Goal: Information Seeking & Learning: Learn about a topic

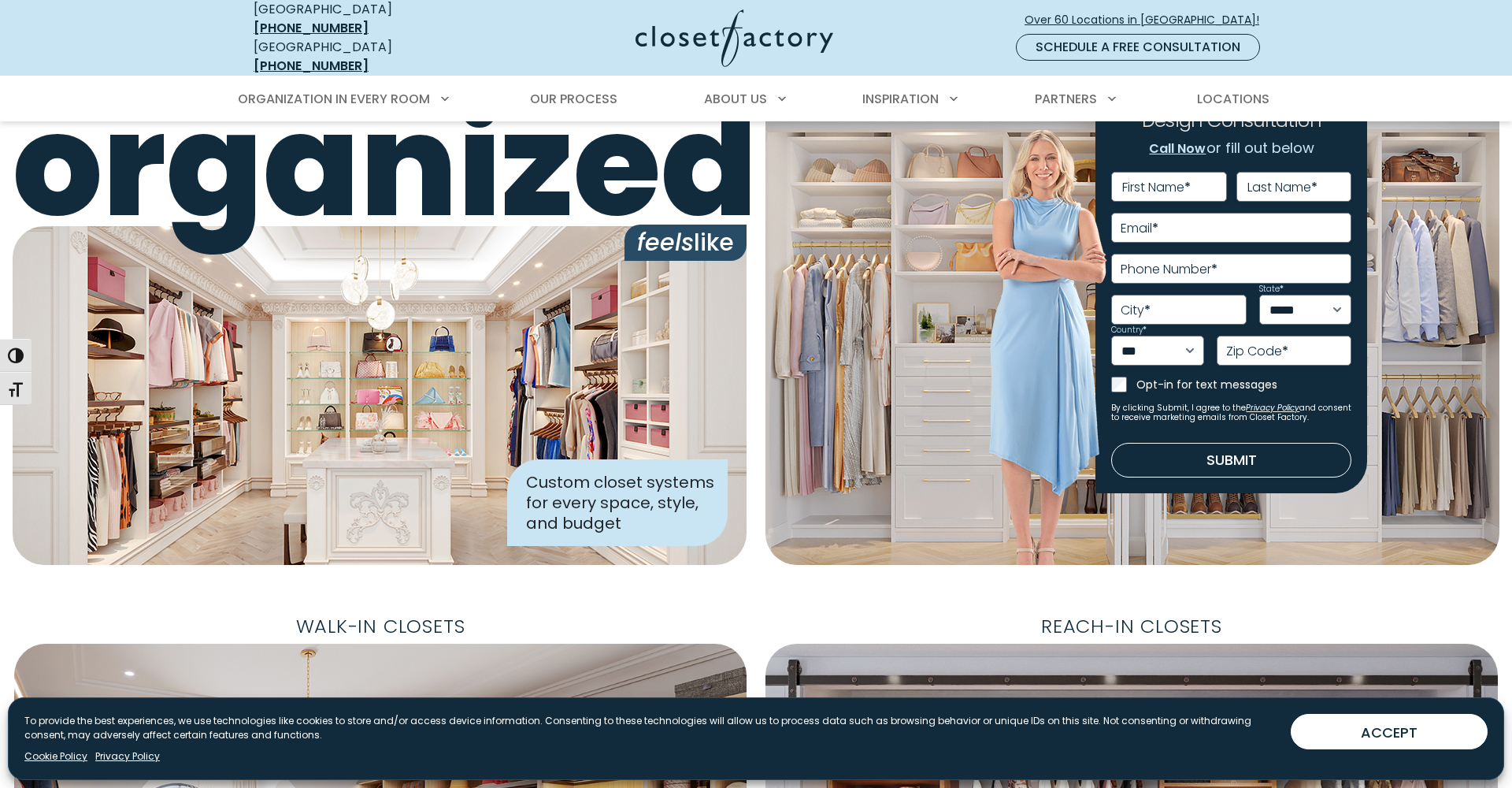
scroll to position [49, 0]
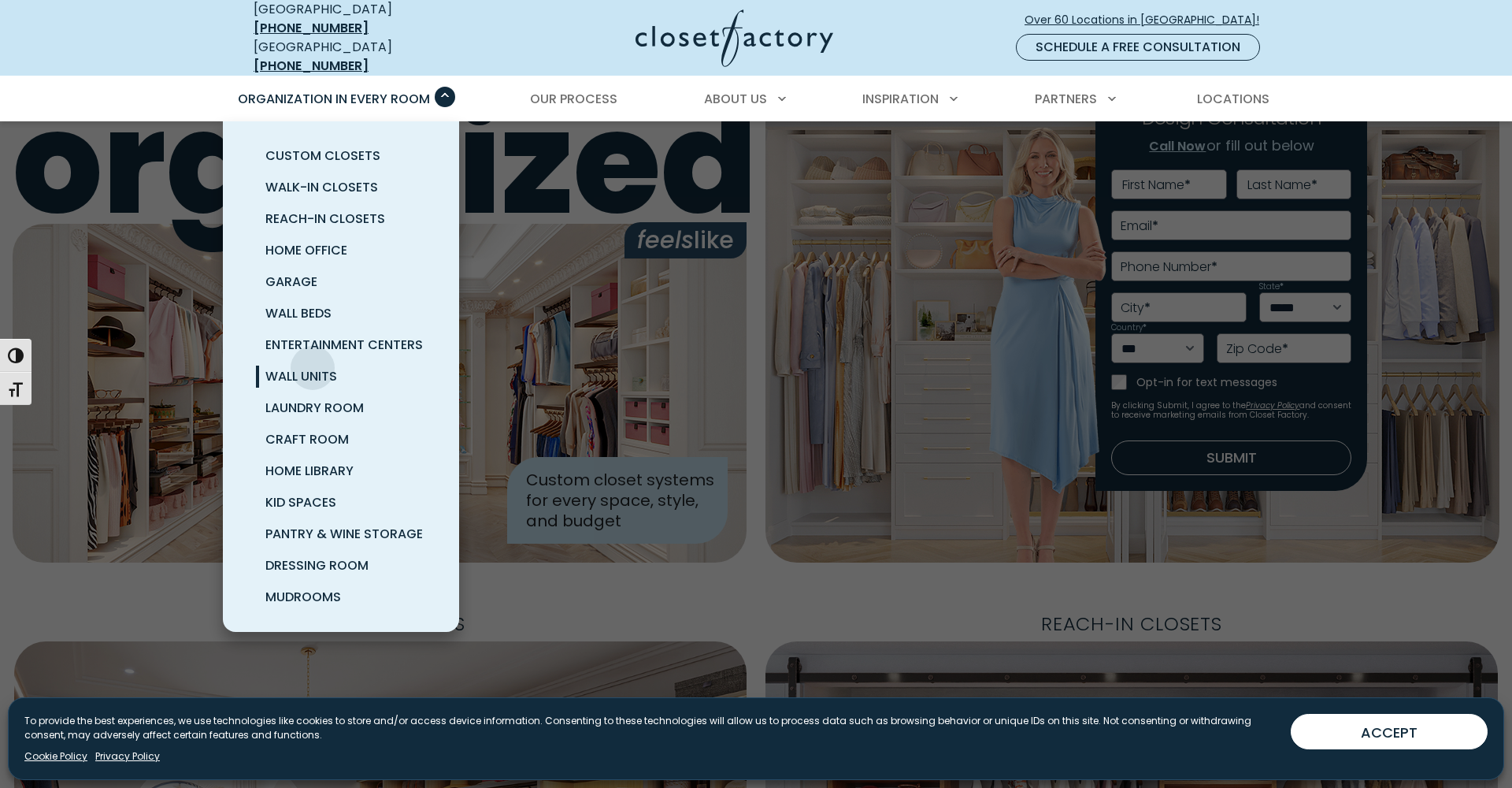
click at [313, 367] on span "Wall Units" at bounding box center [301, 376] width 71 height 18
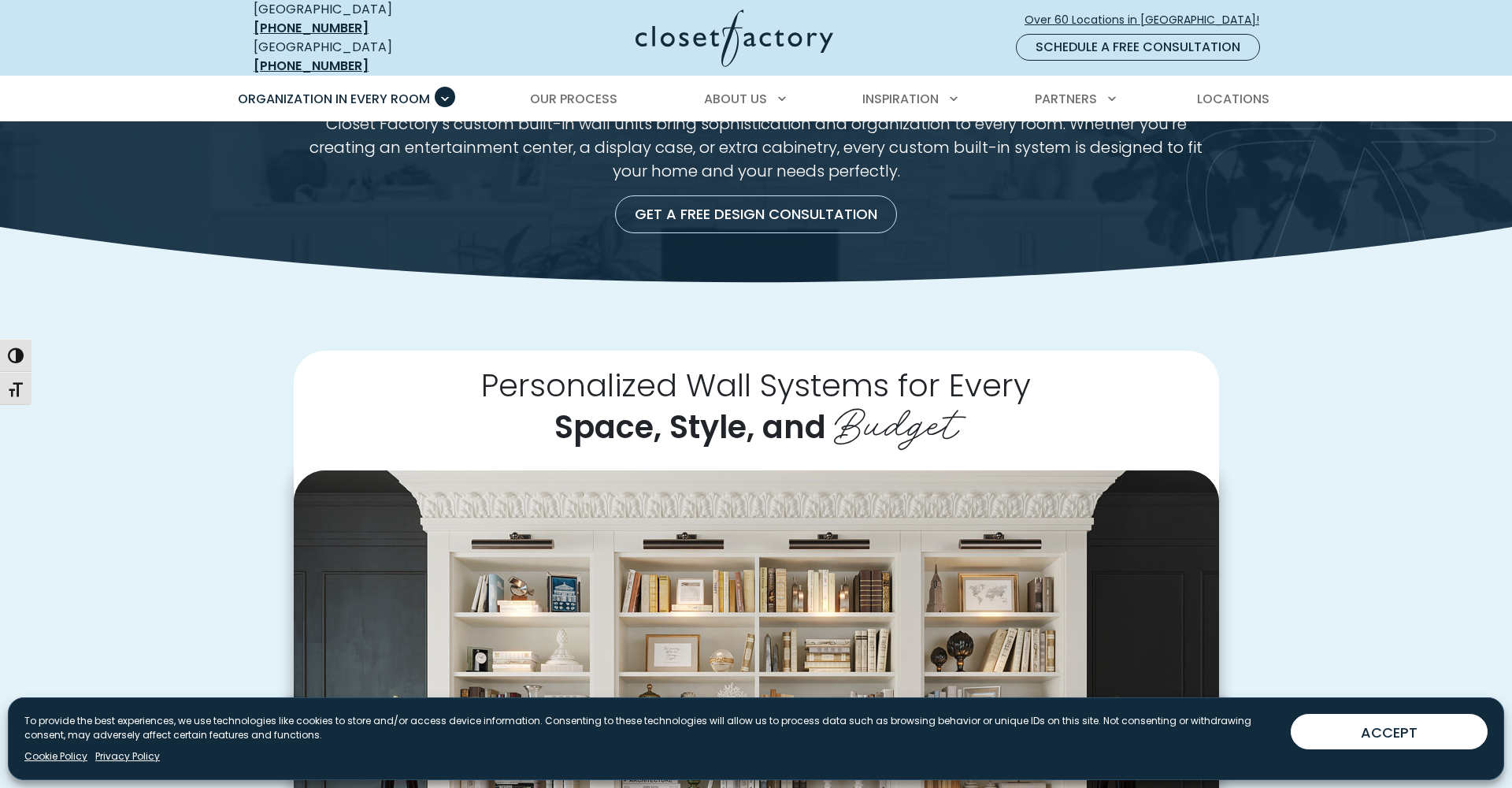
scroll to position [150, 0]
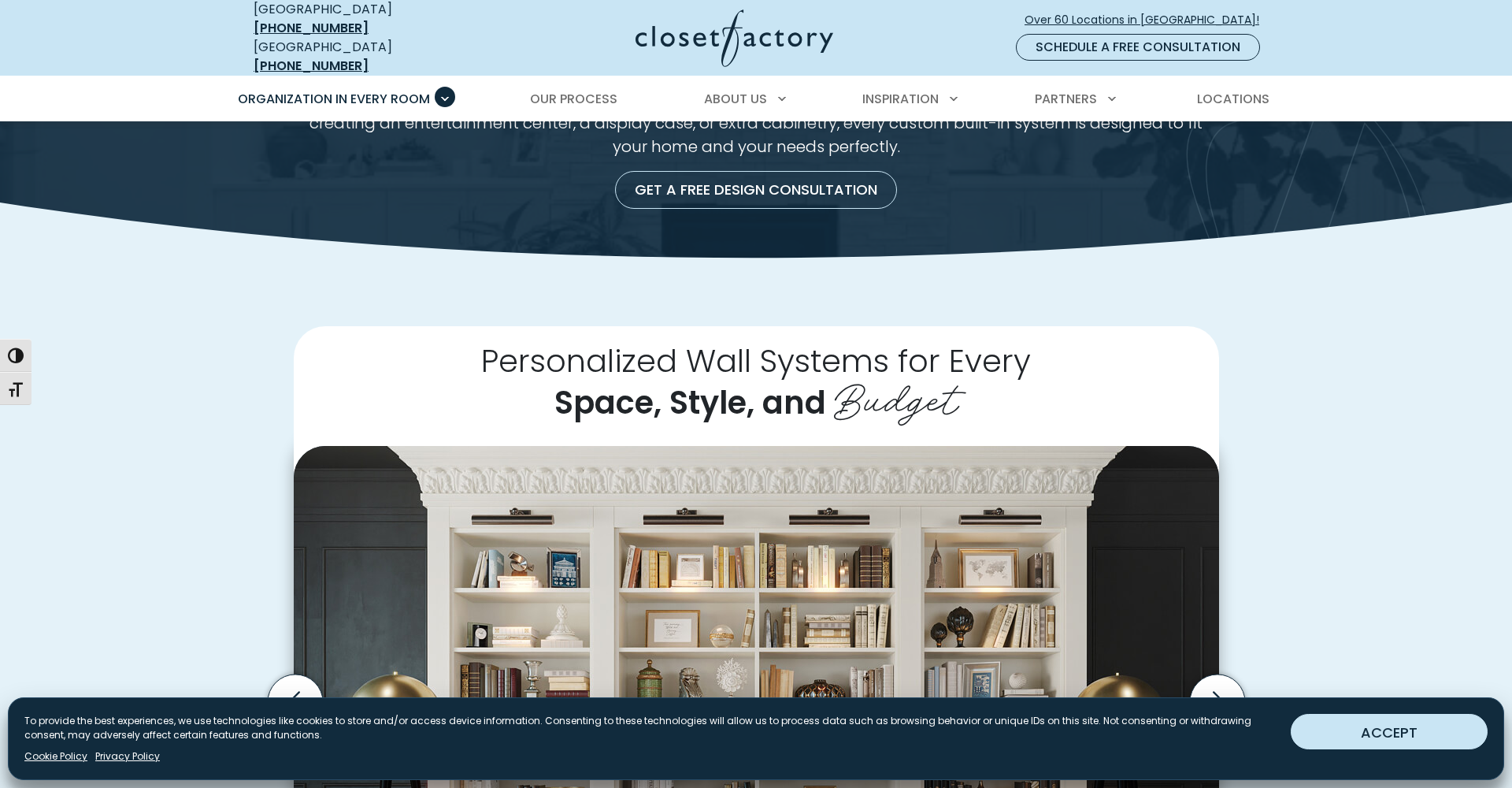
click at [1368, 725] on button "ACCEPT" at bounding box center [1388, 731] width 197 height 35
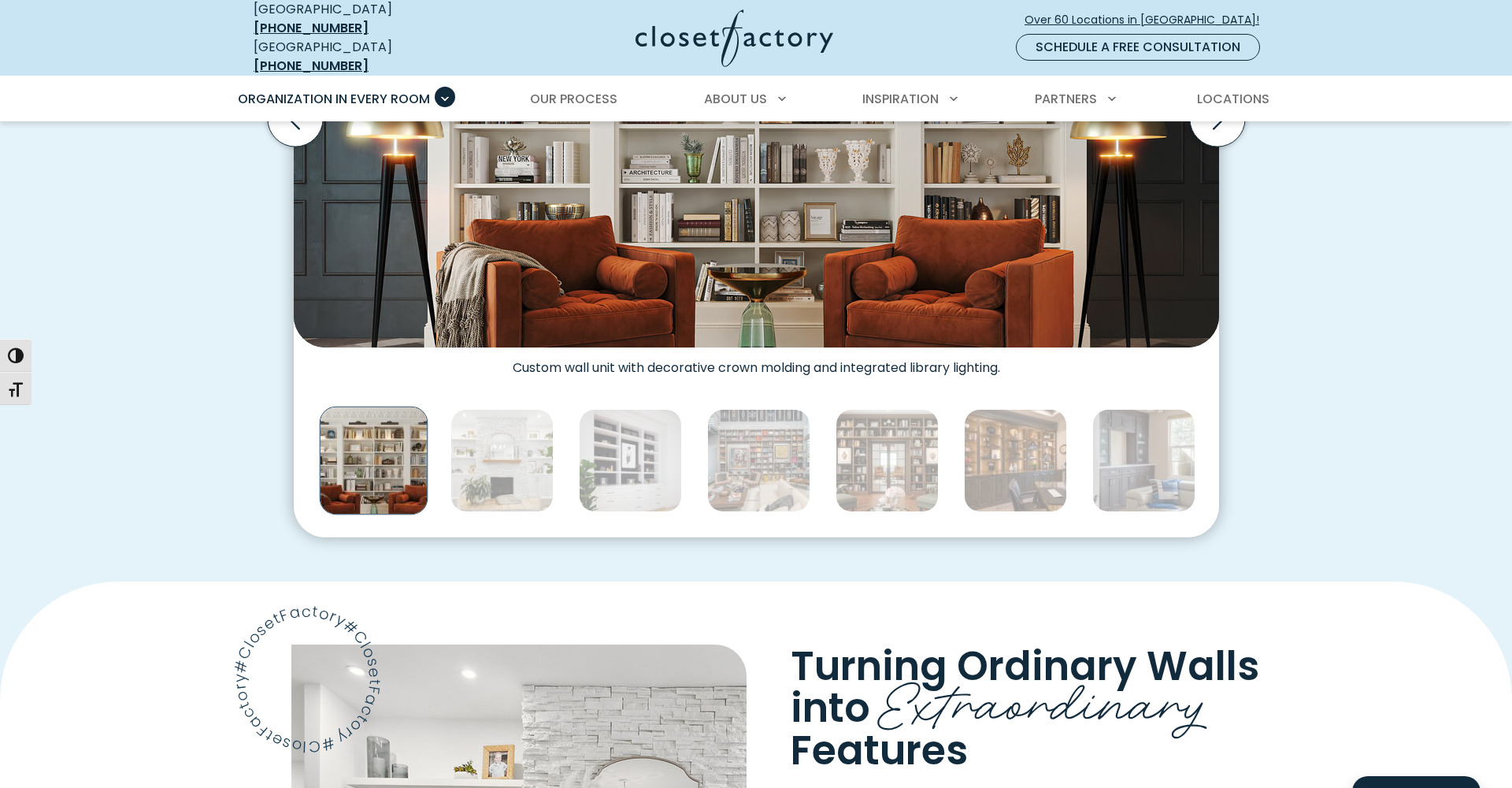
scroll to position [758, 0]
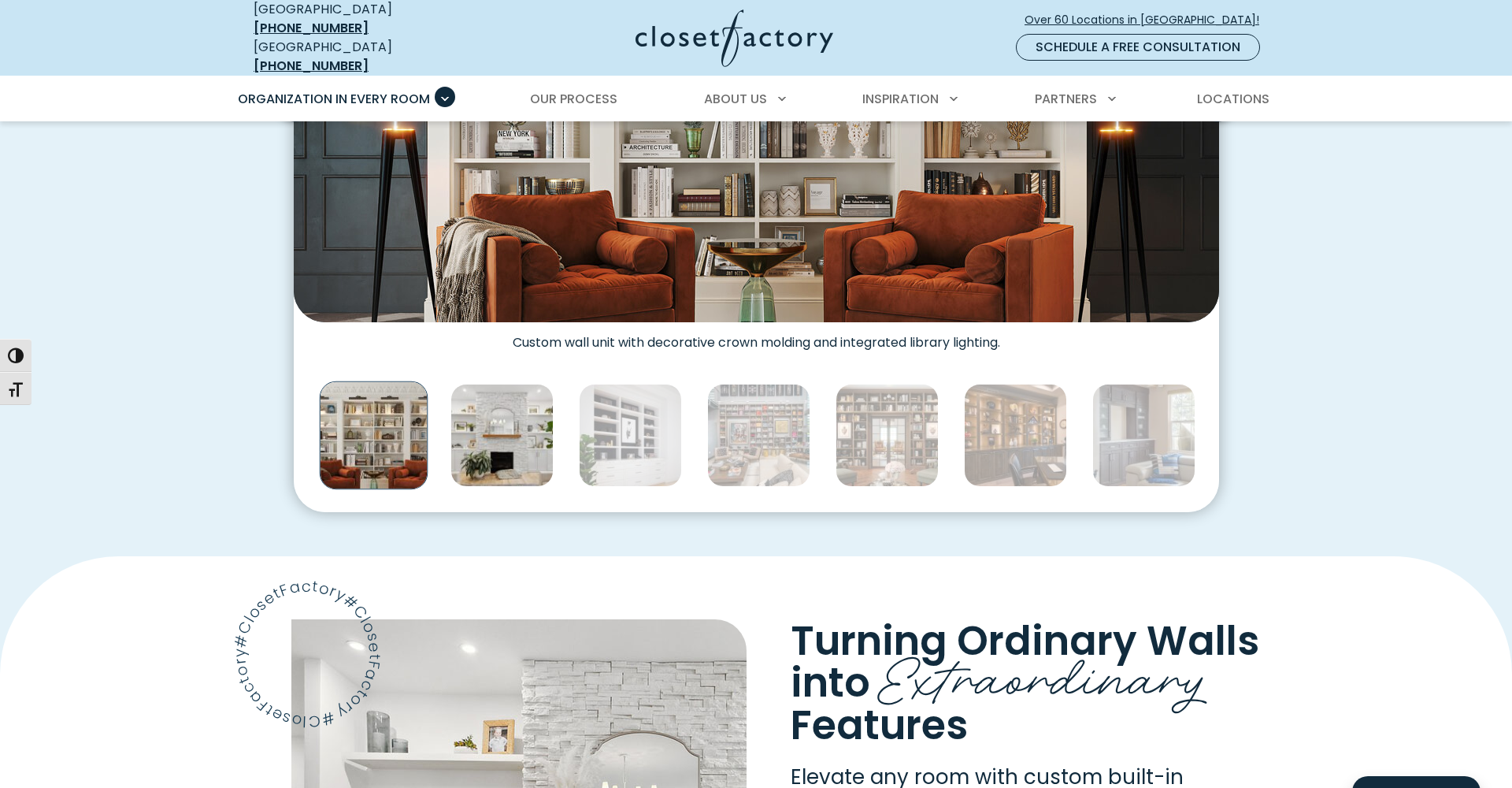
click at [530, 408] on img "Thumbnail Gallery" at bounding box center [501, 435] width 103 height 104
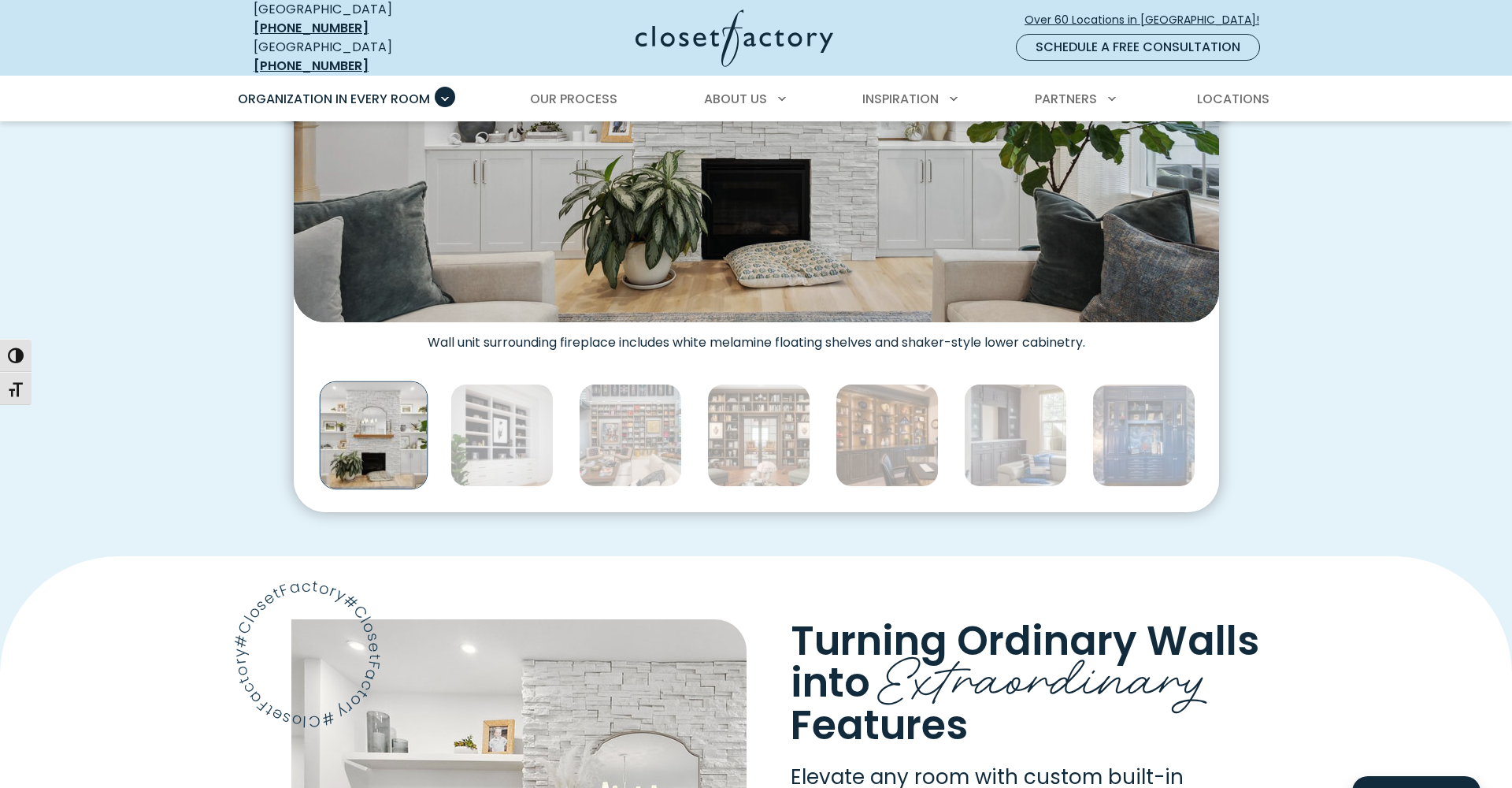
click at [617, 408] on img "Thumbnail Gallery" at bounding box center [630, 435] width 103 height 104
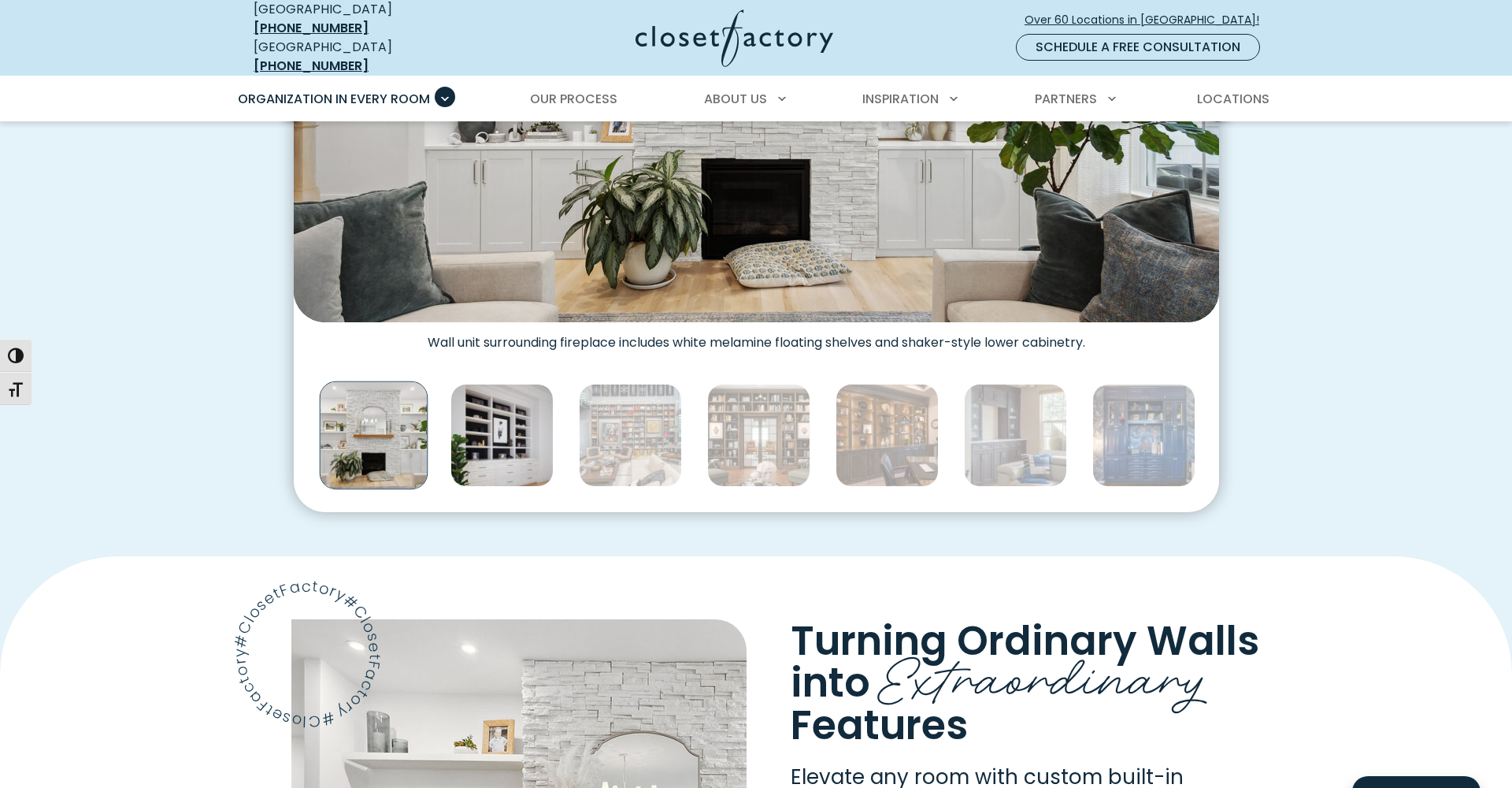
click at [498, 424] on img "Thumbnail Gallery" at bounding box center [501, 435] width 103 height 104
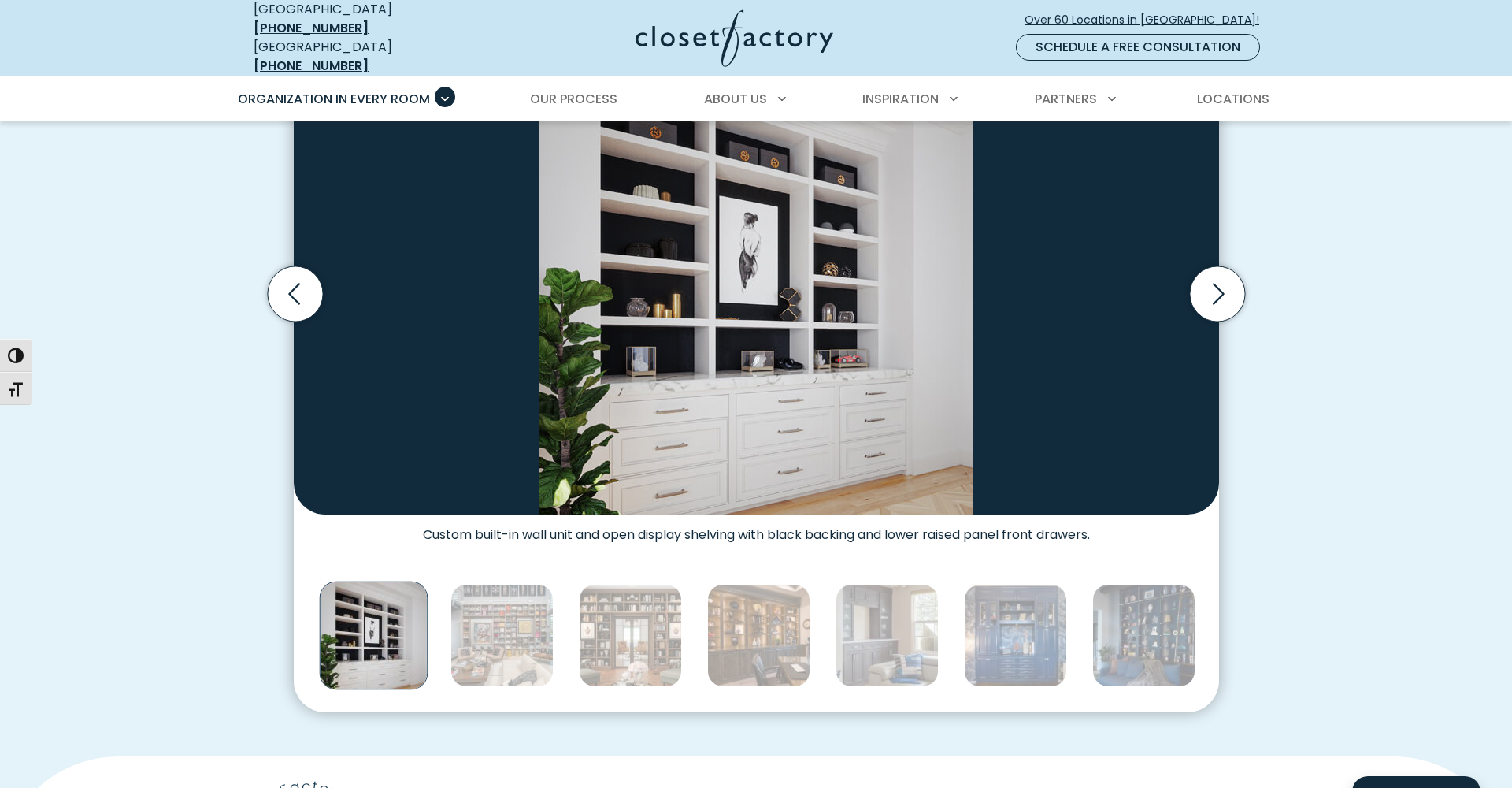
scroll to position [560, 0]
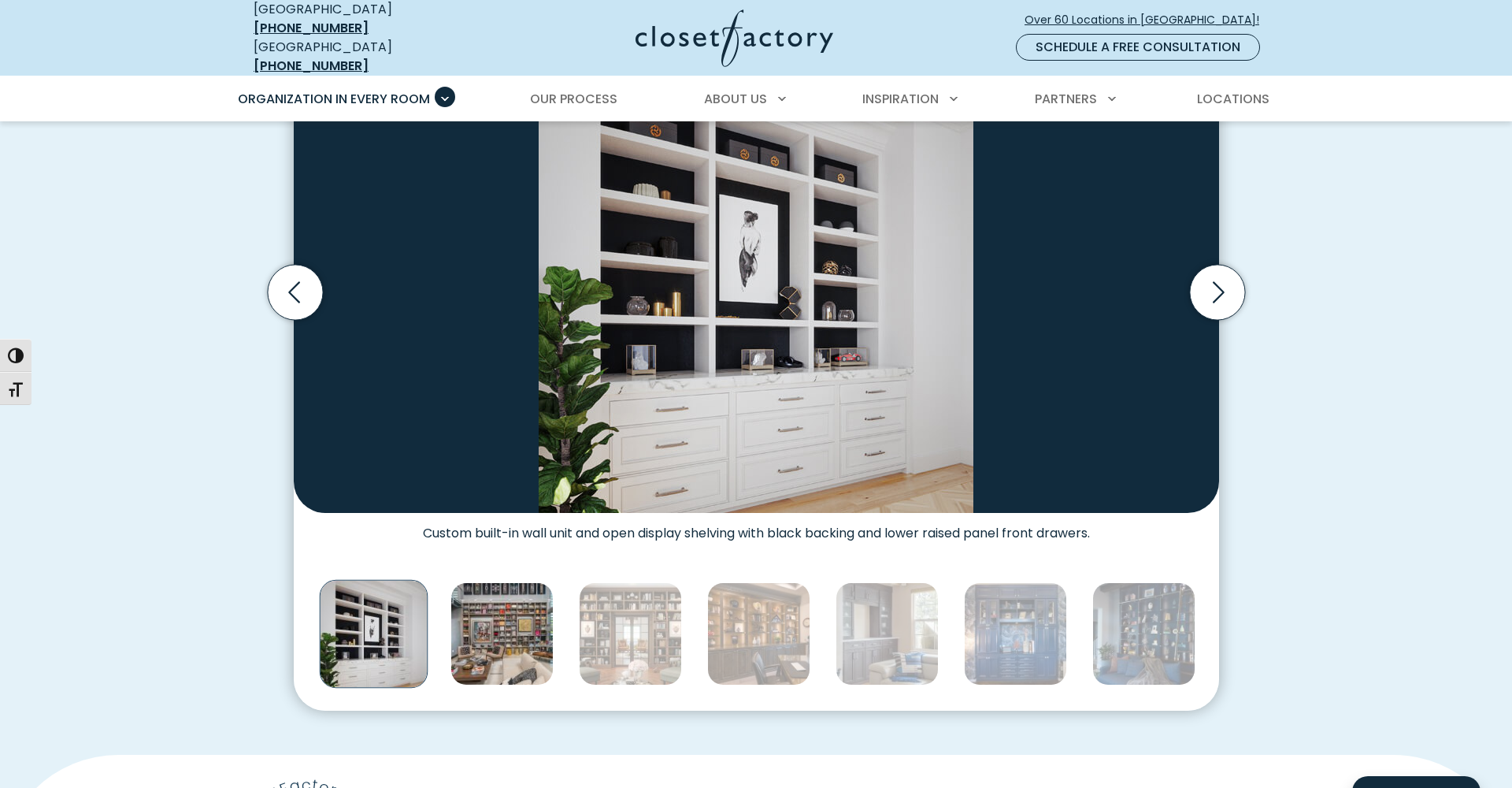
click at [480, 617] on img "Thumbnail Gallery" at bounding box center [501, 633] width 103 height 104
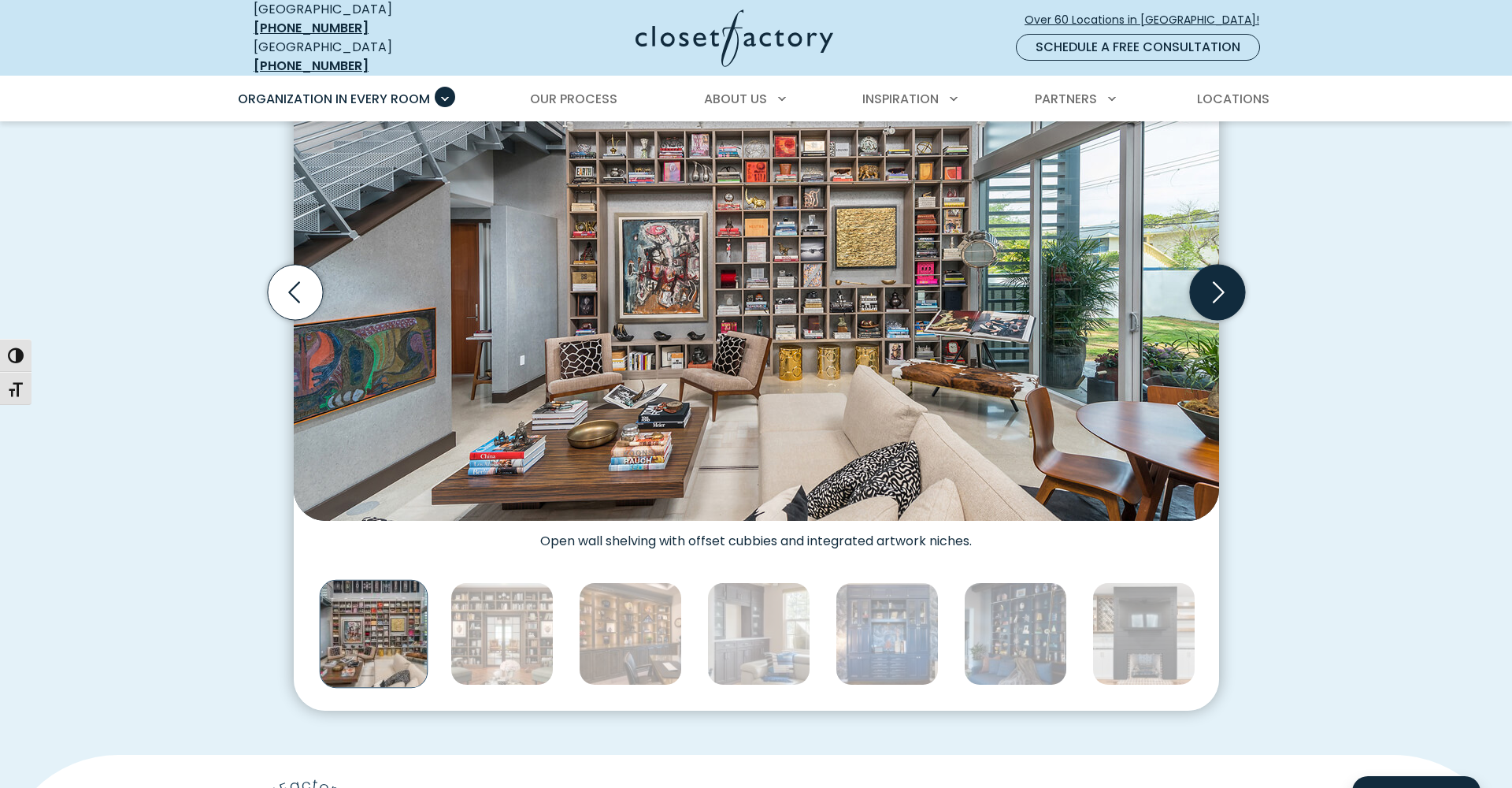
click at [1215, 278] on icon "Next slide" at bounding box center [1216, 292] width 55 height 55
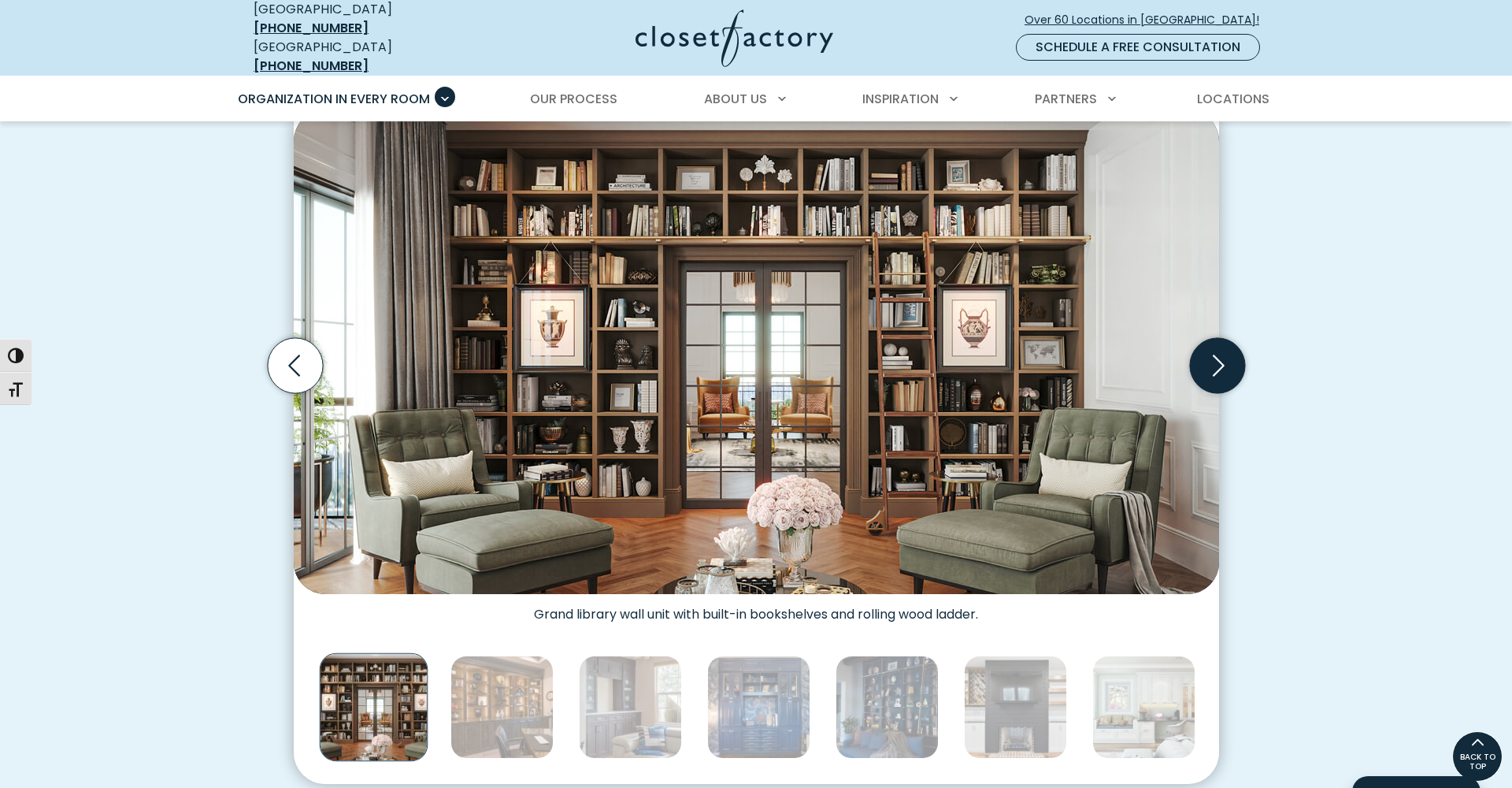
scroll to position [480, 0]
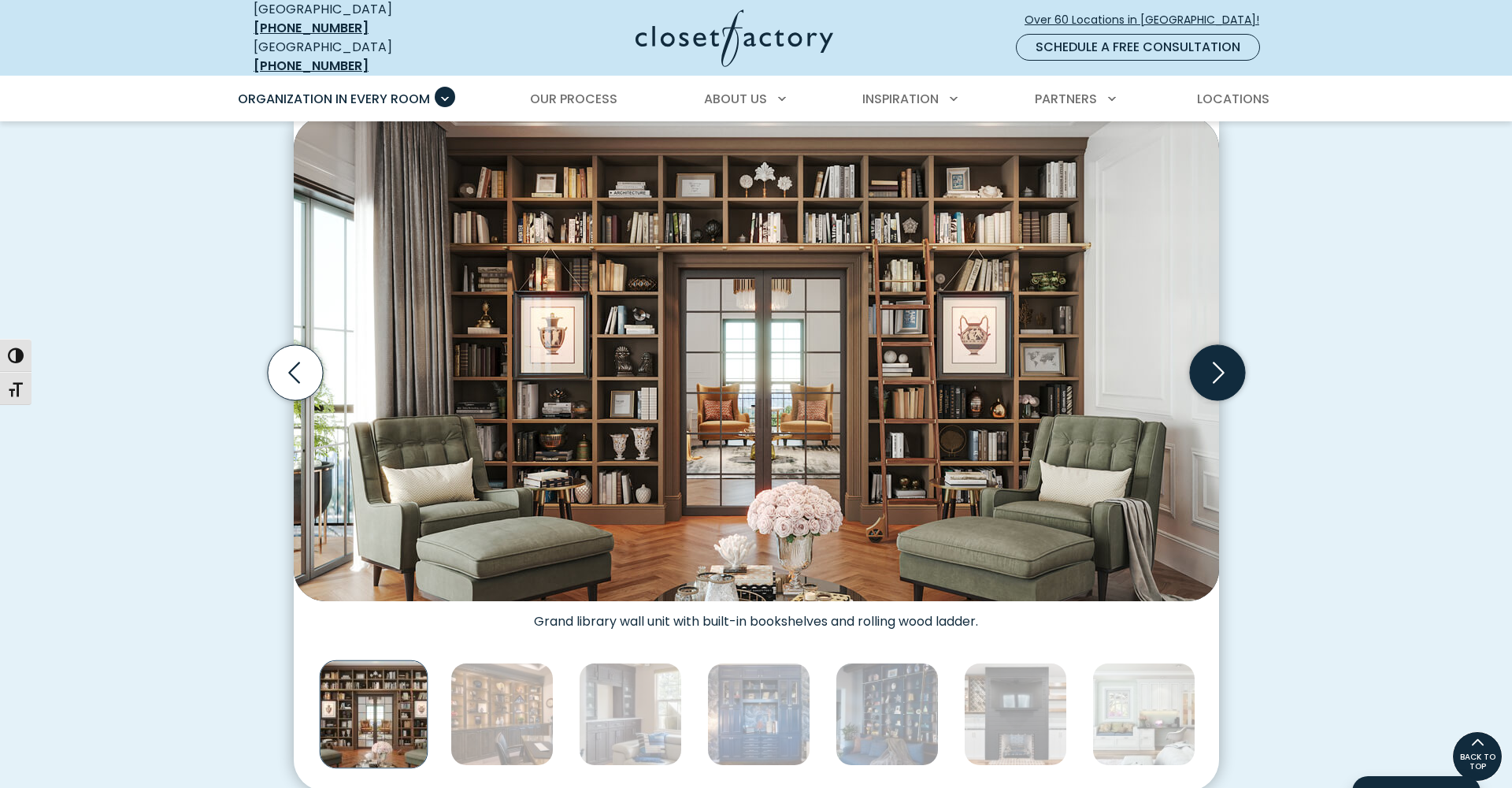
click at [1212, 369] on icon "Next slide" at bounding box center [1216, 372] width 55 height 55
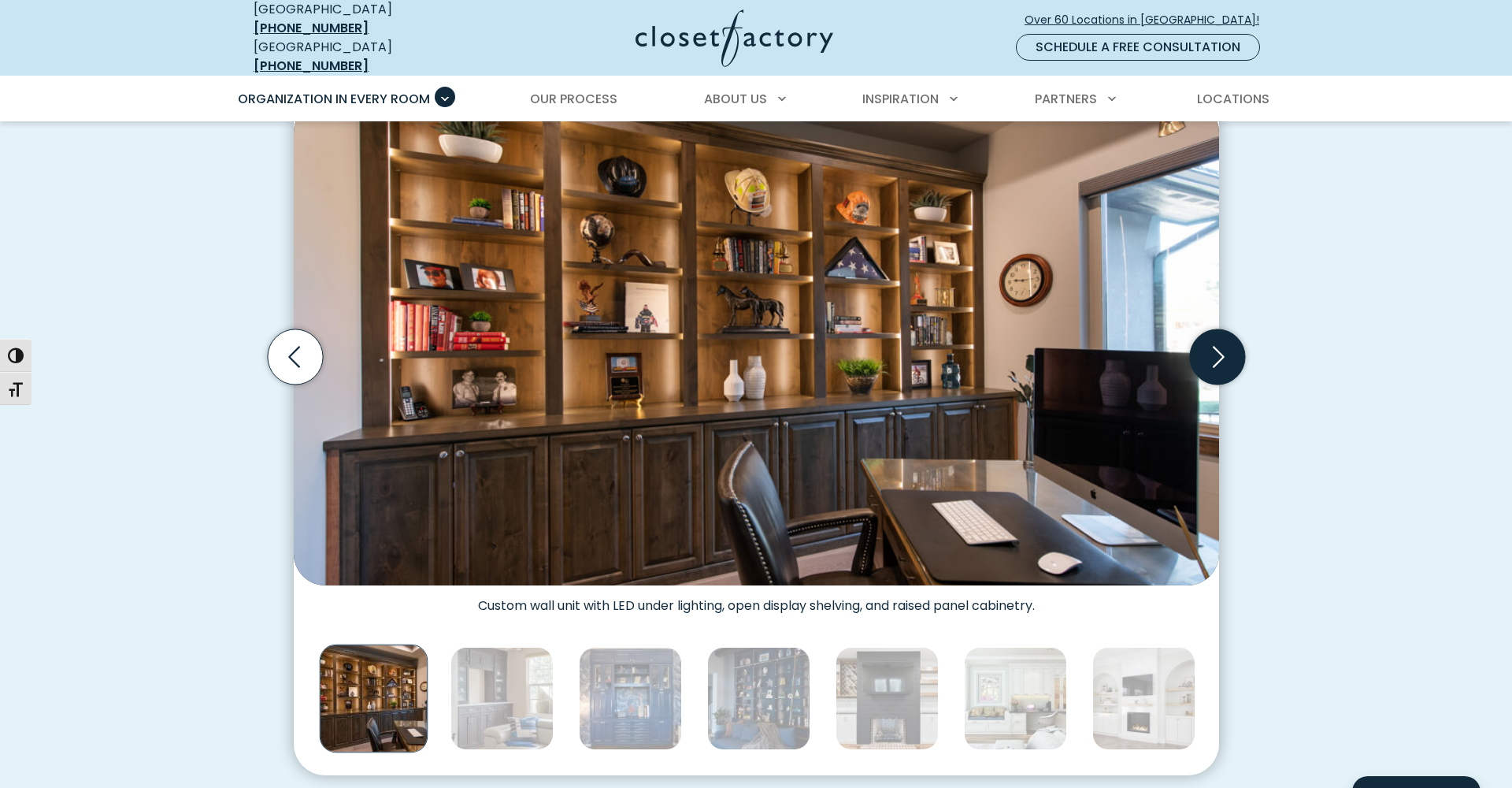
scroll to position [497, 0]
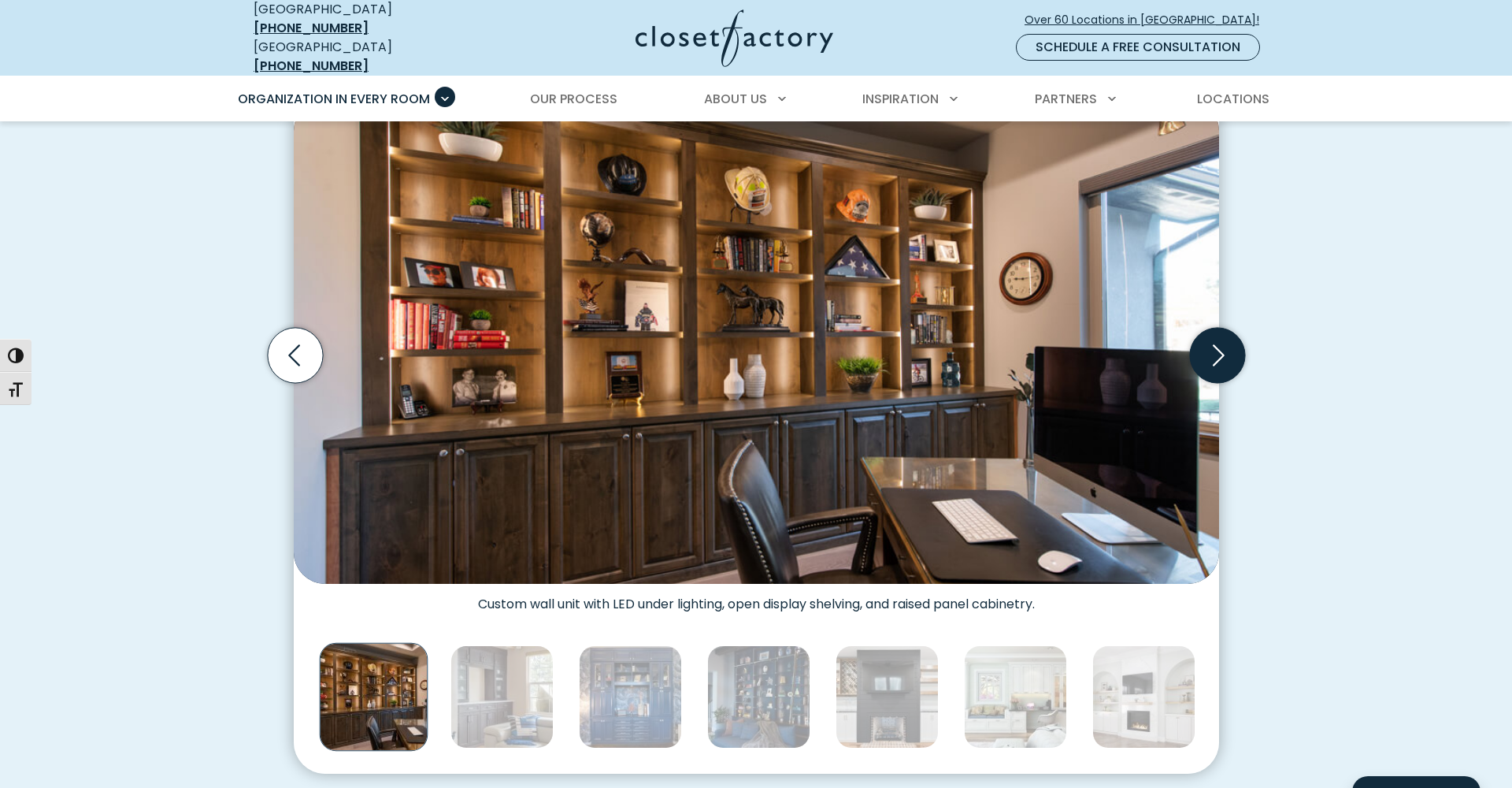
click at [1223, 345] on icon "Next slide" at bounding box center [1216, 355] width 55 height 55
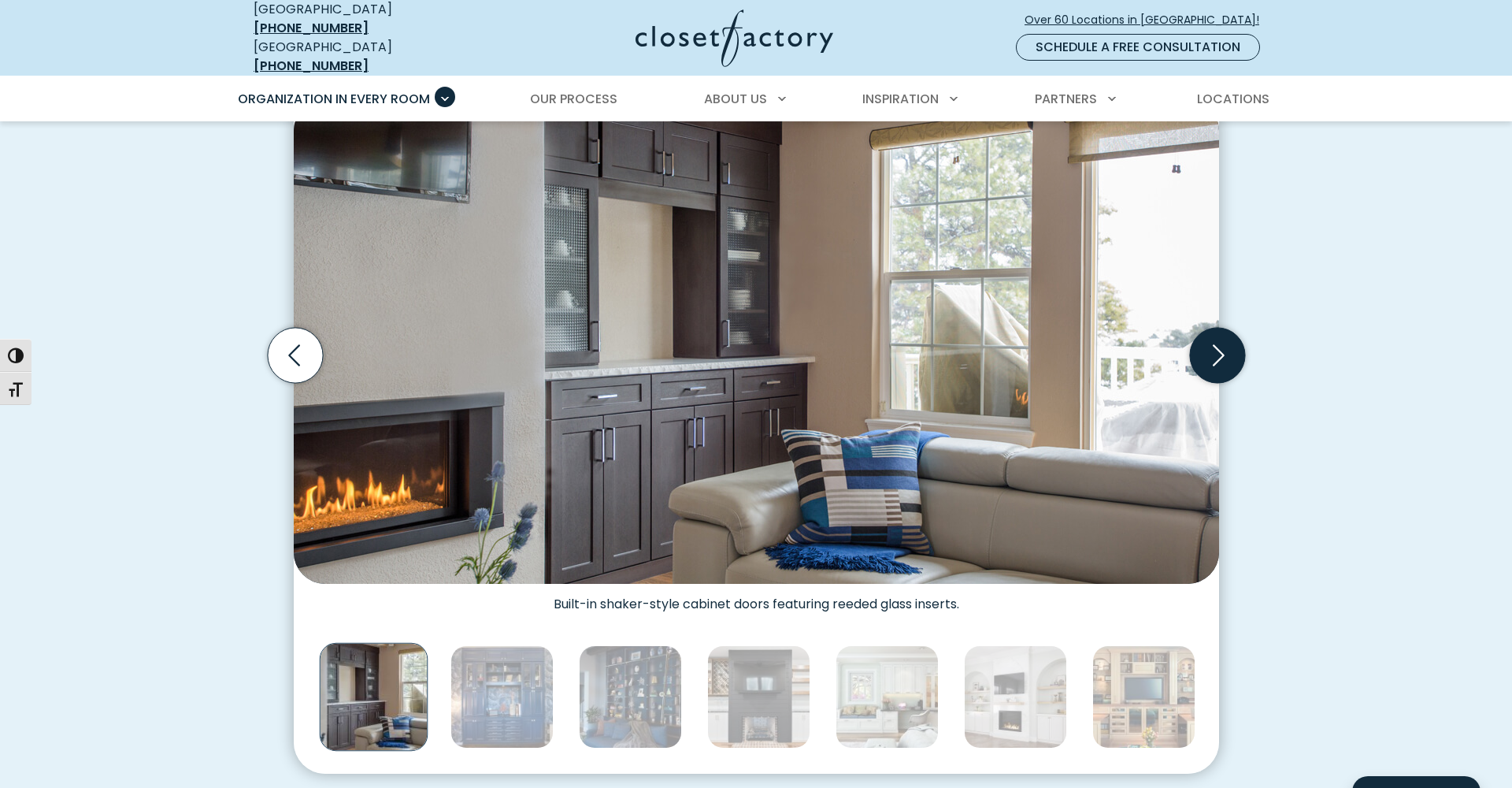
click at [1223, 345] on icon "Next slide" at bounding box center [1216, 355] width 55 height 55
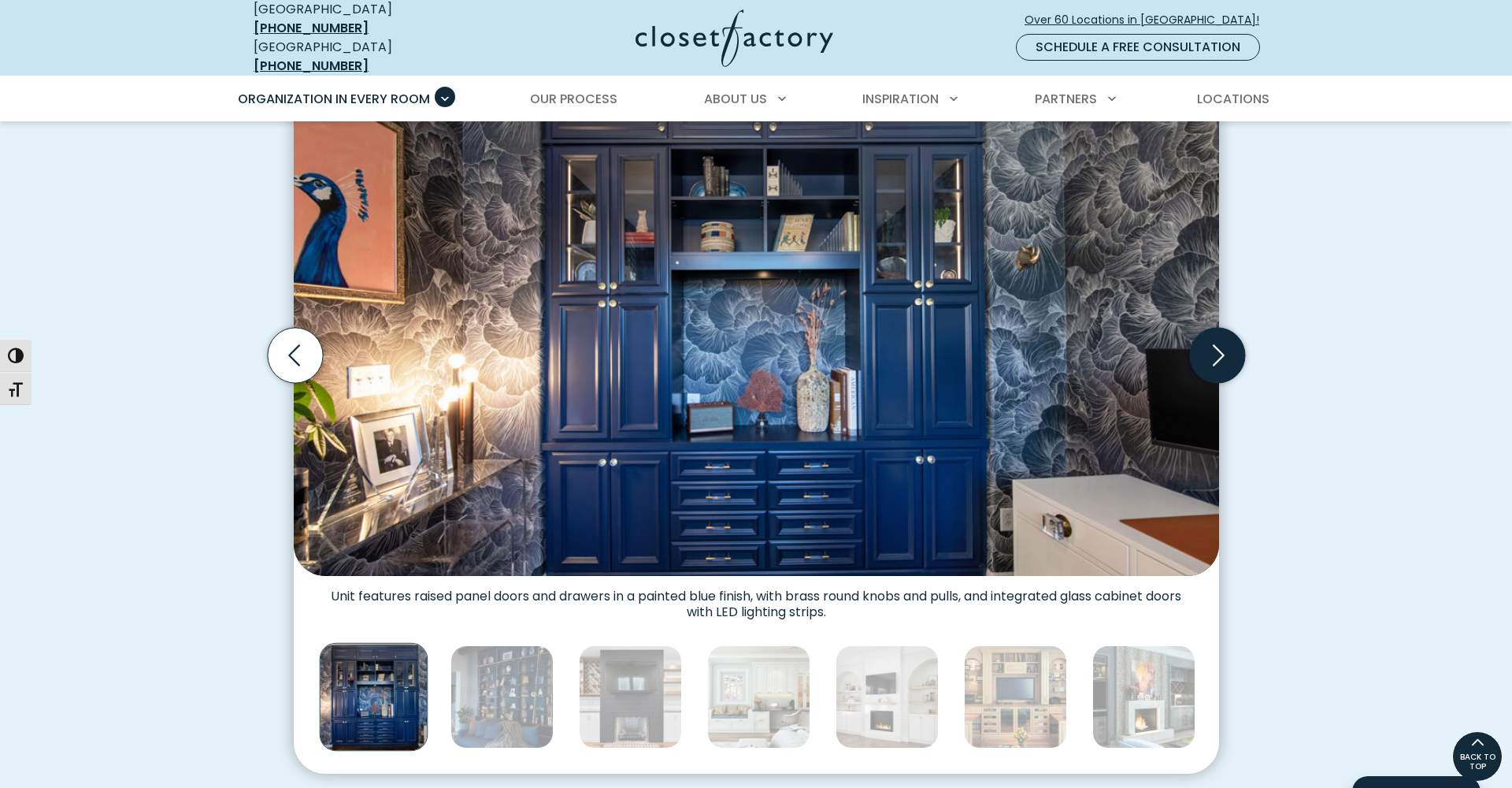
scroll to position [497, 1]
click at [1223, 345] on icon "Next slide" at bounding box center [1216, 355] width 55 height 55
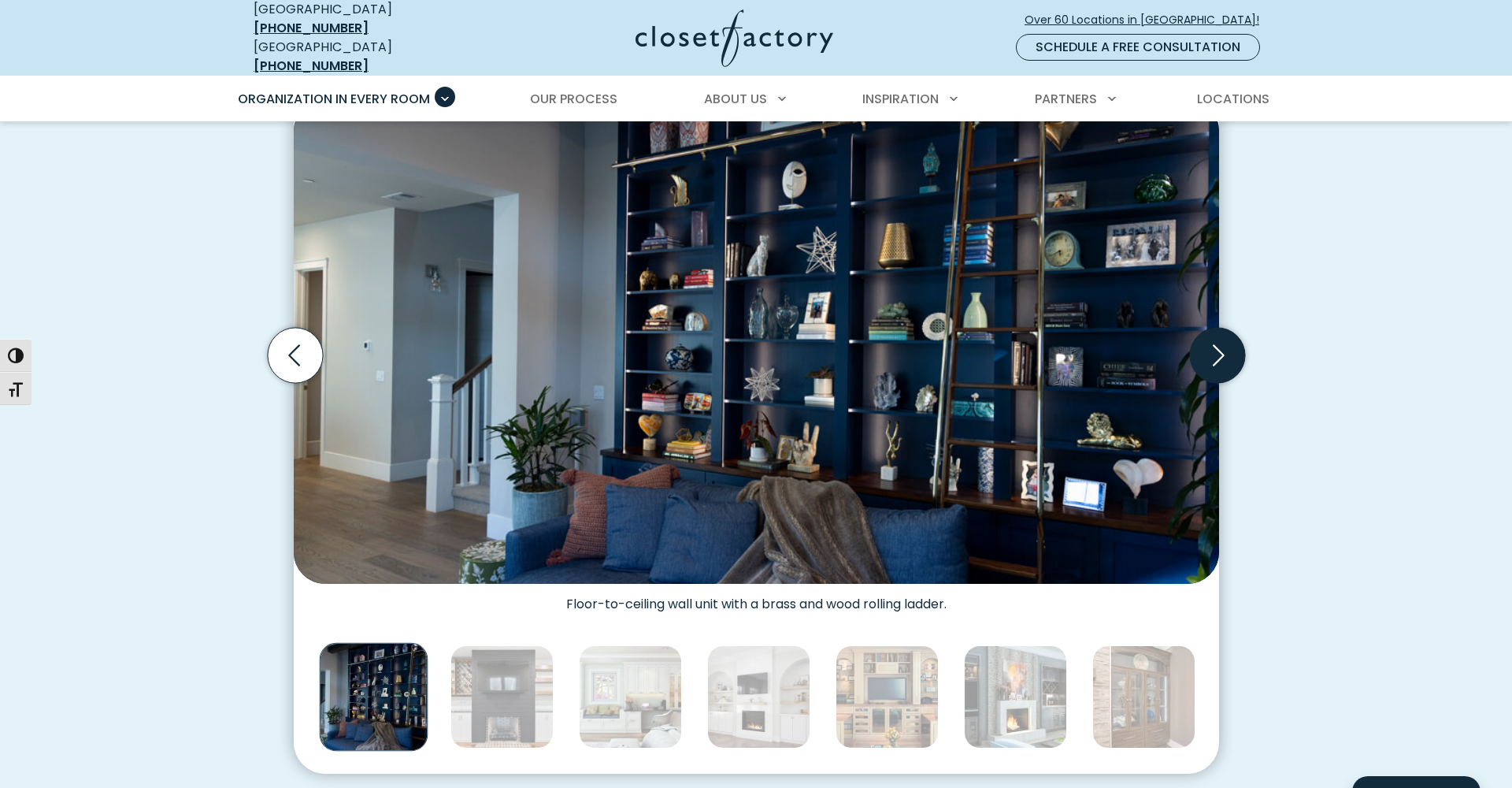
click at [1223, 345] on icon "Next slide" at bounding box center [1216, 355] width 55 height 55
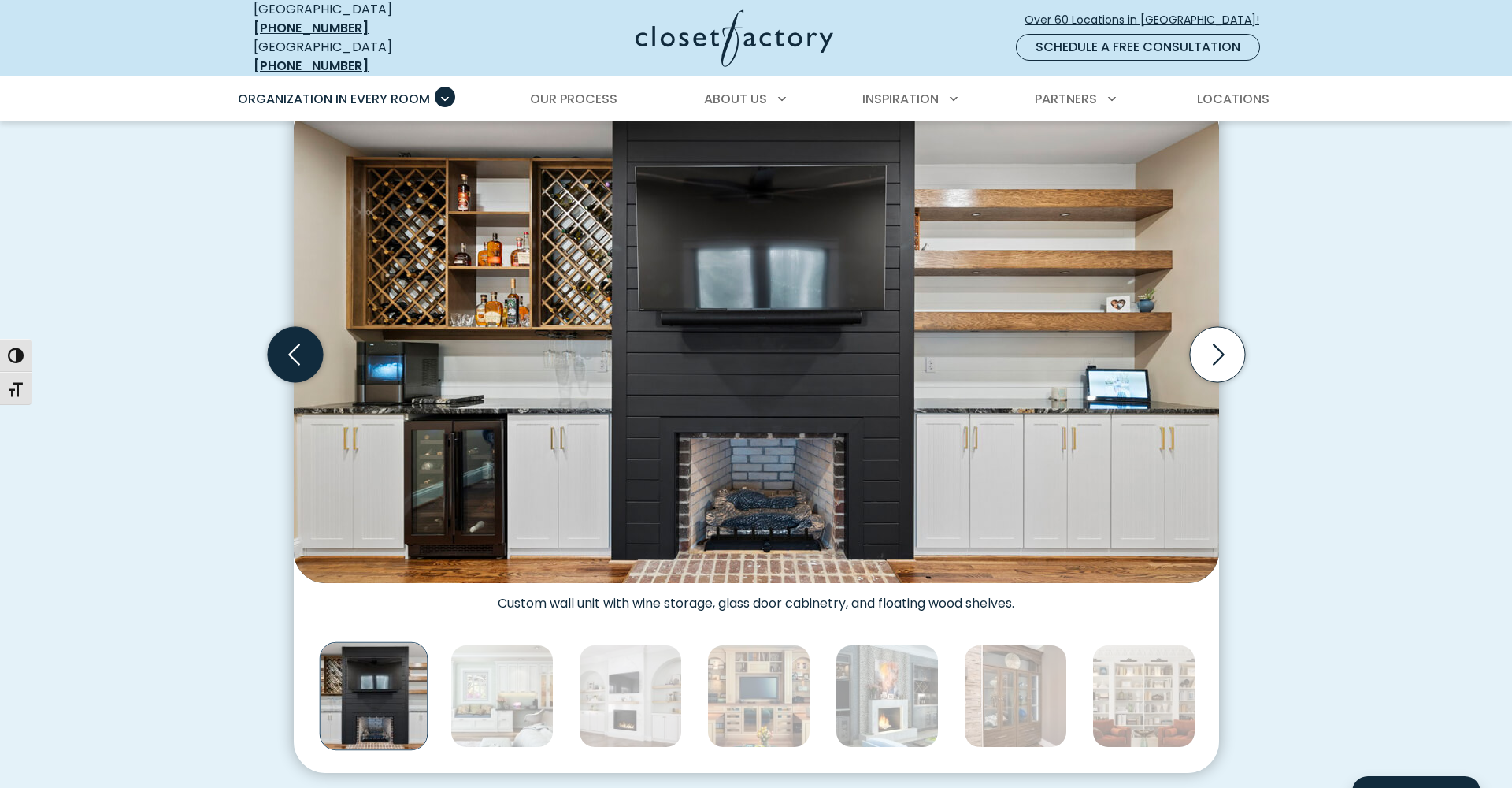
click at [283, 345] on icon "Previous slide" at bounding box center [294, 354] width 55 height 55
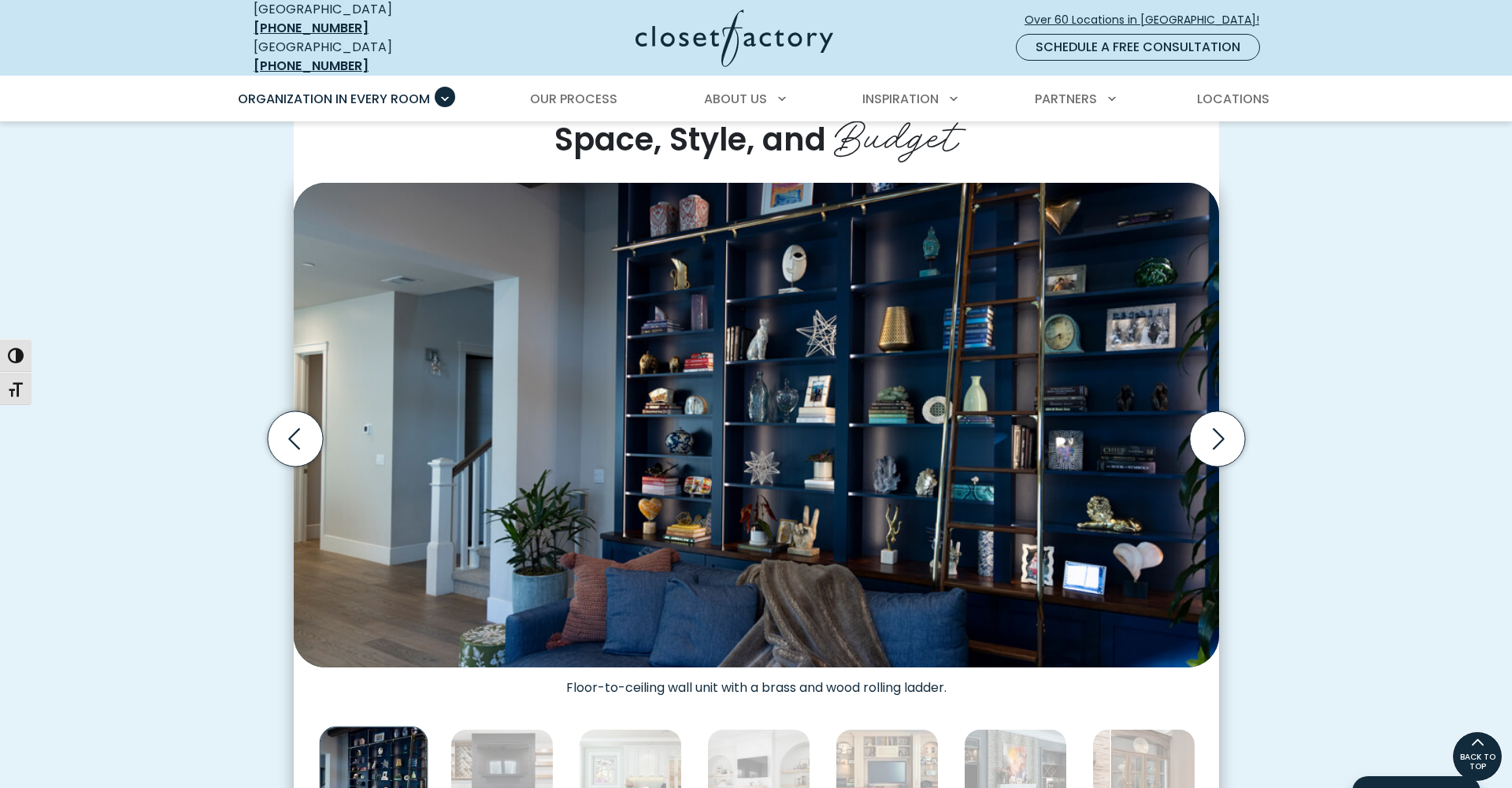
scroll to position [400, 0]
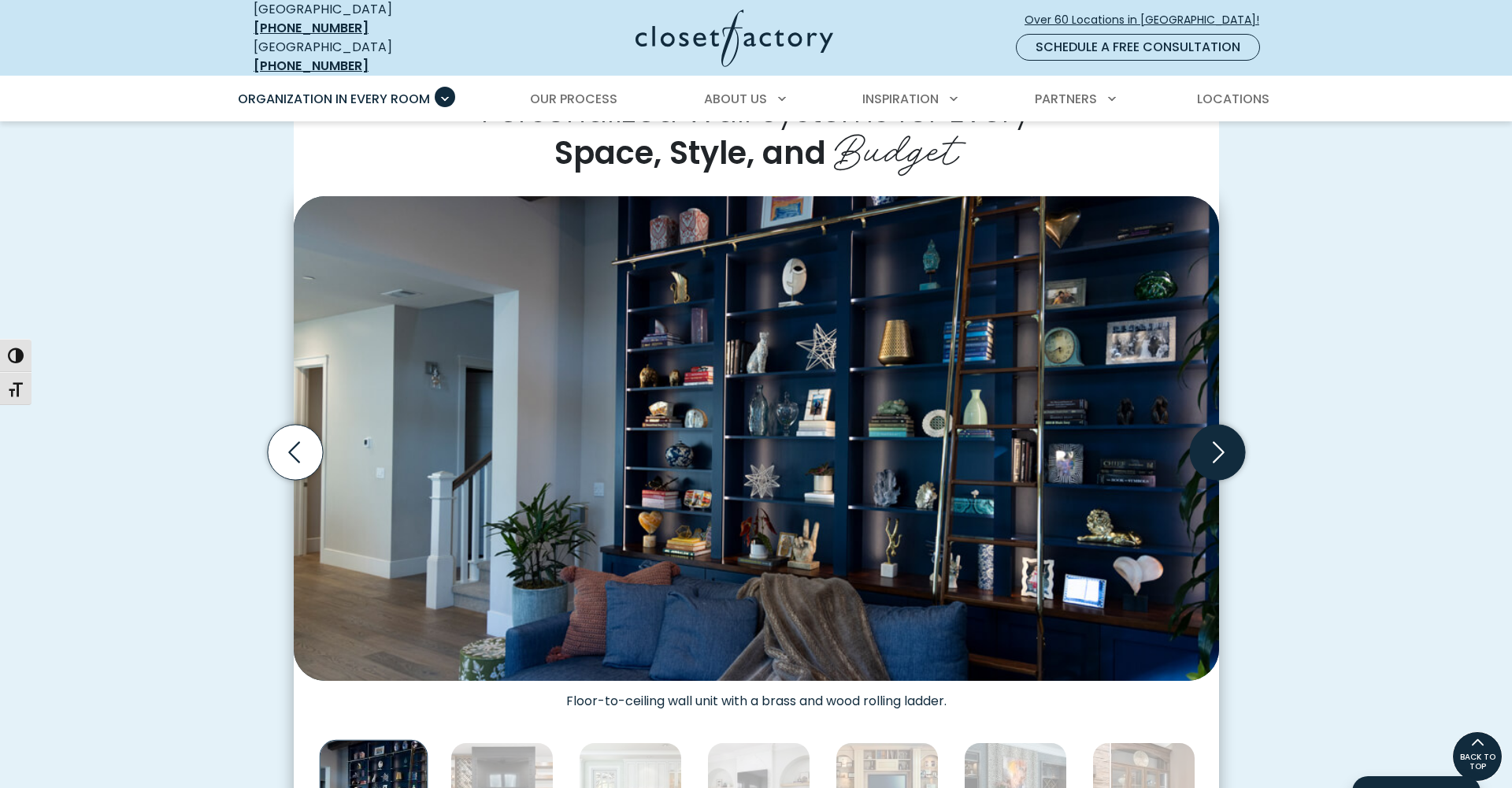
click at [1212, 445] on icon "Next slide" at bounding box center [1216, 452] width 55 height 55
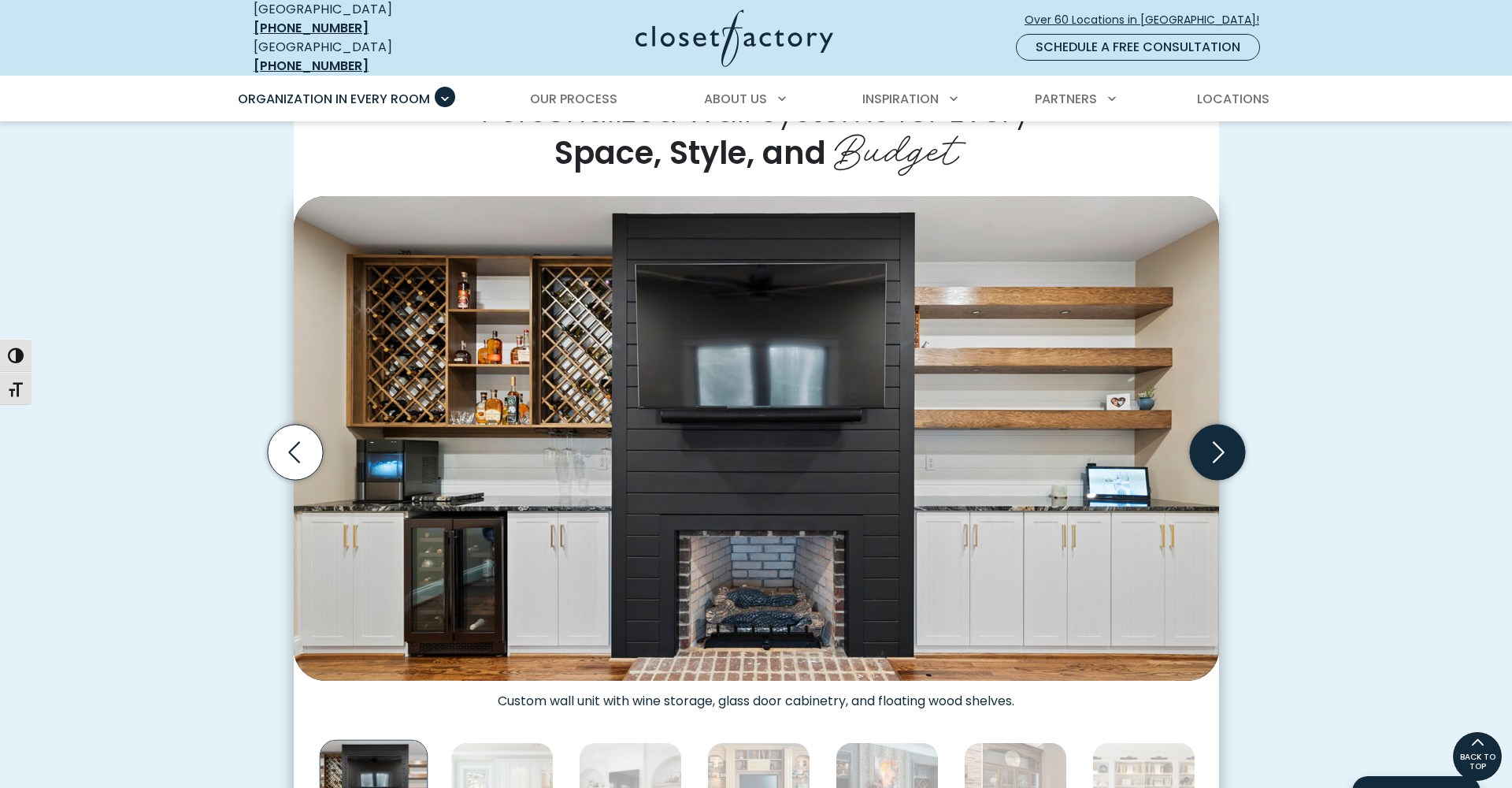
click at [1211, 445] on icon "Next slide" at bounding box center [1216, 452] width 55 height 55
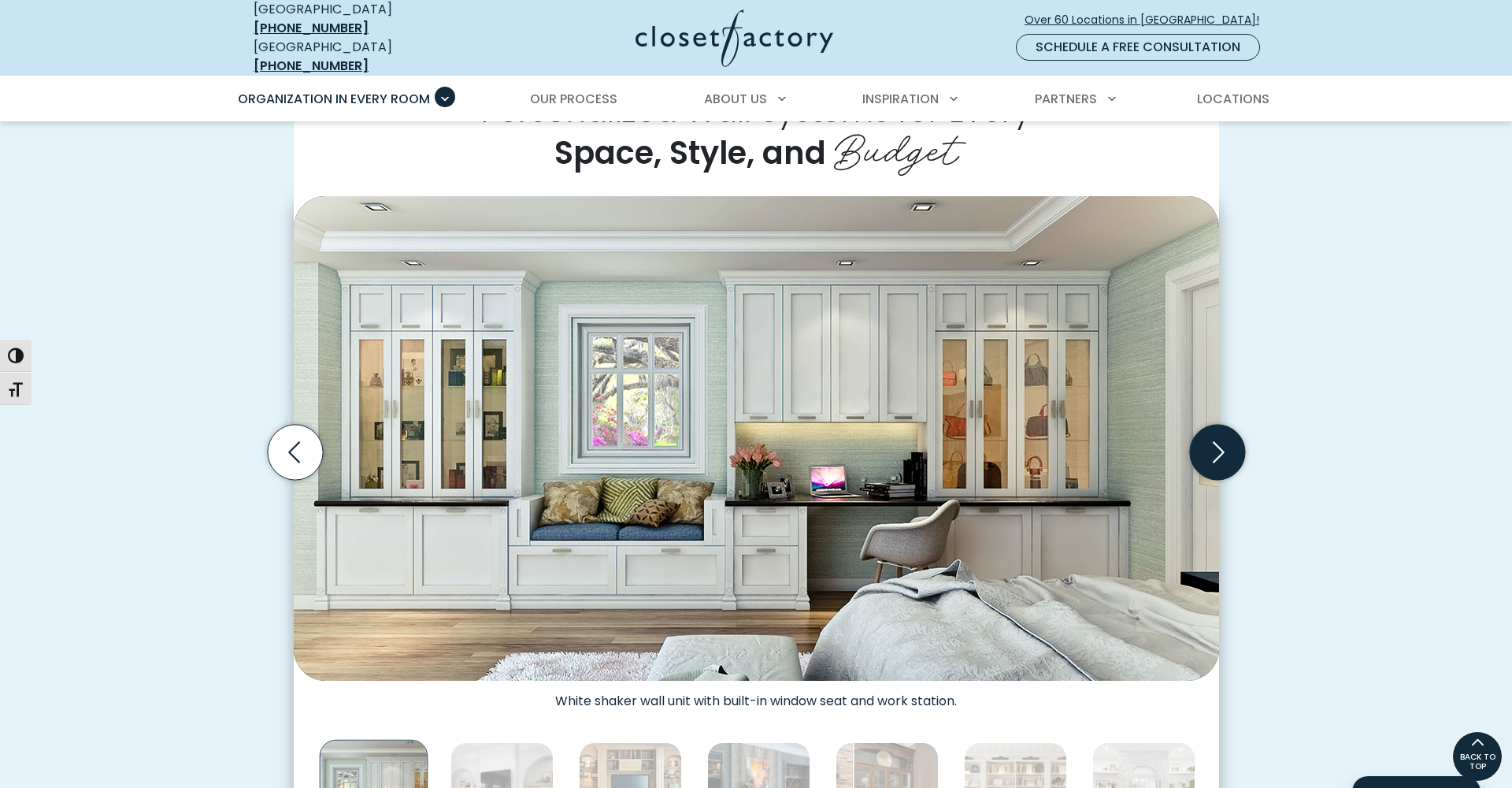
click at [1211, 445] on icon "Next slide" at bounding box center [1216, 452] width 55 height 55
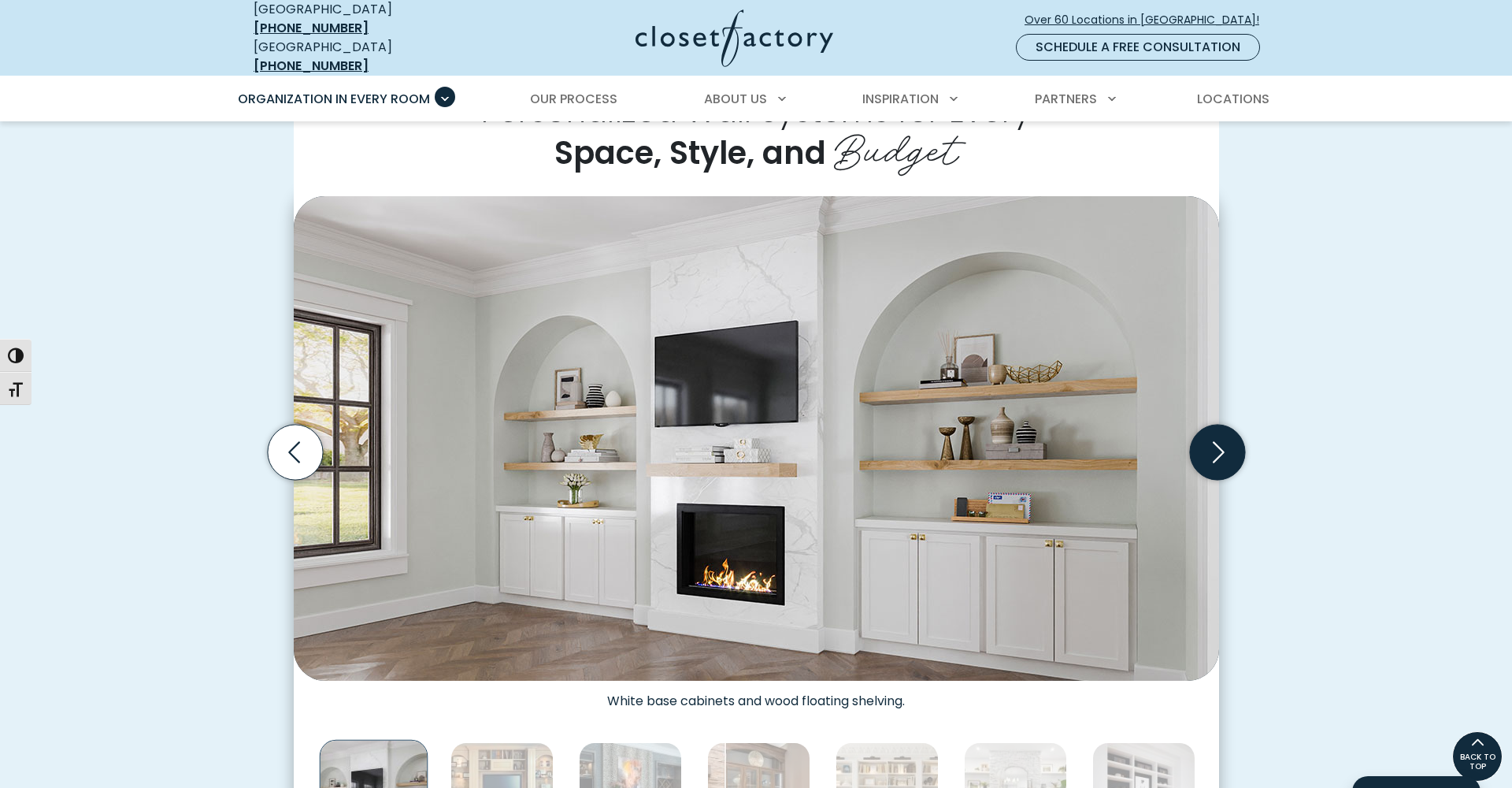
click at [1211, 445] on icon "Next slide" at bounding box center [1216, 452] width 55 height 55
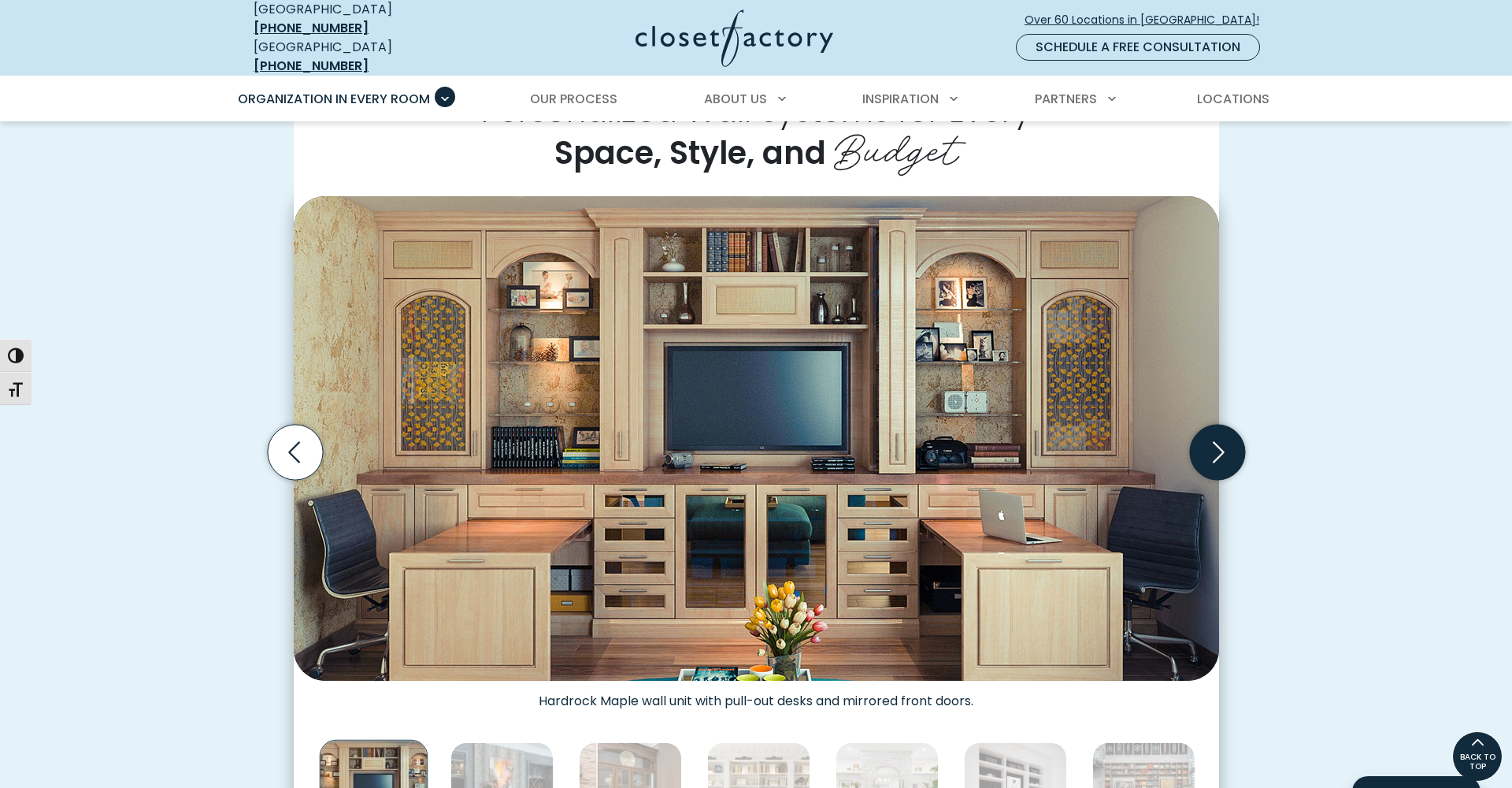
click at [1211, 444] on icon "Next slide" at bounding box center [1216, 452] width 55 height 55
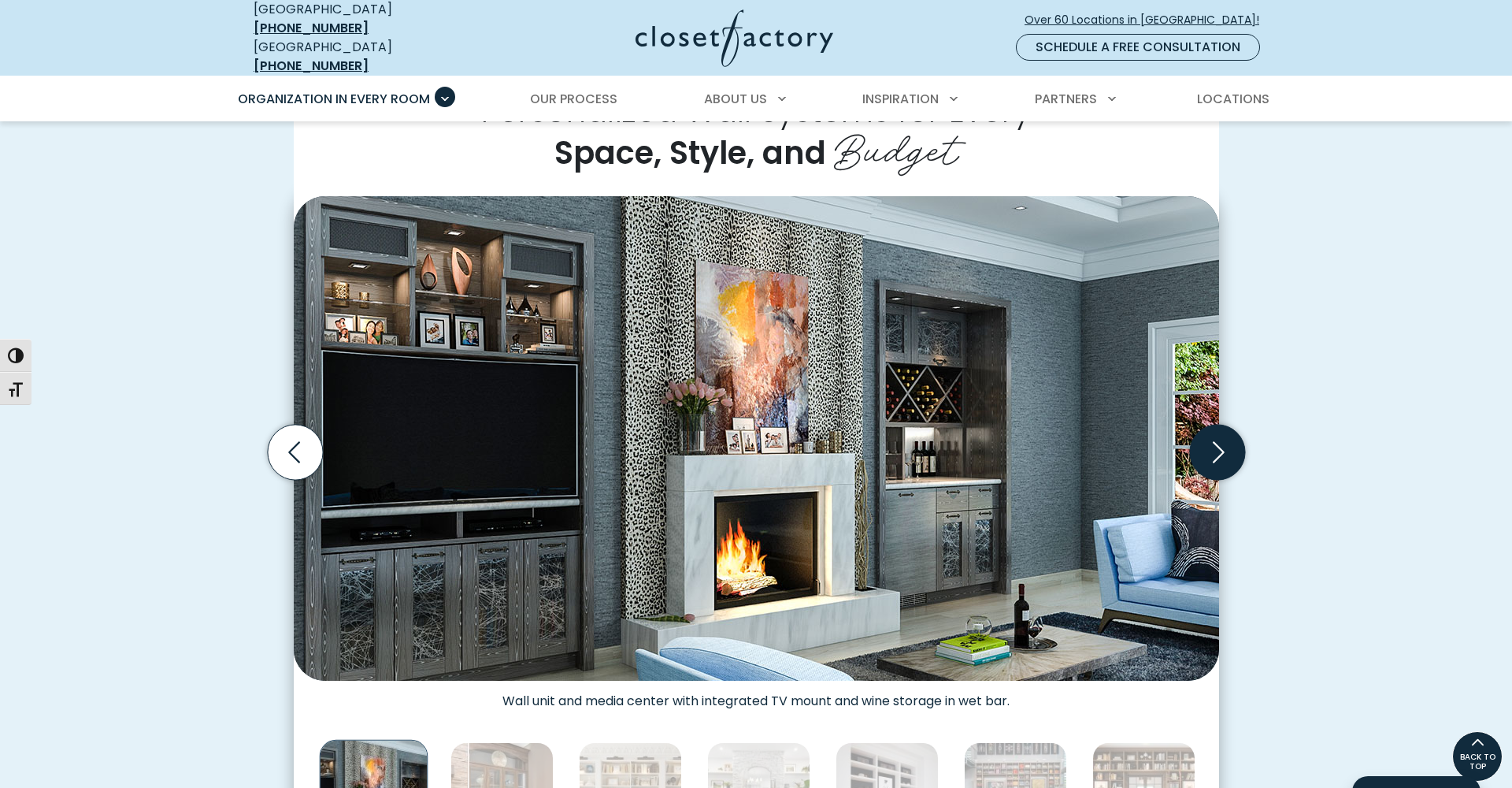
click at [1211, 444] on icon "Next slide" at bounding box center [1216, 452] width 55 height 55
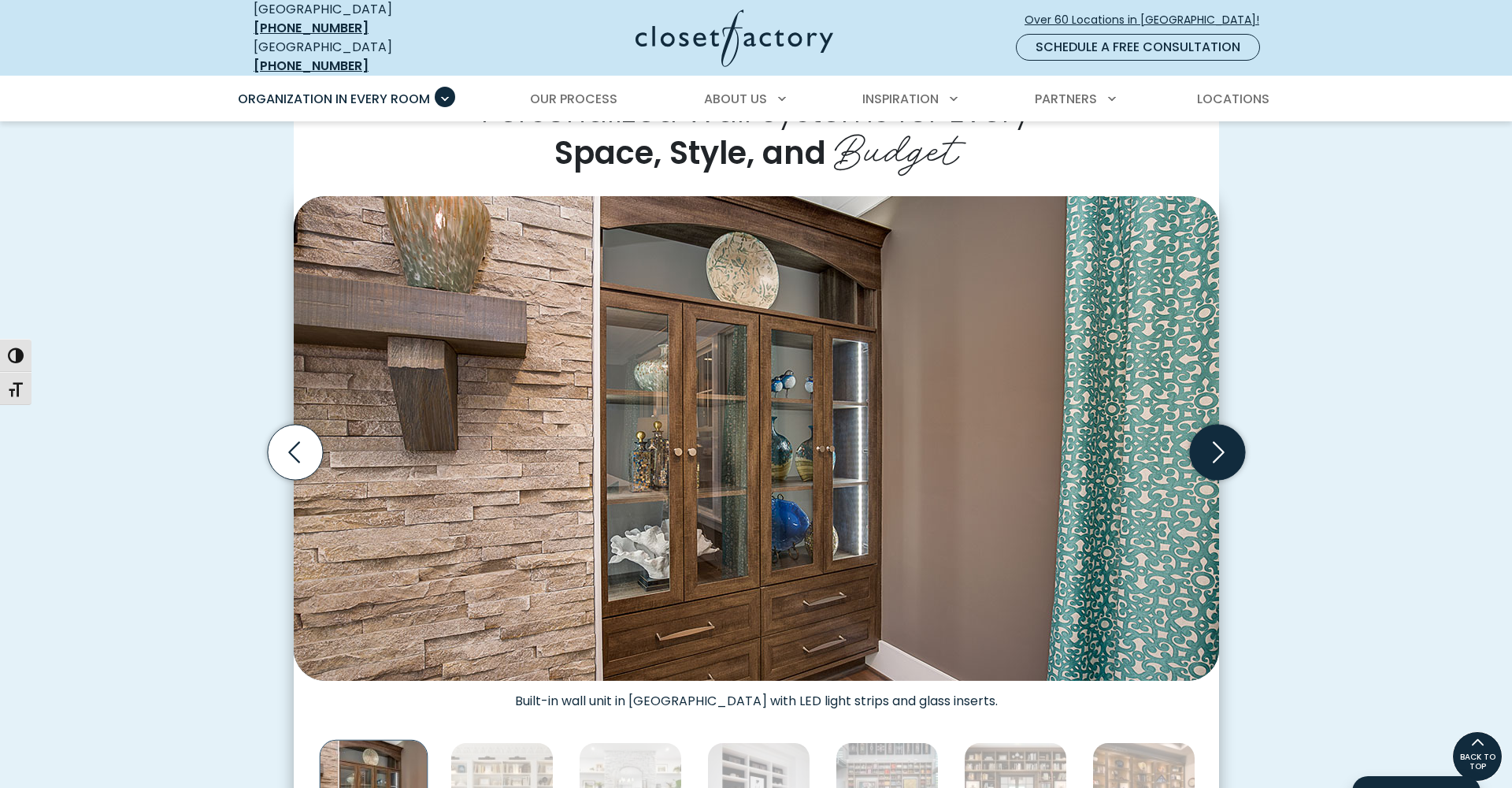
click at [1211, 444] on icon "Next slide" at bounding box center [1216, 452] width 55 height 55
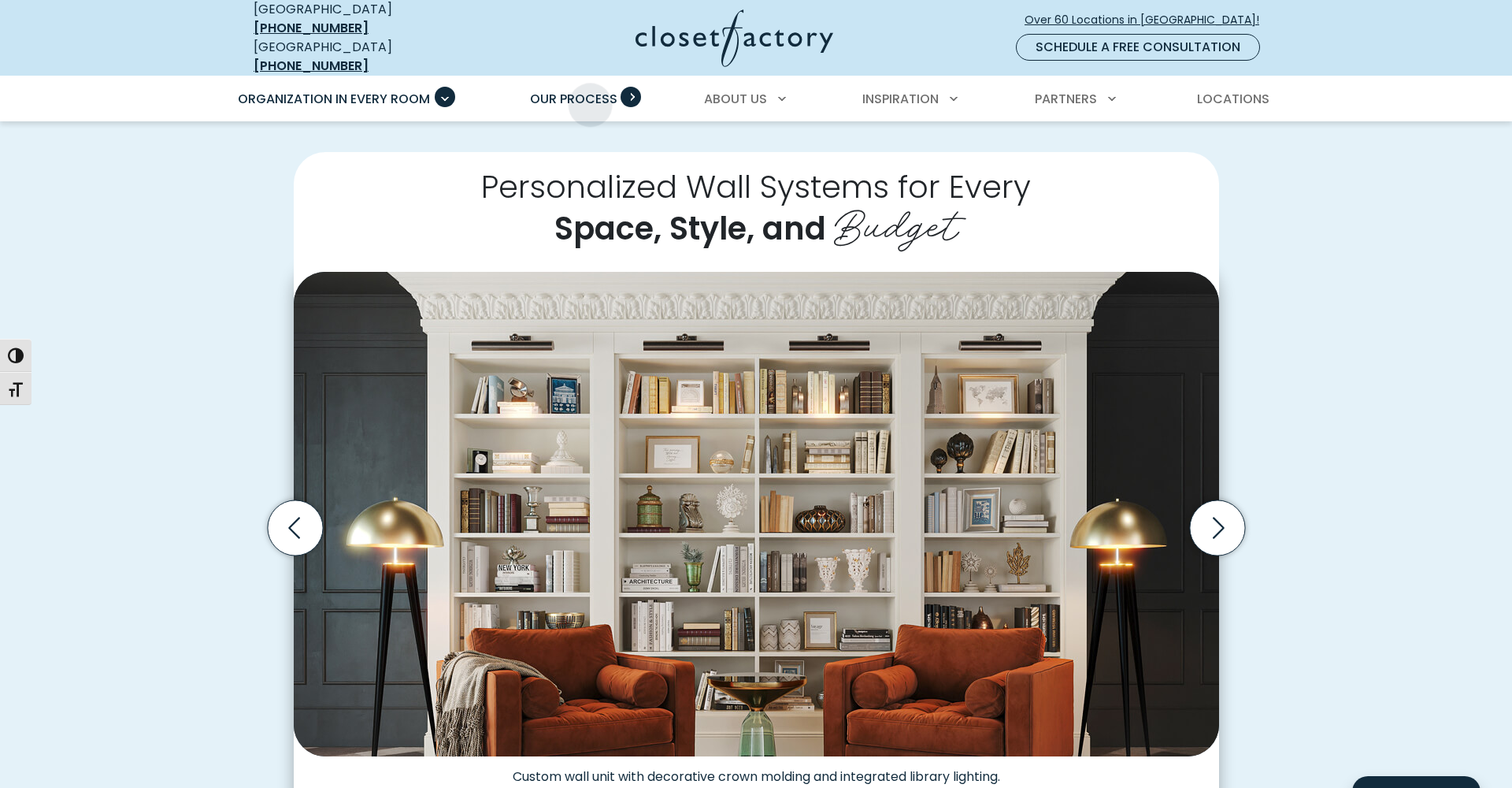
scroll to position [323, 0]
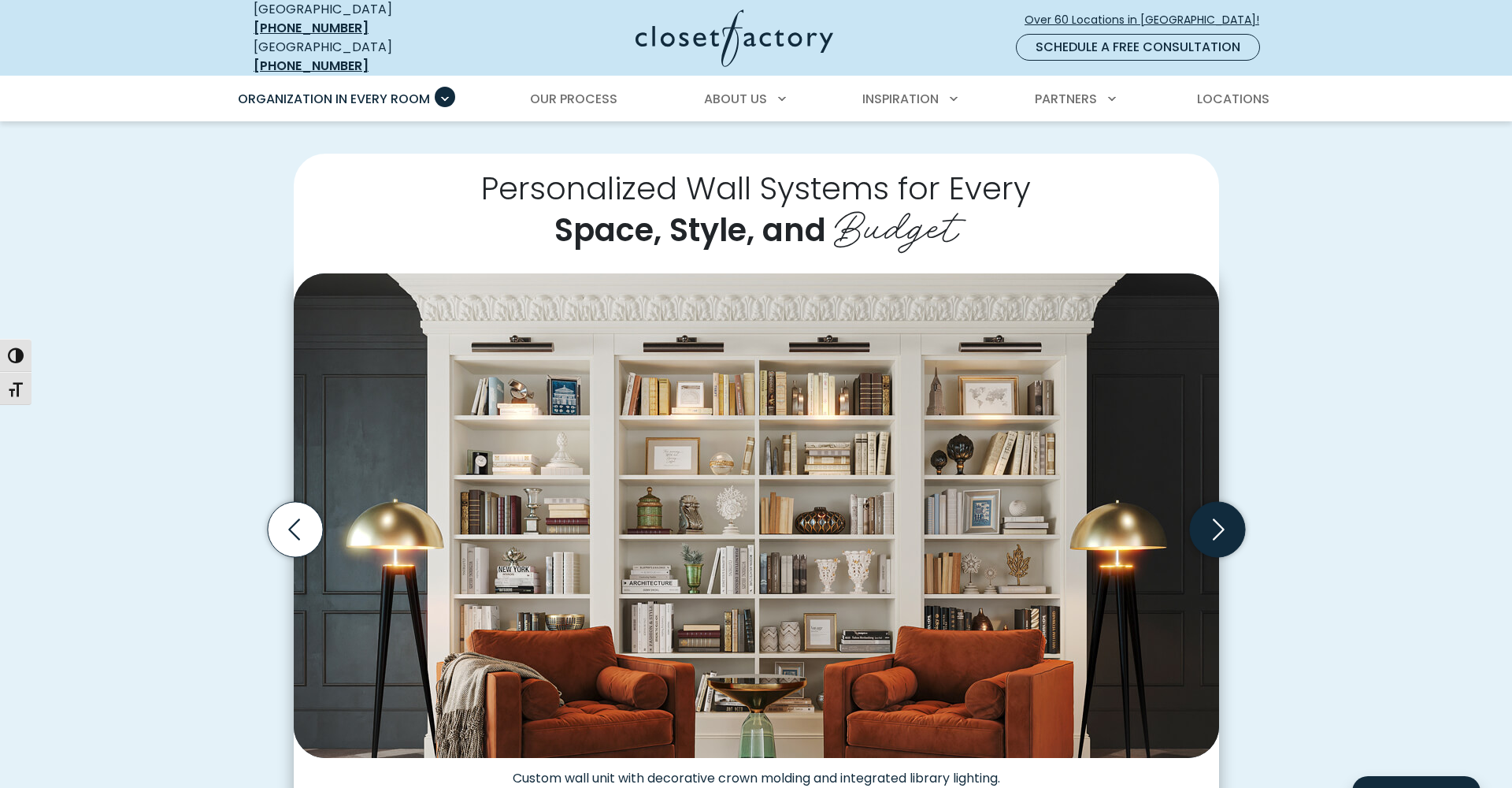
click at [1210, 526] on icon "Next slide" at bounding box center [1216, 529] width 55 height 55
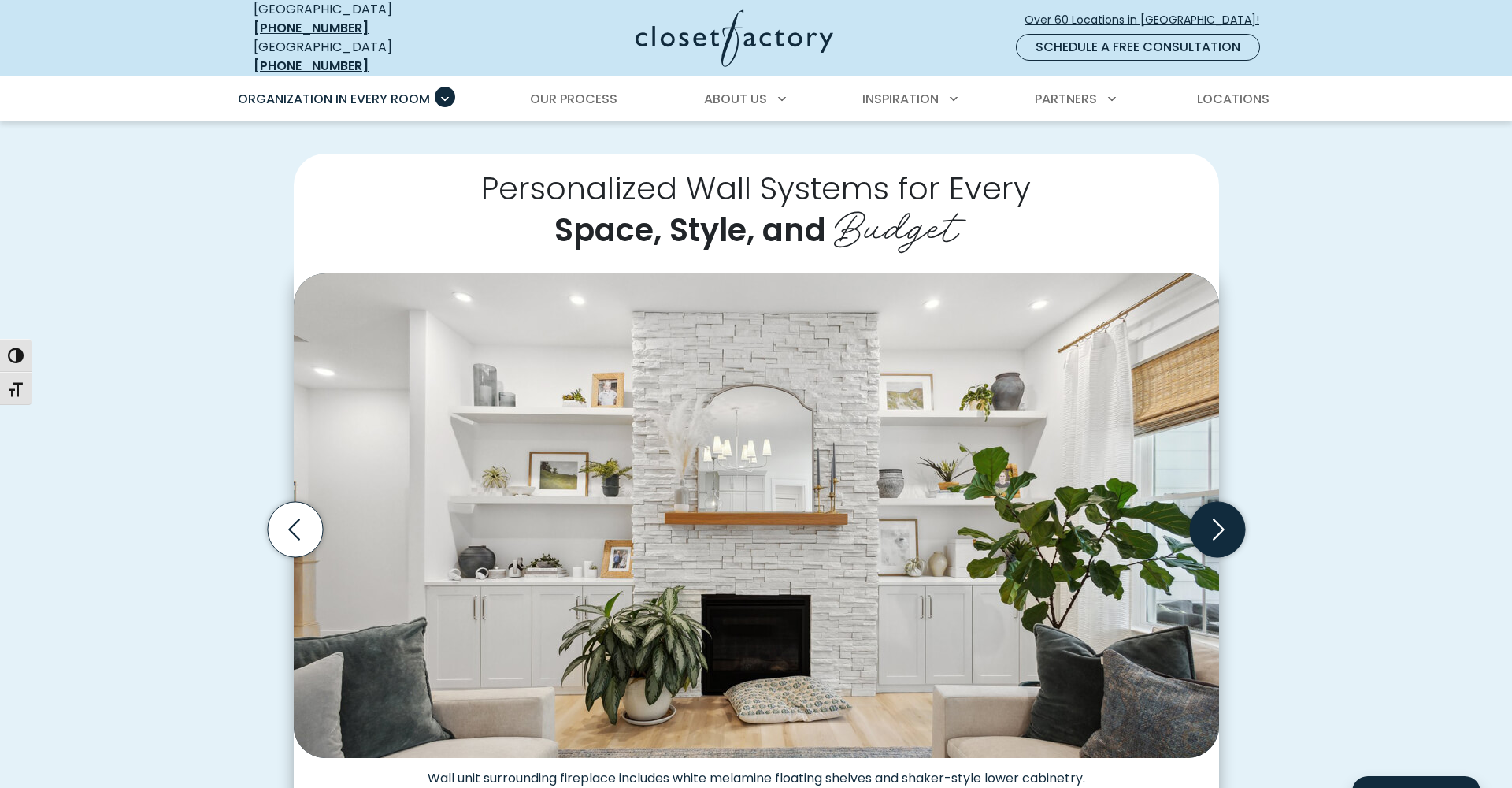
click at [1209, 526] on icon "Next slide" at bounding box center [1216, 529] width 55 height 55
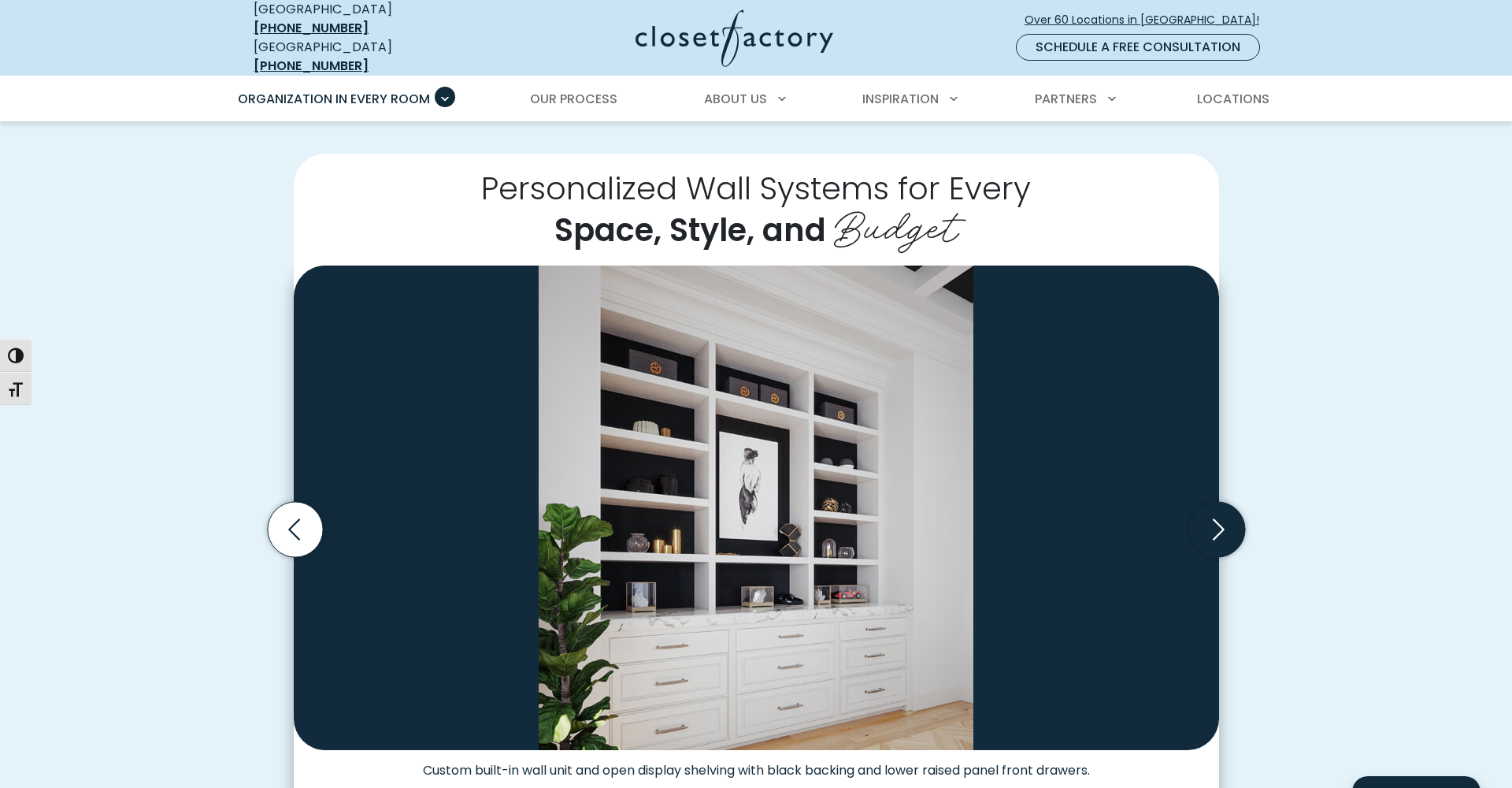
click at [1215, 525] on icon "Next slide" at bounding box center [1216, 529] width 55 height 55
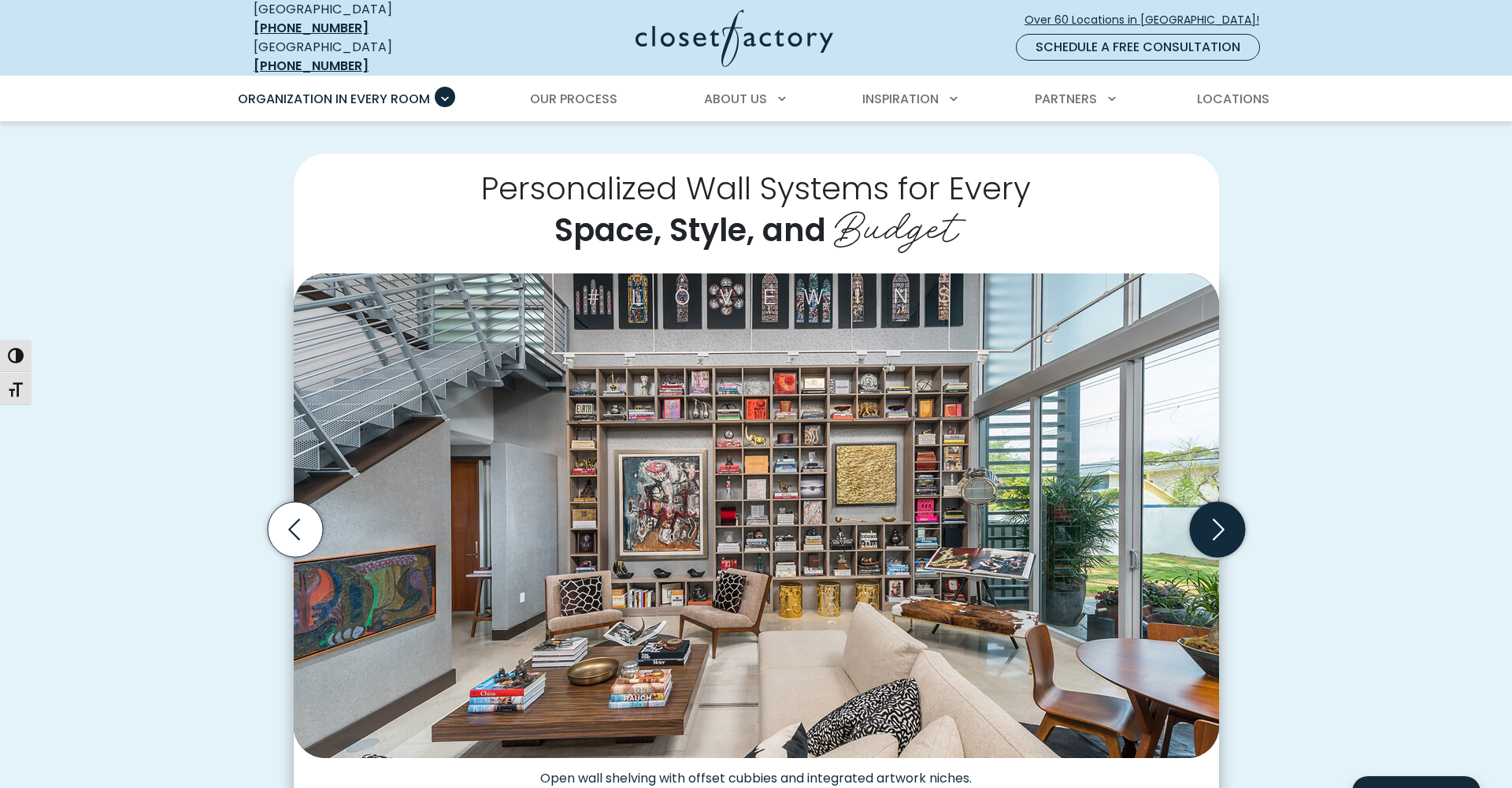
click at [1215, 525] on icon "Next slide" at bounding box center [1216, 529] width 55 height 55
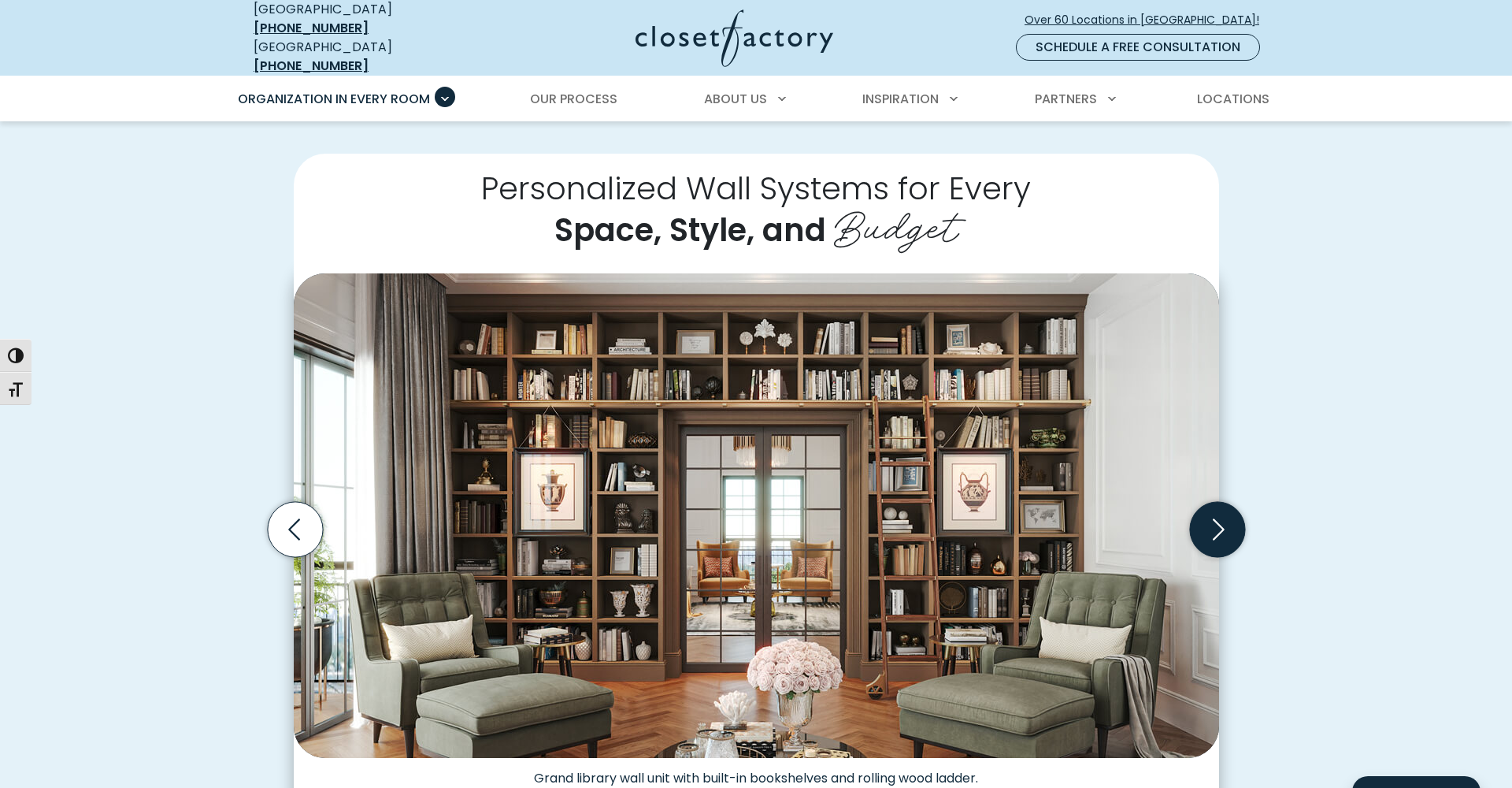
click at [1215, 525] on icon "Next slide" at bounding box center [1216, 529] width 55 height 55
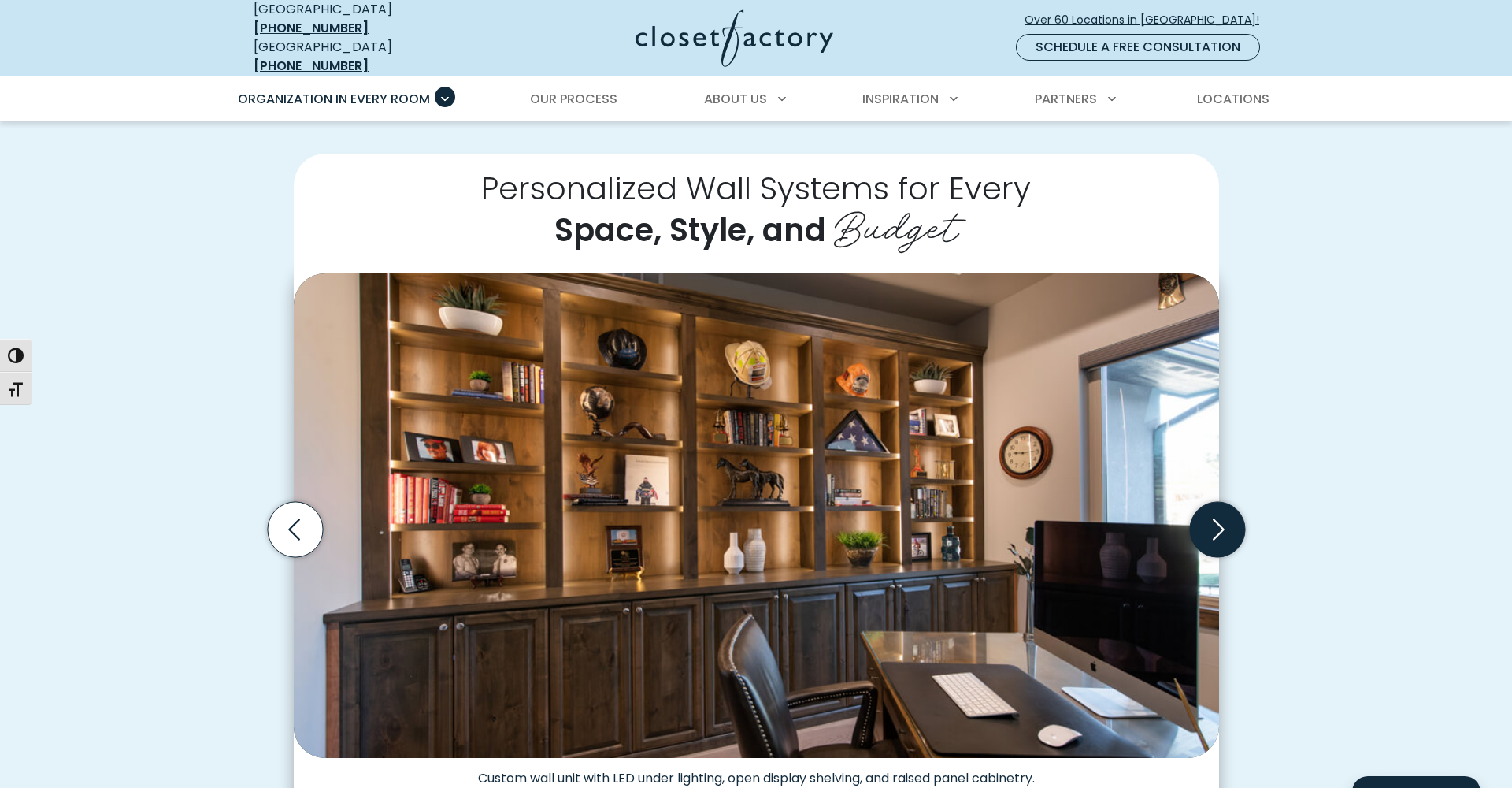
click at [1215, 525] on icon "Next slide" at bounding box center [1216, 529] width 55 height 55
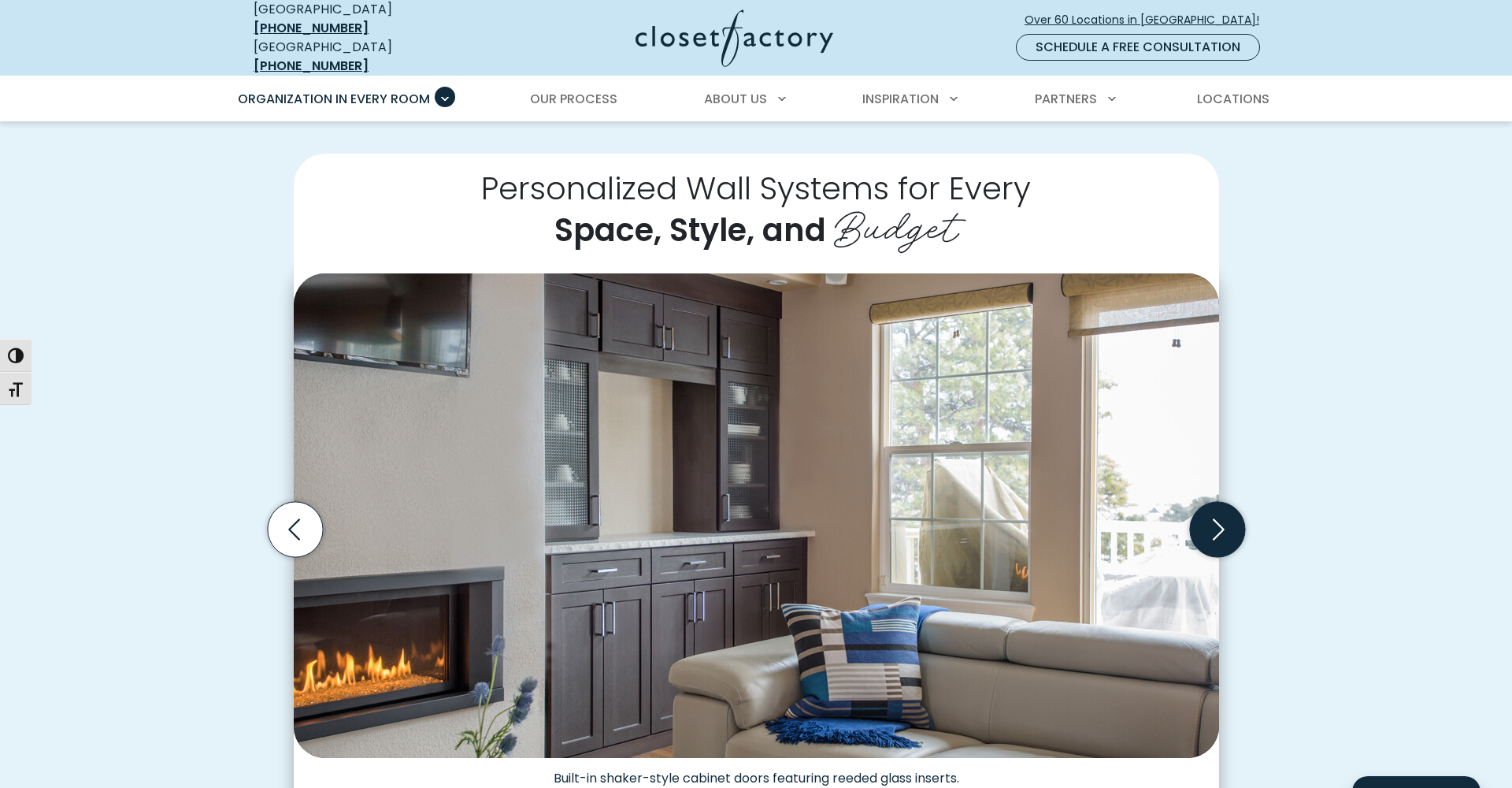
click at [1215, 525] on icon "Next slide" at bounding box center [1216, 529] width 55 height 55
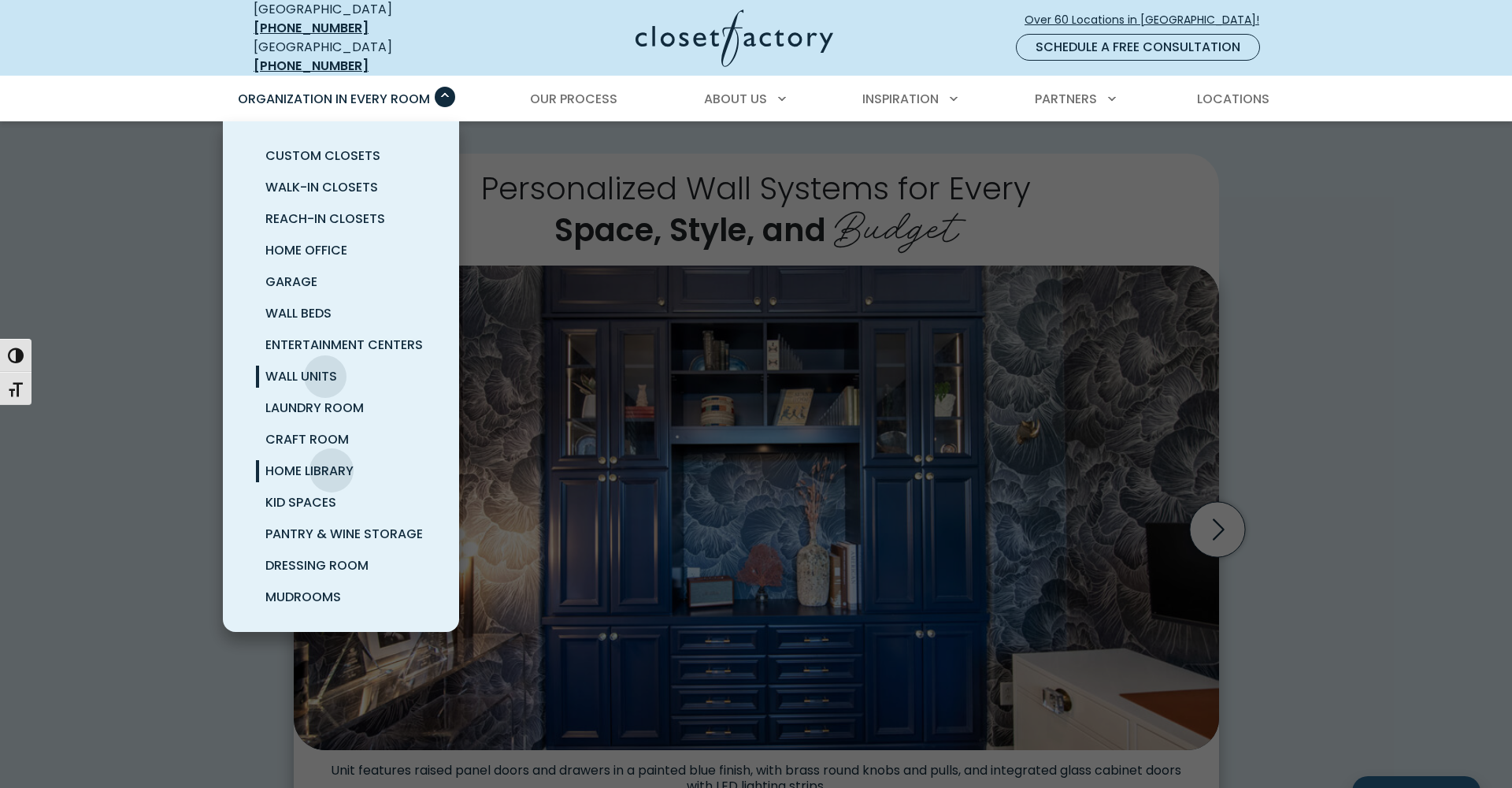
click at [331, 461] on span "Home Library" at bounding box center [310, 470] width 88 height 18
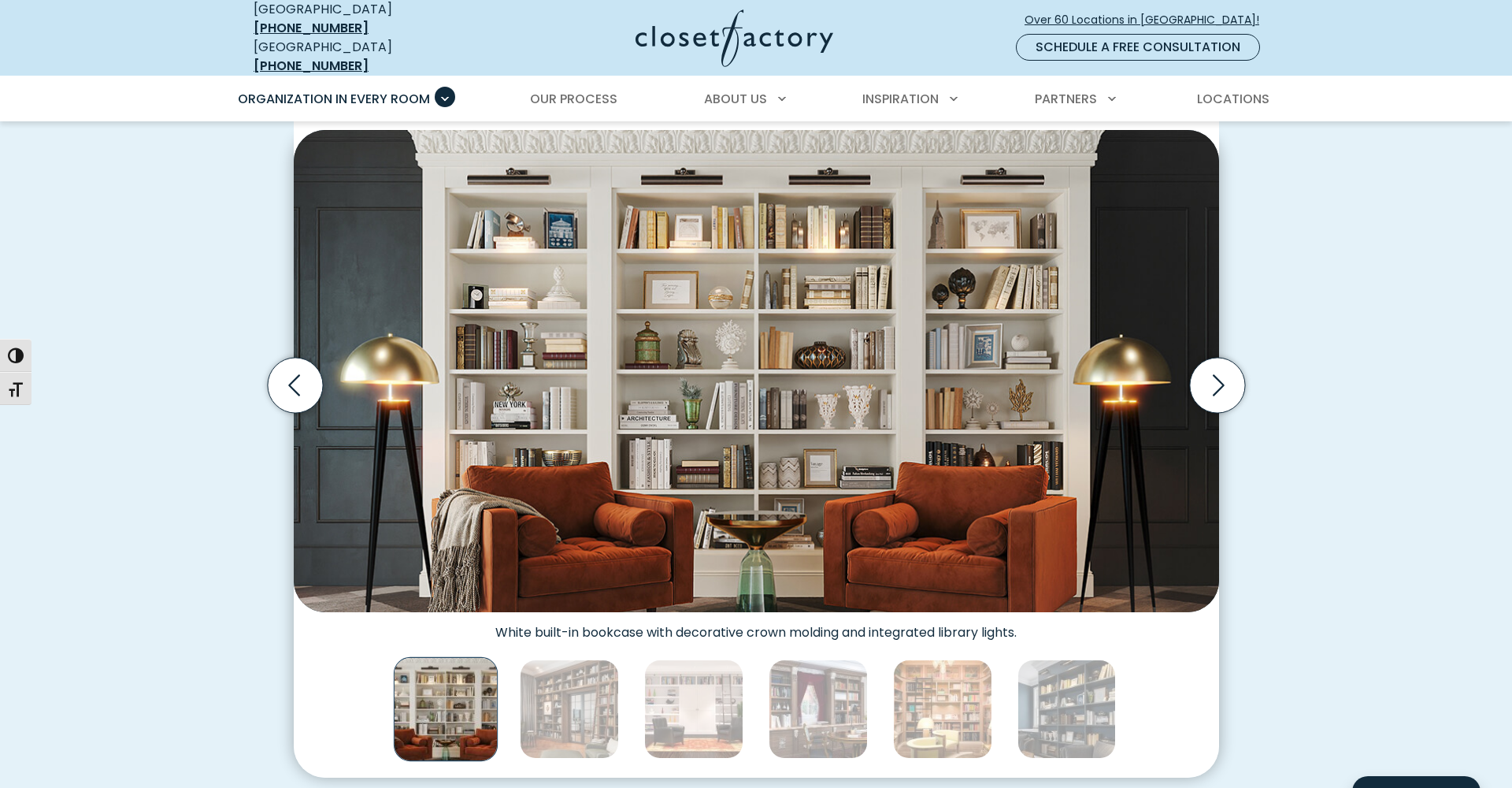
scroll to position [565, 0]
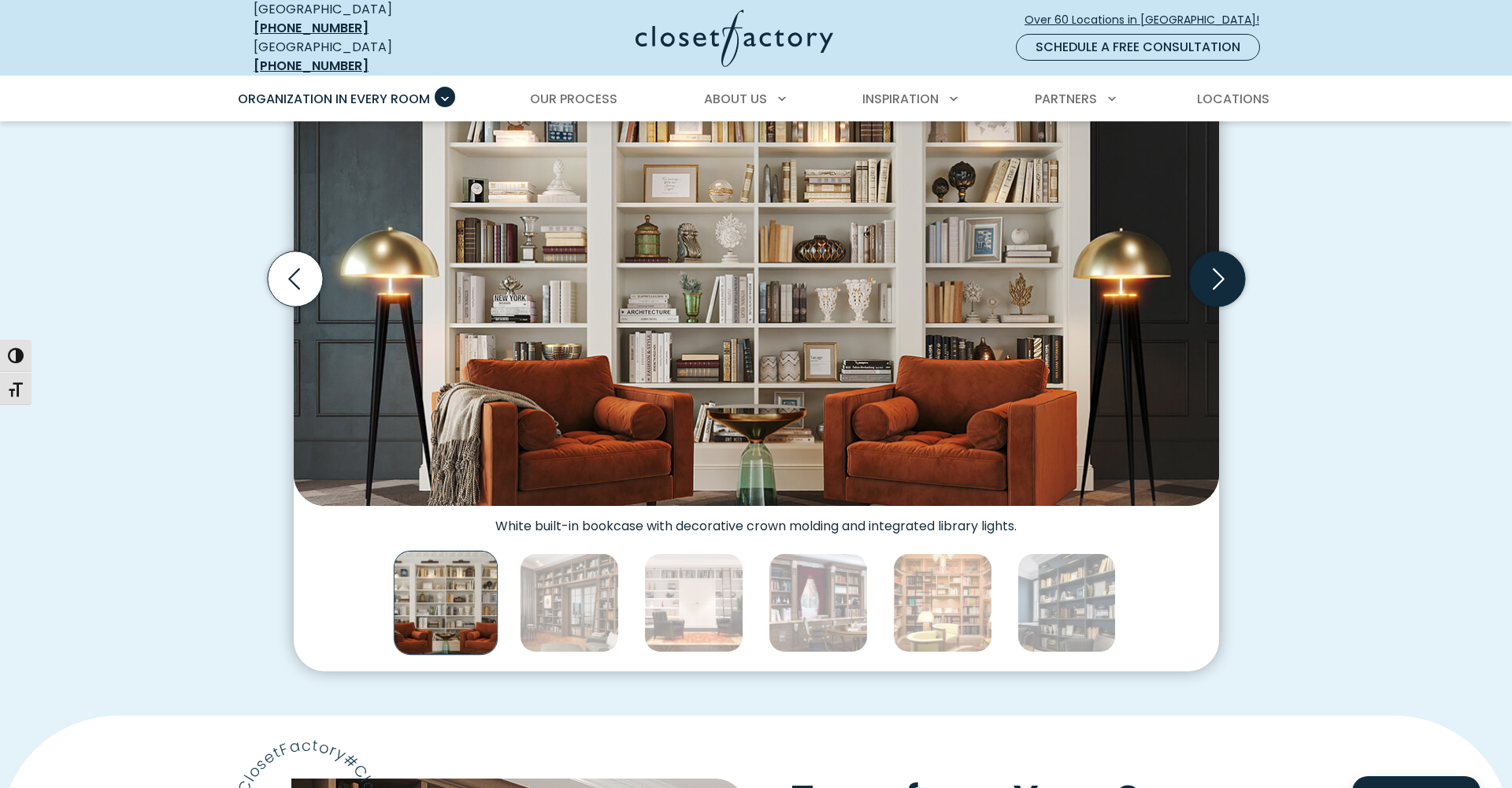
click at [1215, 269] on icon "Next slide" at bounding box center [1216, 278] width 55 height 55
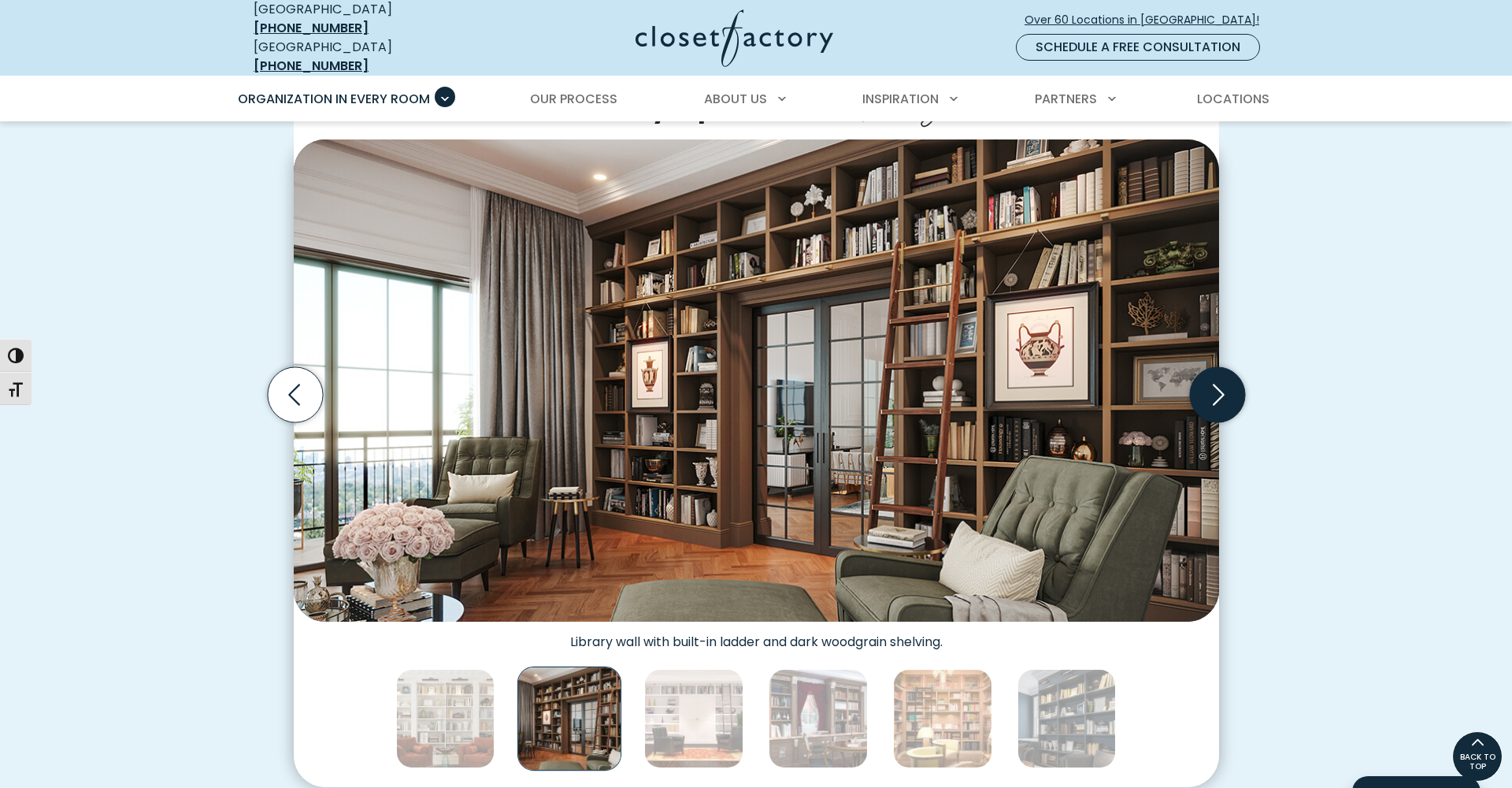
scroll to position [449, 0]
click at [1219, 384] on icon "Next slide" at bounding box center [1218, 394] width 12 height 22
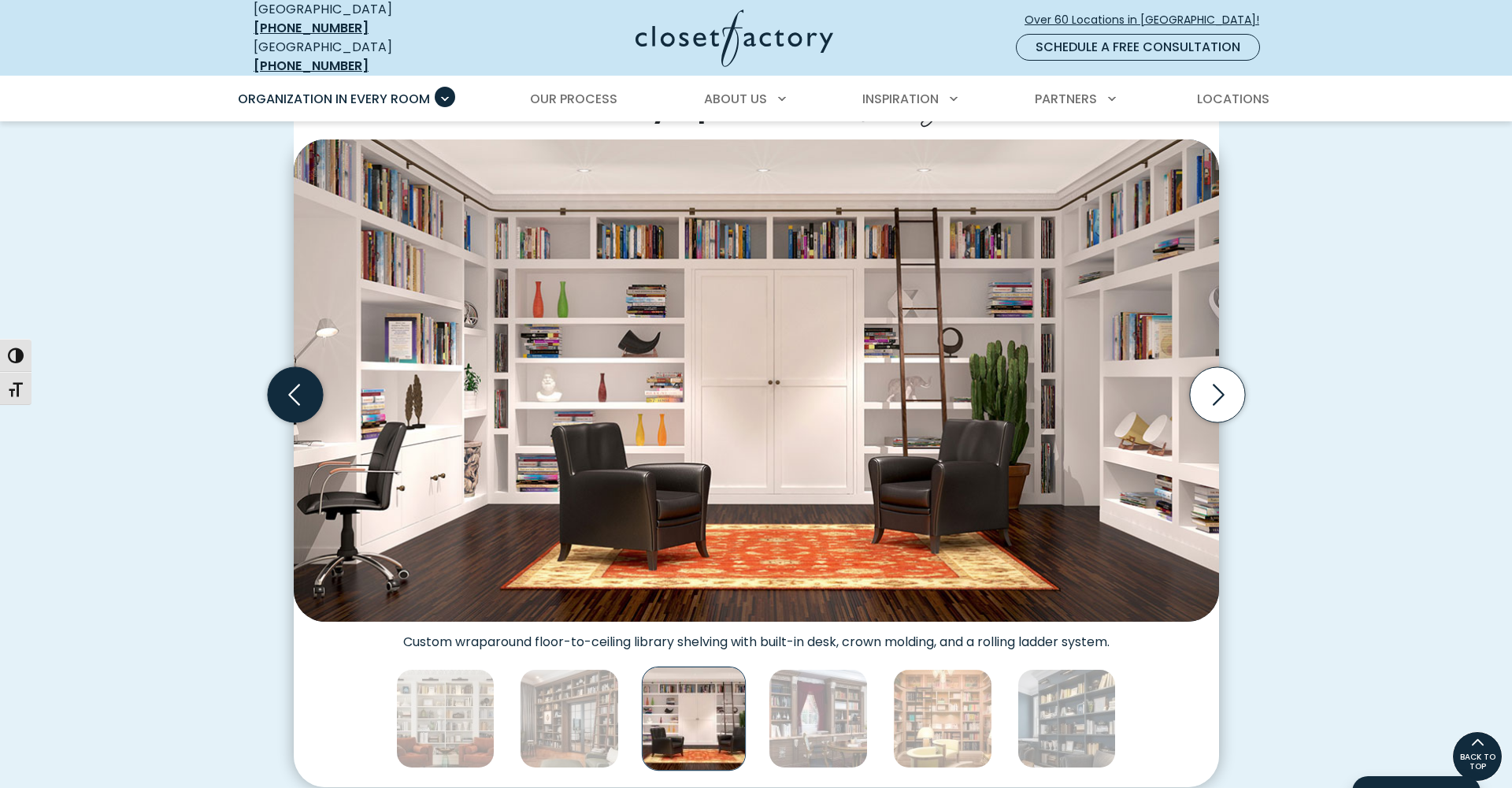
click at [299, 385] on icon "Previous slide" at bounding box center [294, 394] width 55 height 55
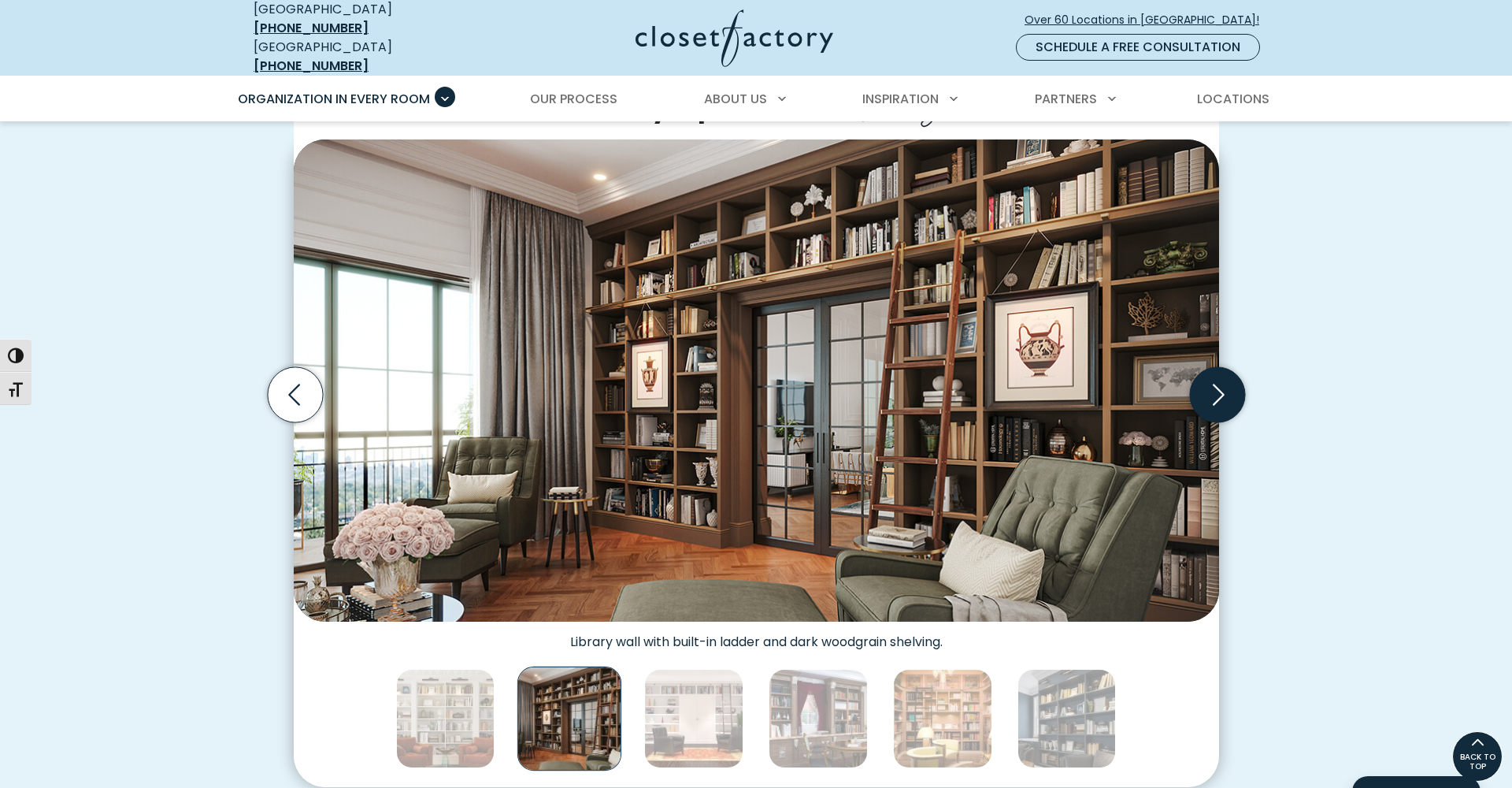
click at [1209, 380] on icon "Next slide" at bounding box center [1216, 394] width 55 height 55
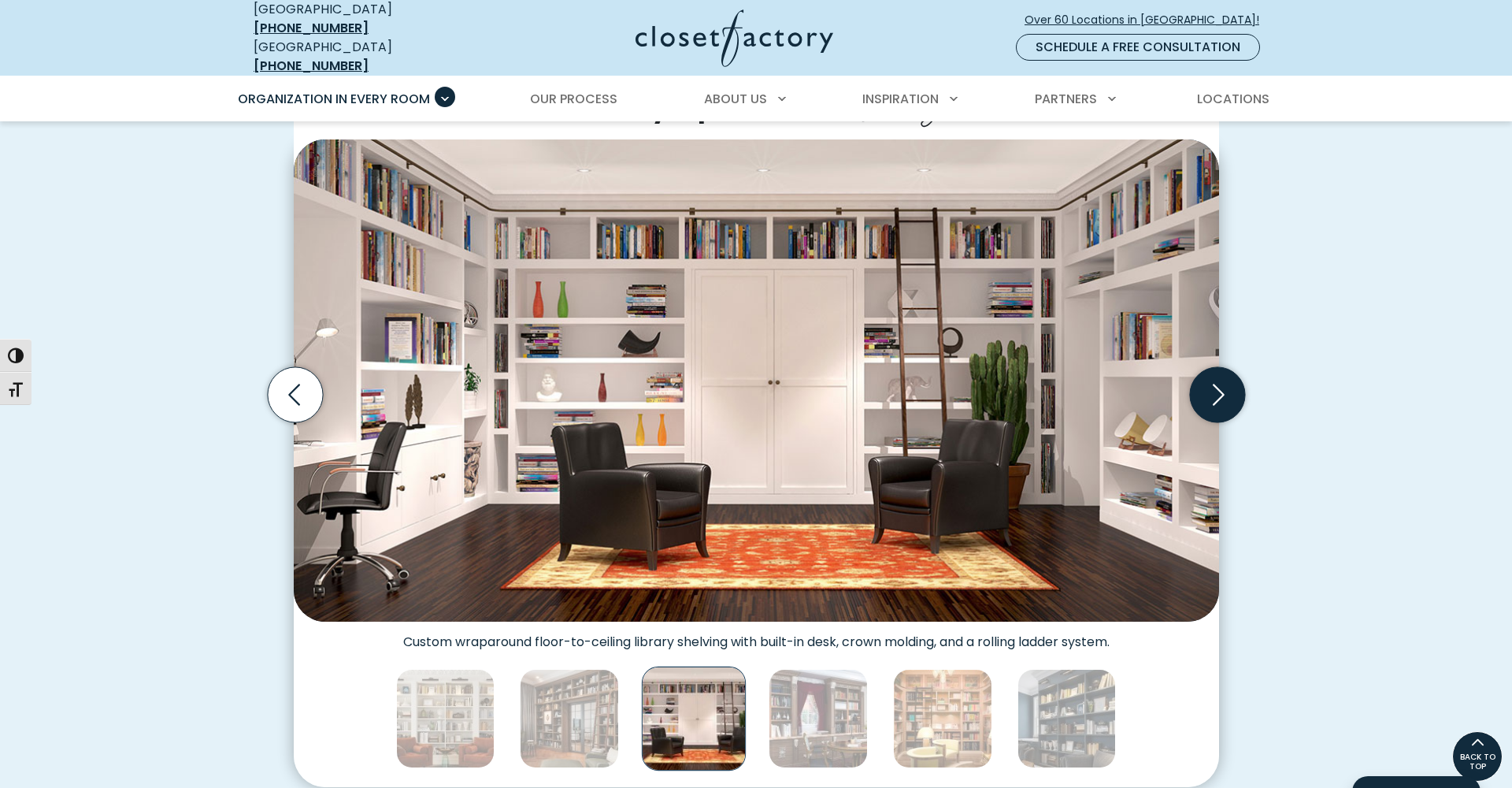
click at [1209, 380] on icon "Next slide" at bounding box center [1216, 394] width 55 height 55
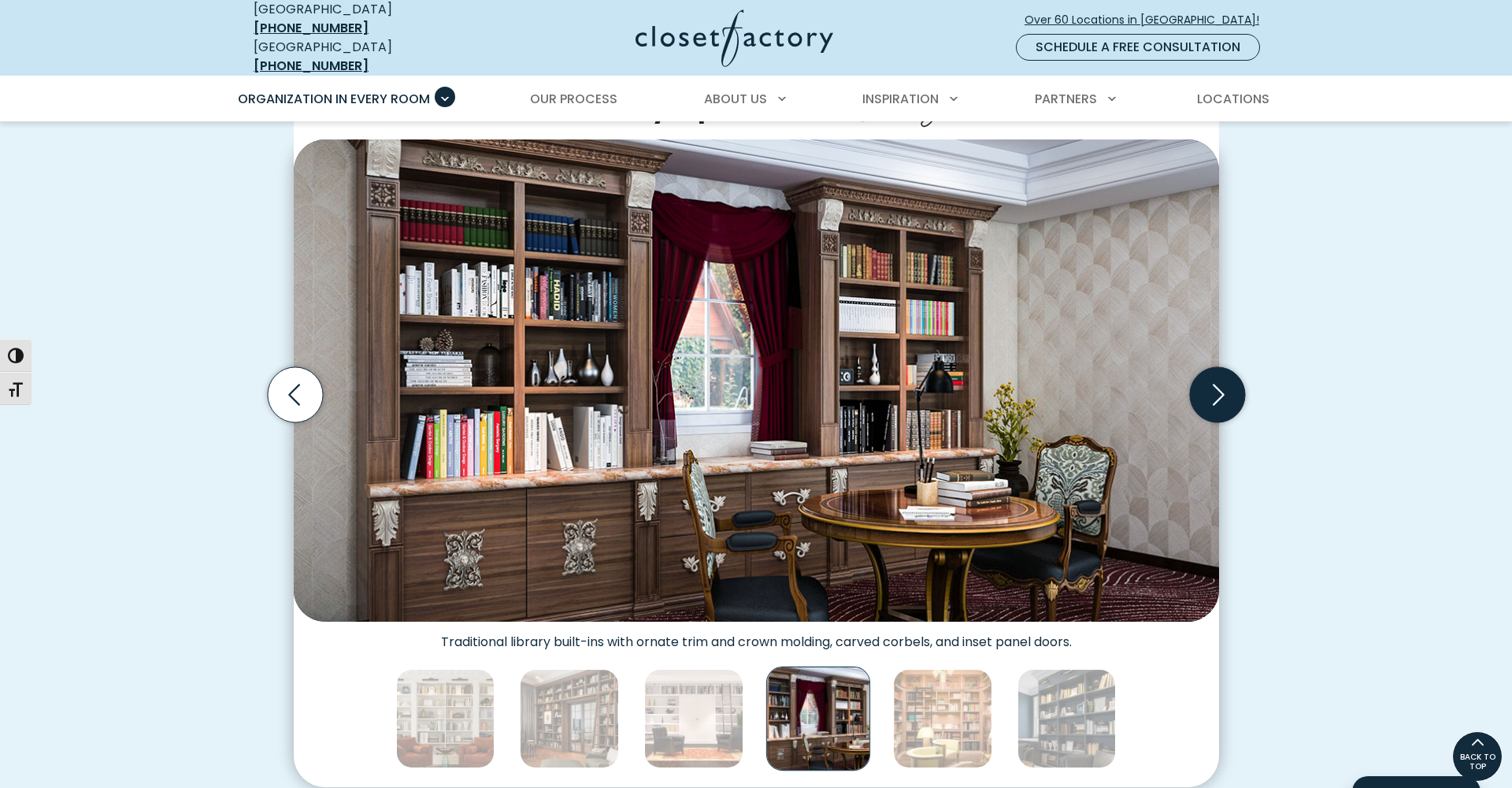
click at [1209, 380] on icon "Next slide" at bounding box center [1216, 394] width 55 height 55
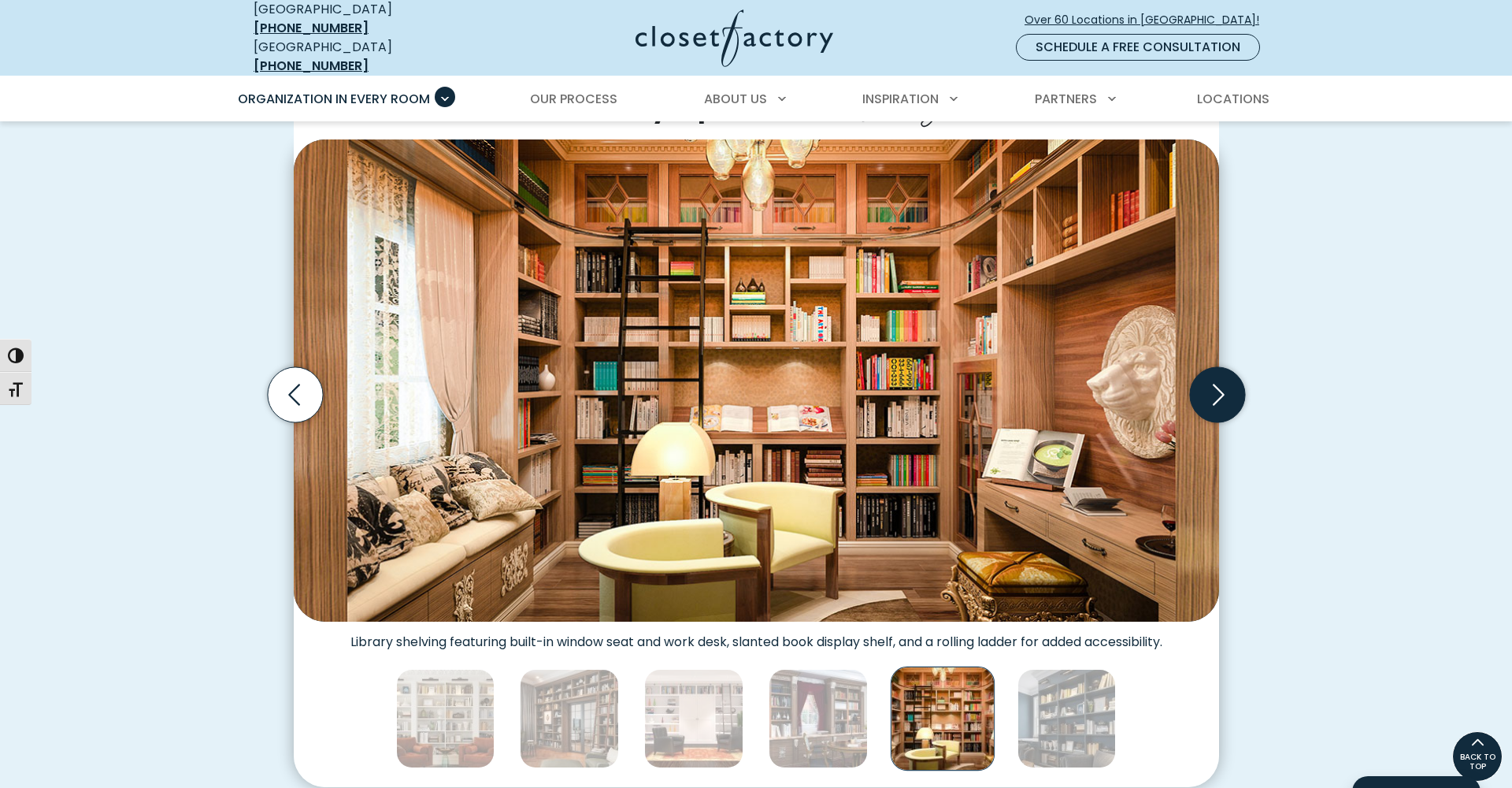
click at [1209, 380] on icon "Next slide" at bounding box center [1216, 394] width 55 height 55
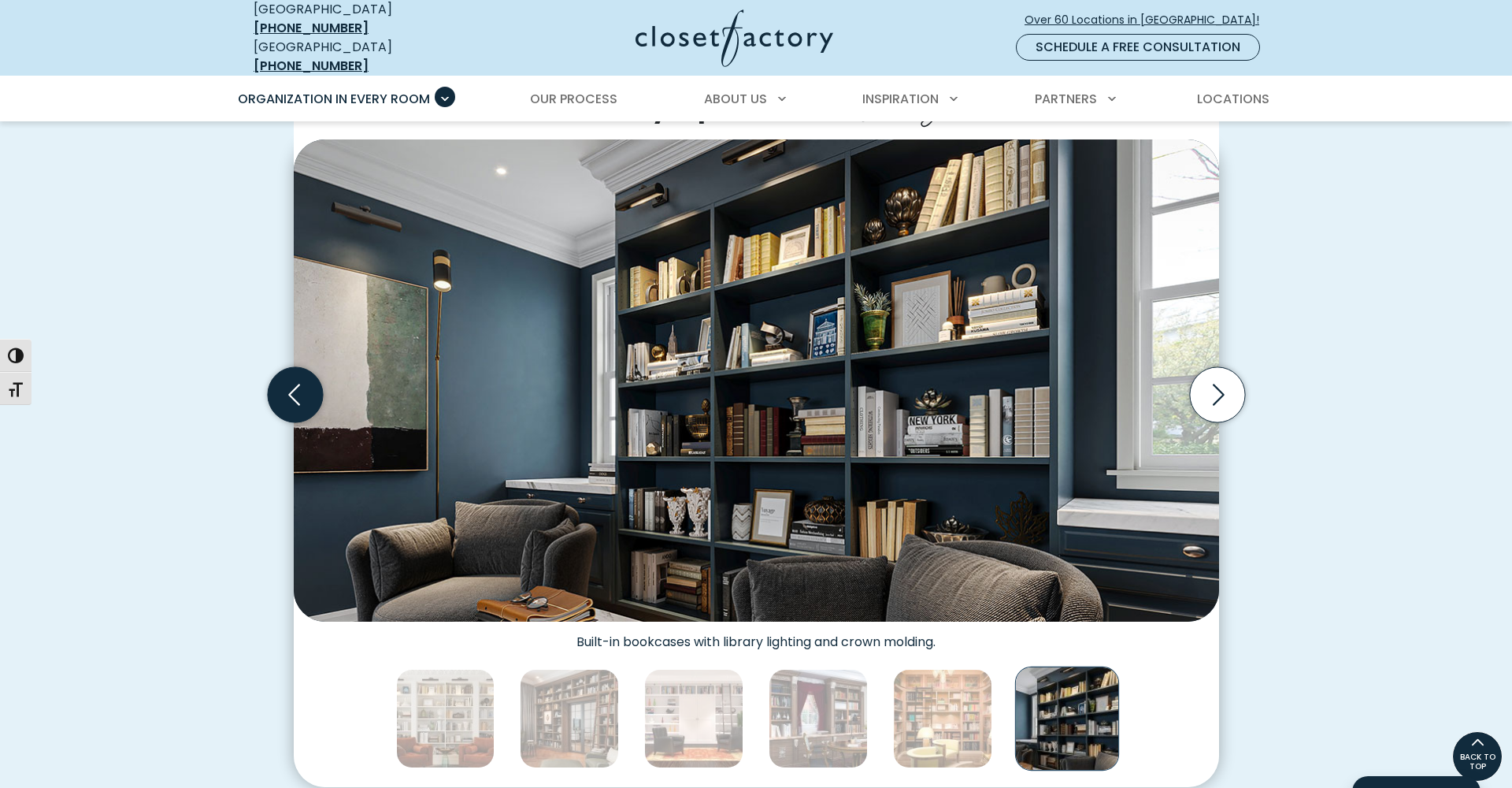
click at [290, 384] on icon "Previous slide" at bounding box center [294, 394] width 12 height 22
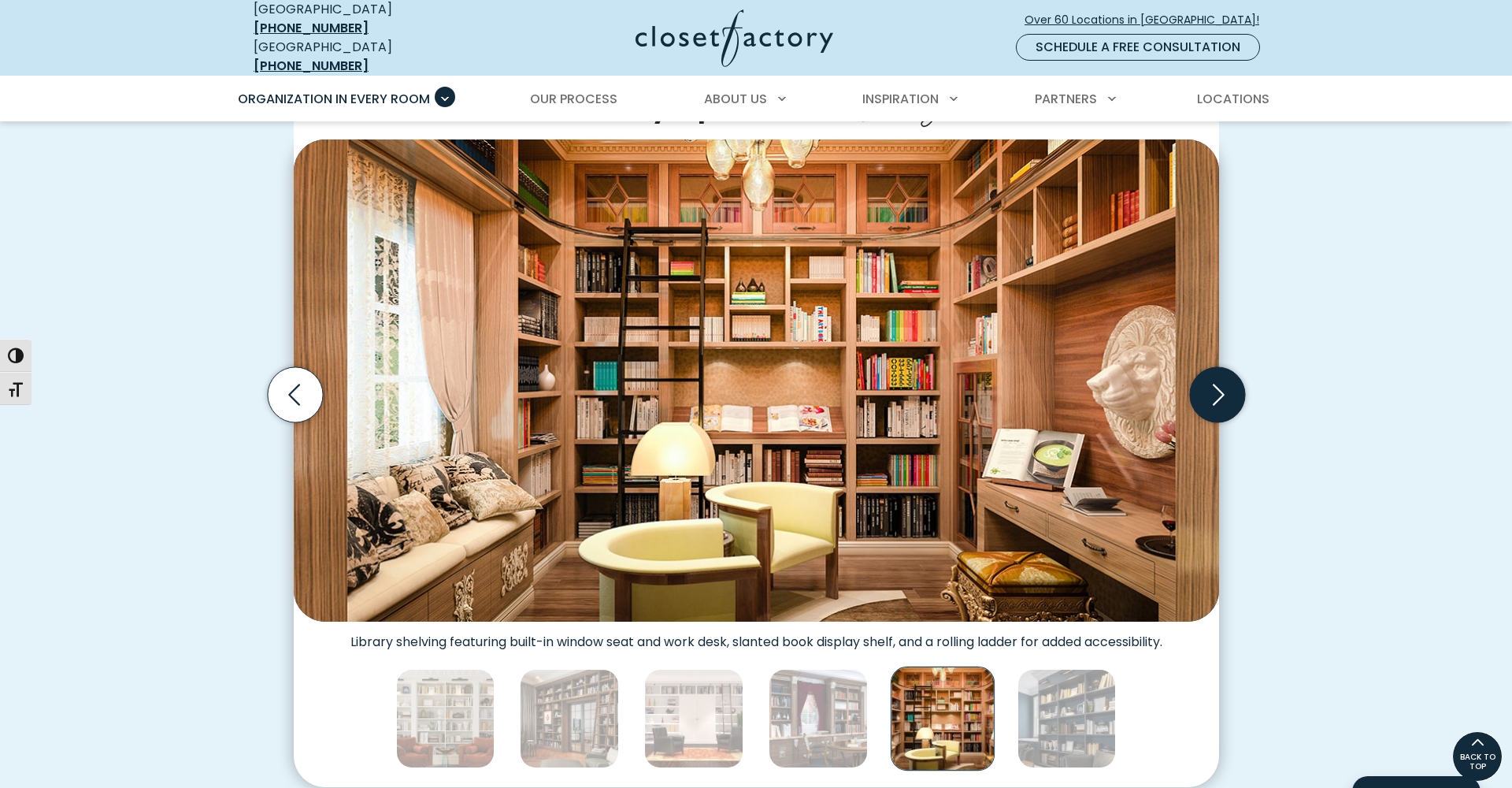
click at [1221, 387] on icon "Next slide" at bounding box center [1216, 394] width 55 height 55
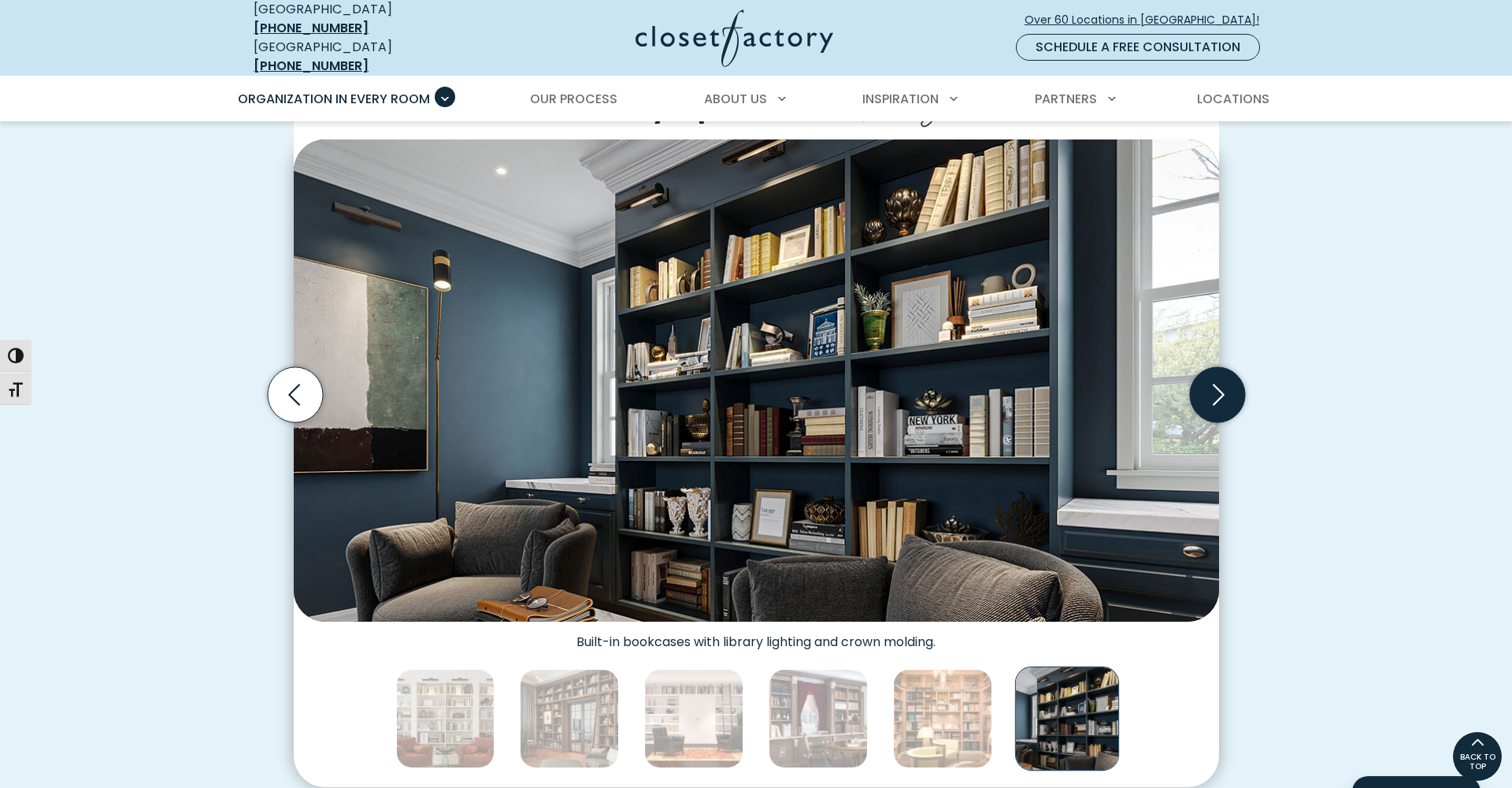
click at [1221, 387] on icon "Next slide" at bounding box center [1216, 394] width 55 height 55
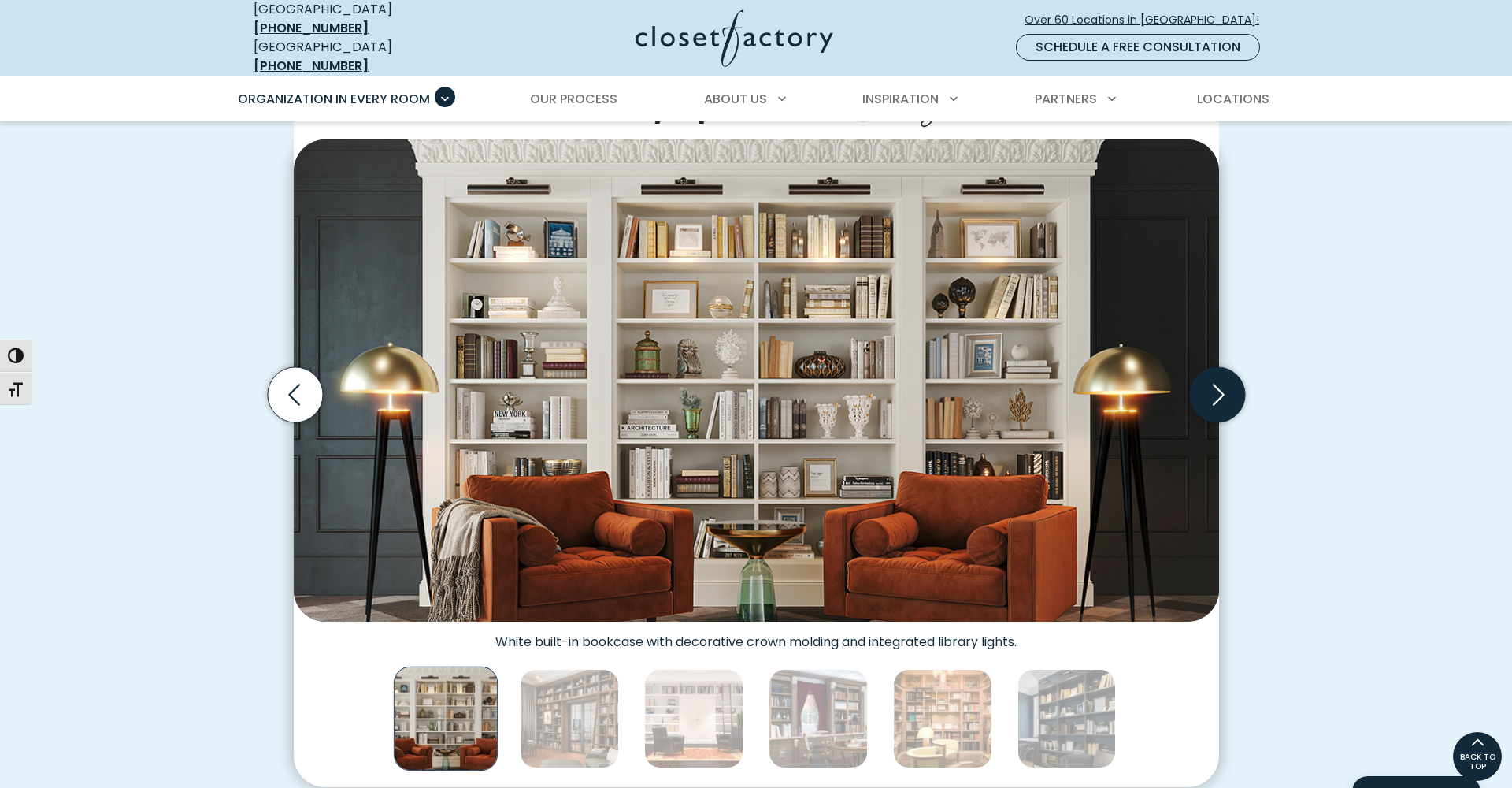
click at [1221, 387] on icon "Next slide" at bounding box center [1216, 394] width 55 height 55
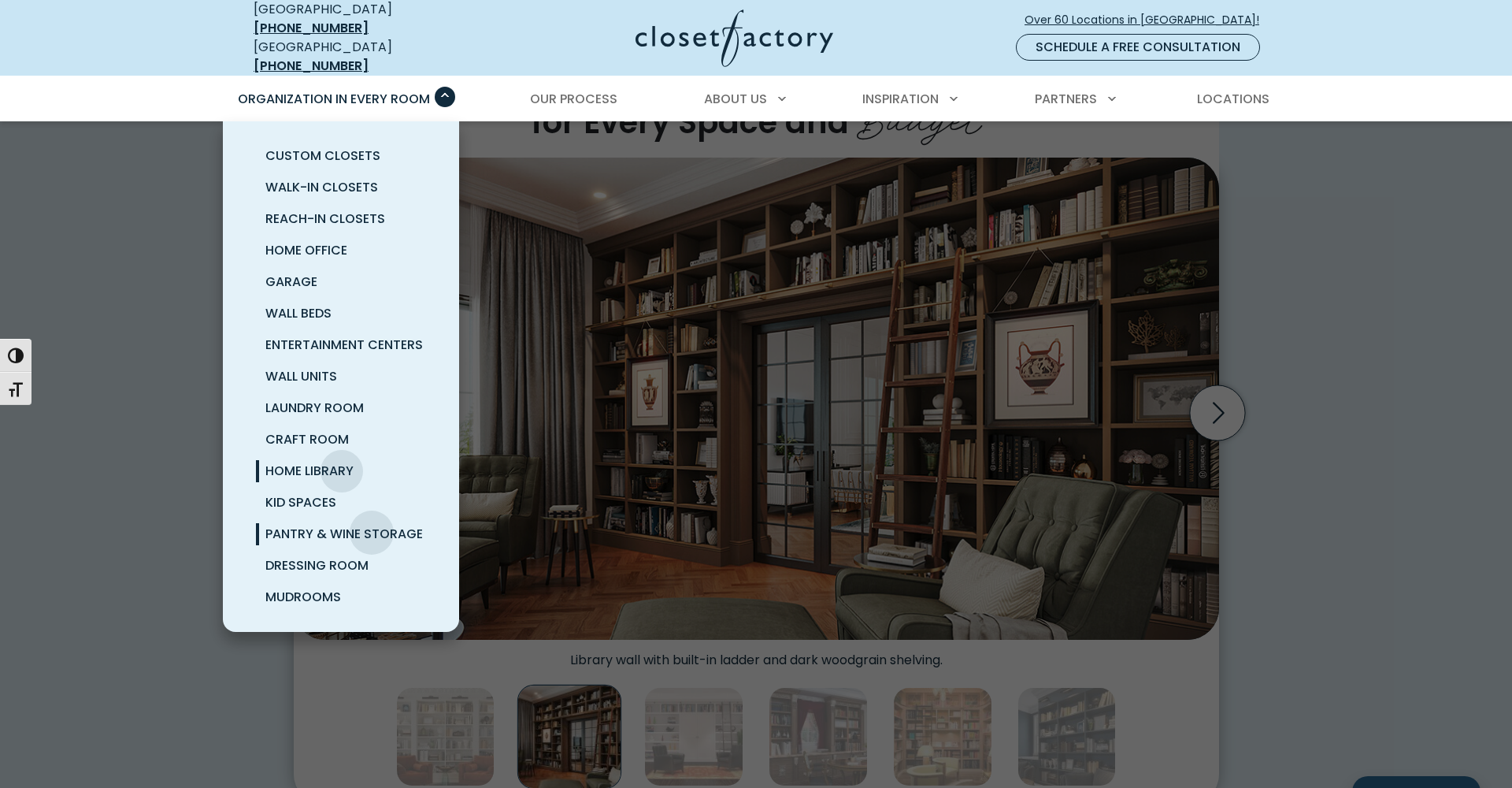
scroll to position [436, 0]
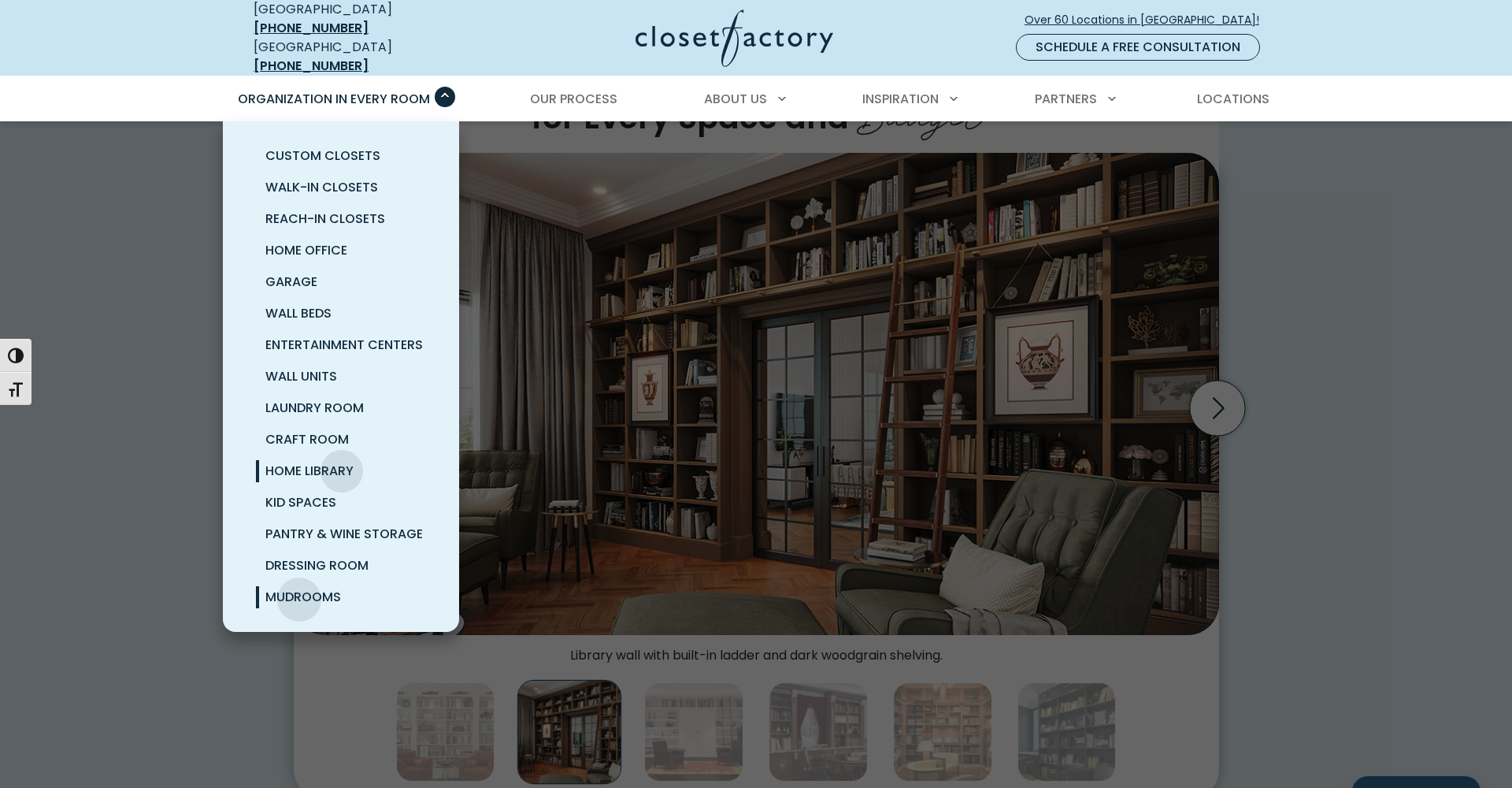
click at [299, 587] on span "Mudrooms" at bounding box center [303, 596] width 75 height 18
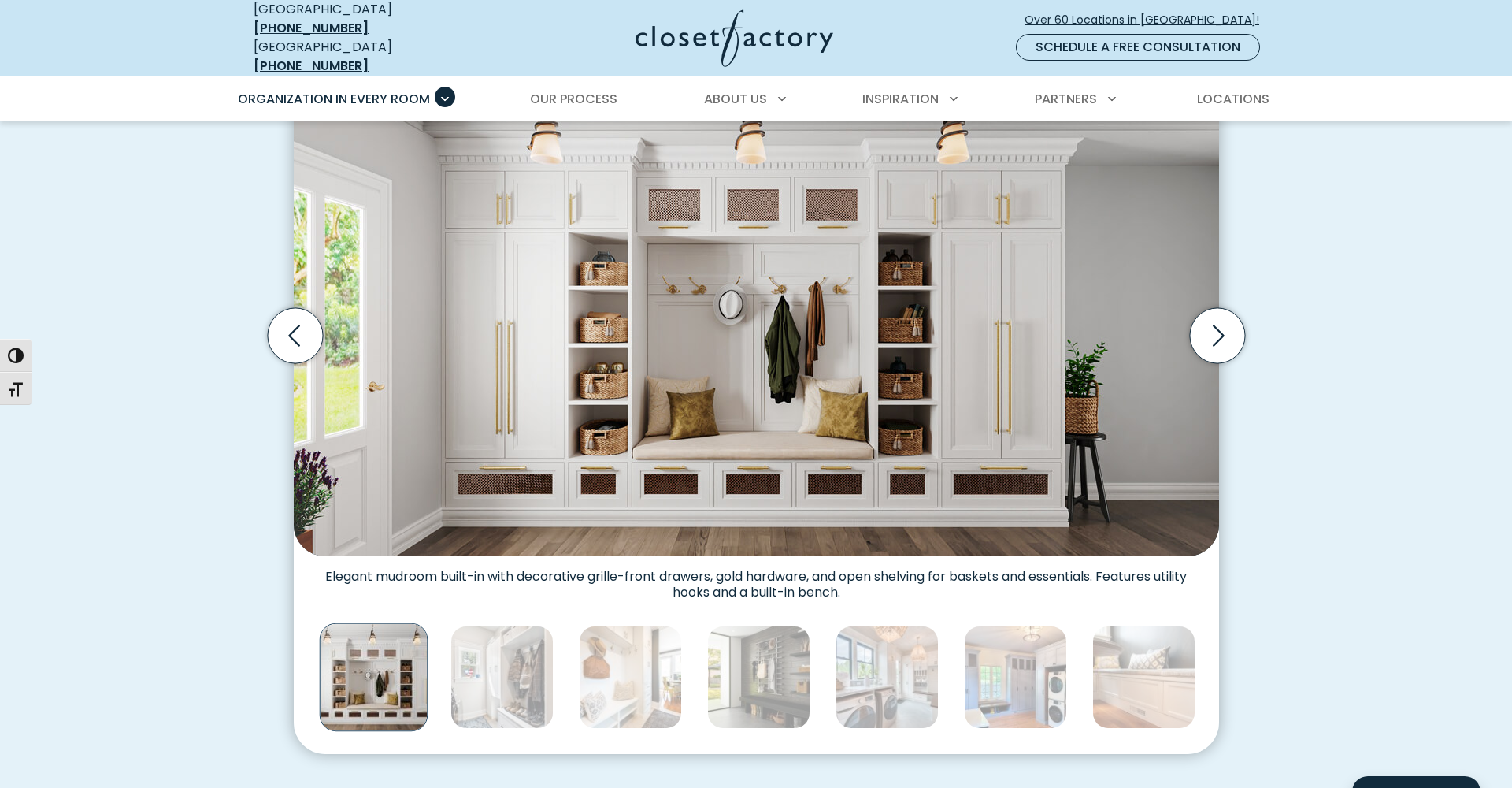
scroll to position [483, 0]
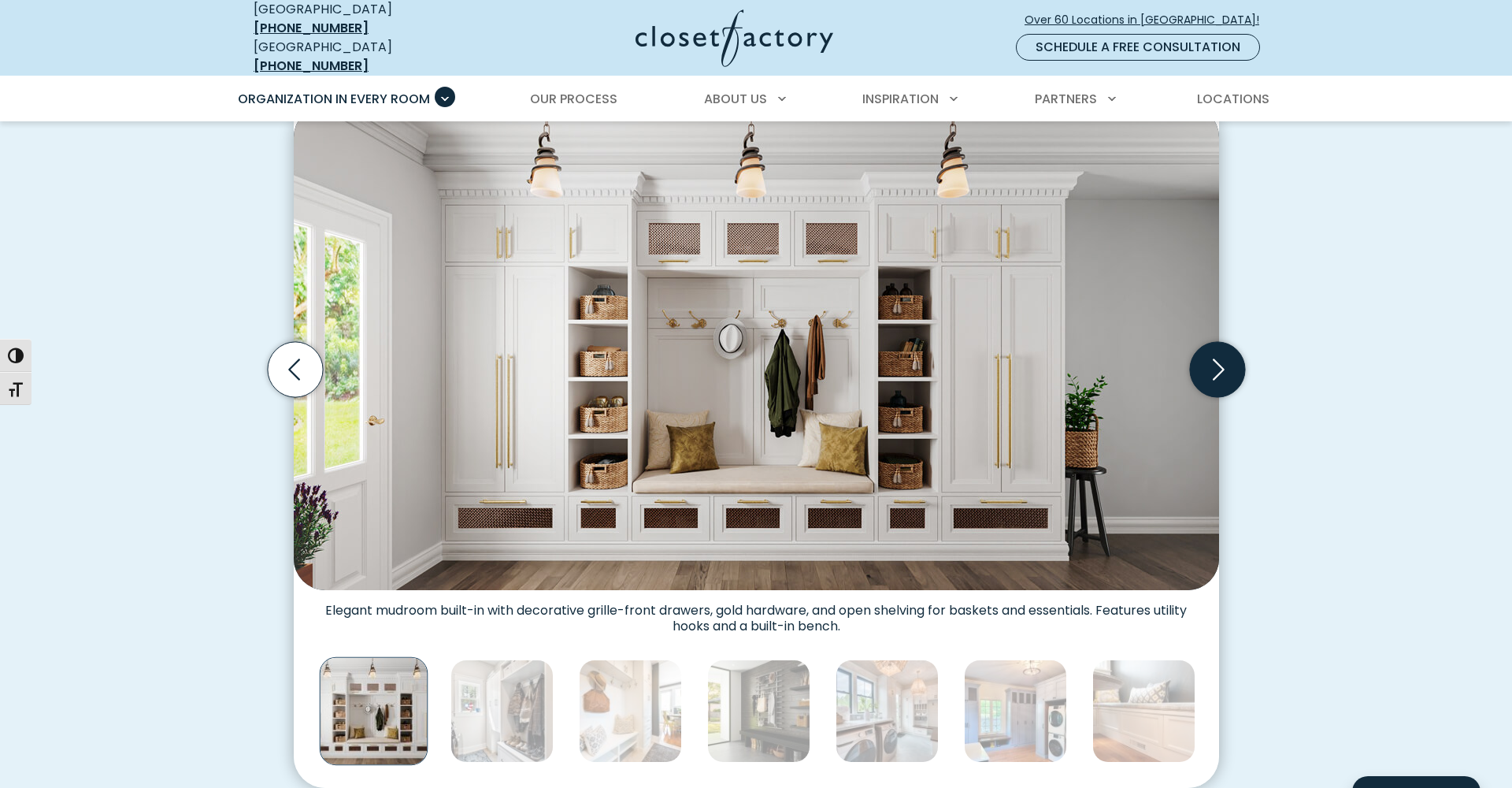
click at [1223, 363] on icon "Next slide" at bounding box center [1216, 369] width 55 height 55
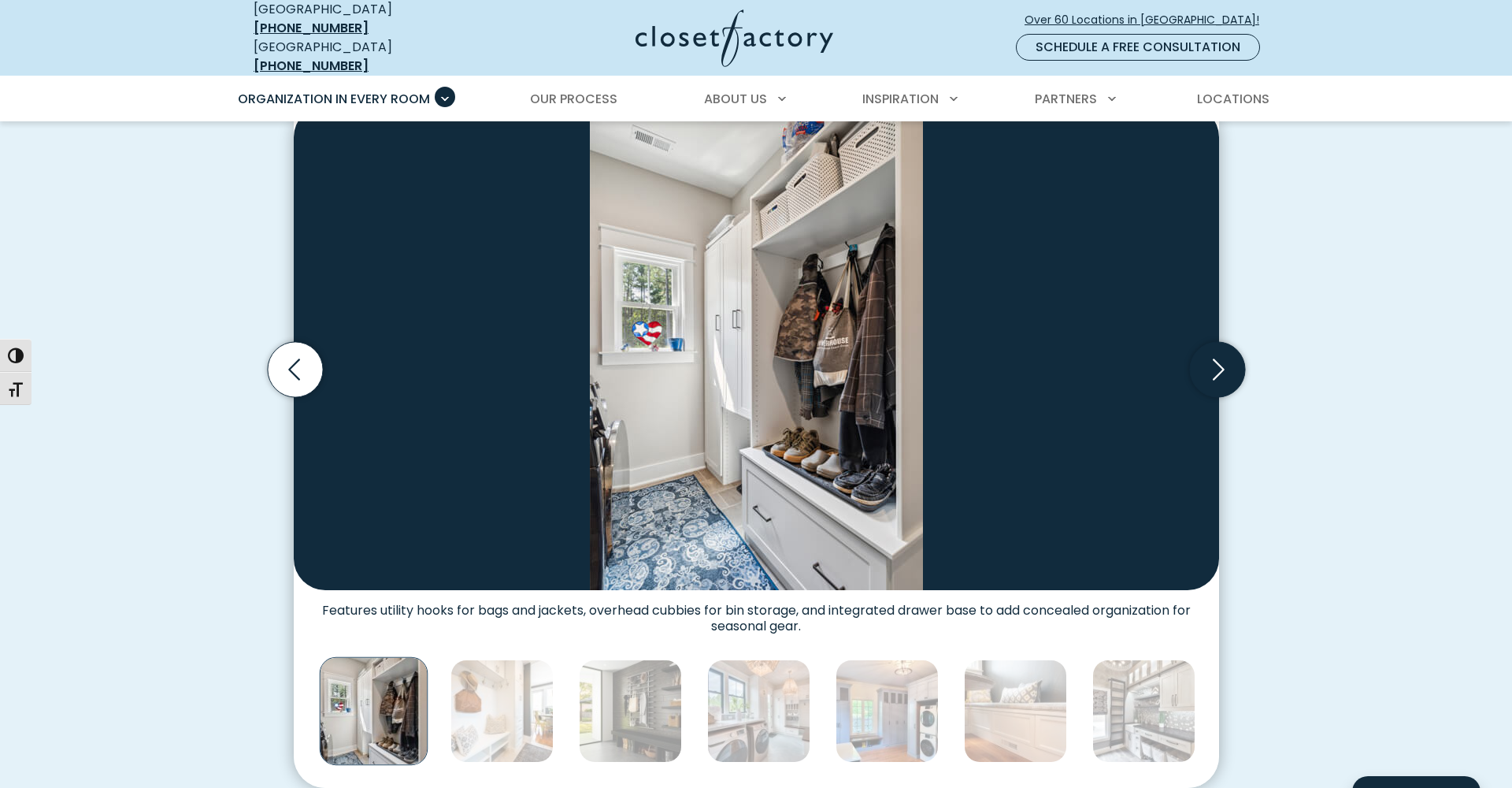
click at [1223, 363] on icon "Next slide" at bounding box center [1216, 369] width 55 height 55
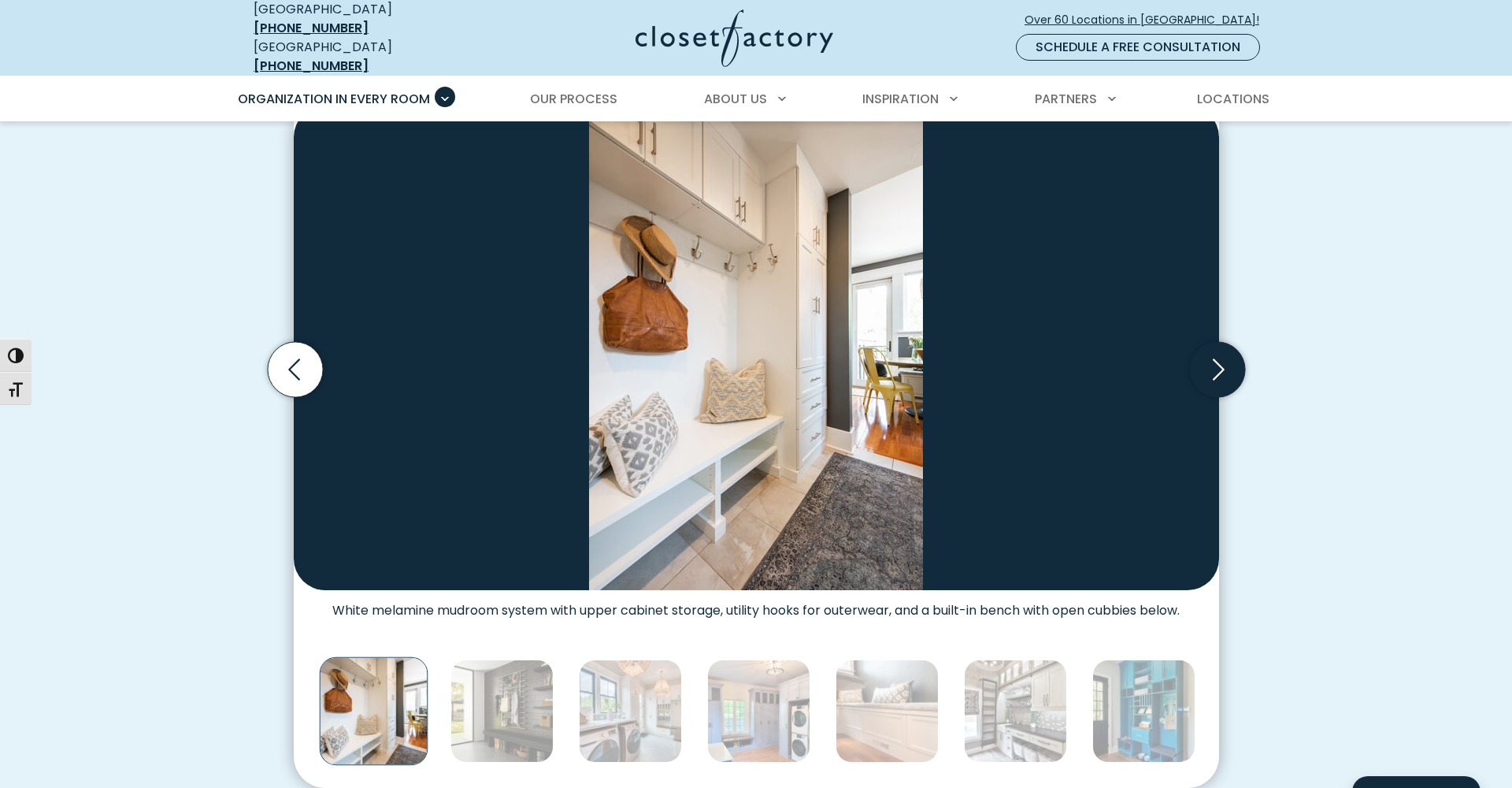
click at [1223, 363] on icon "Next slide" at bounding box center [1216, 369] width 55 height 55
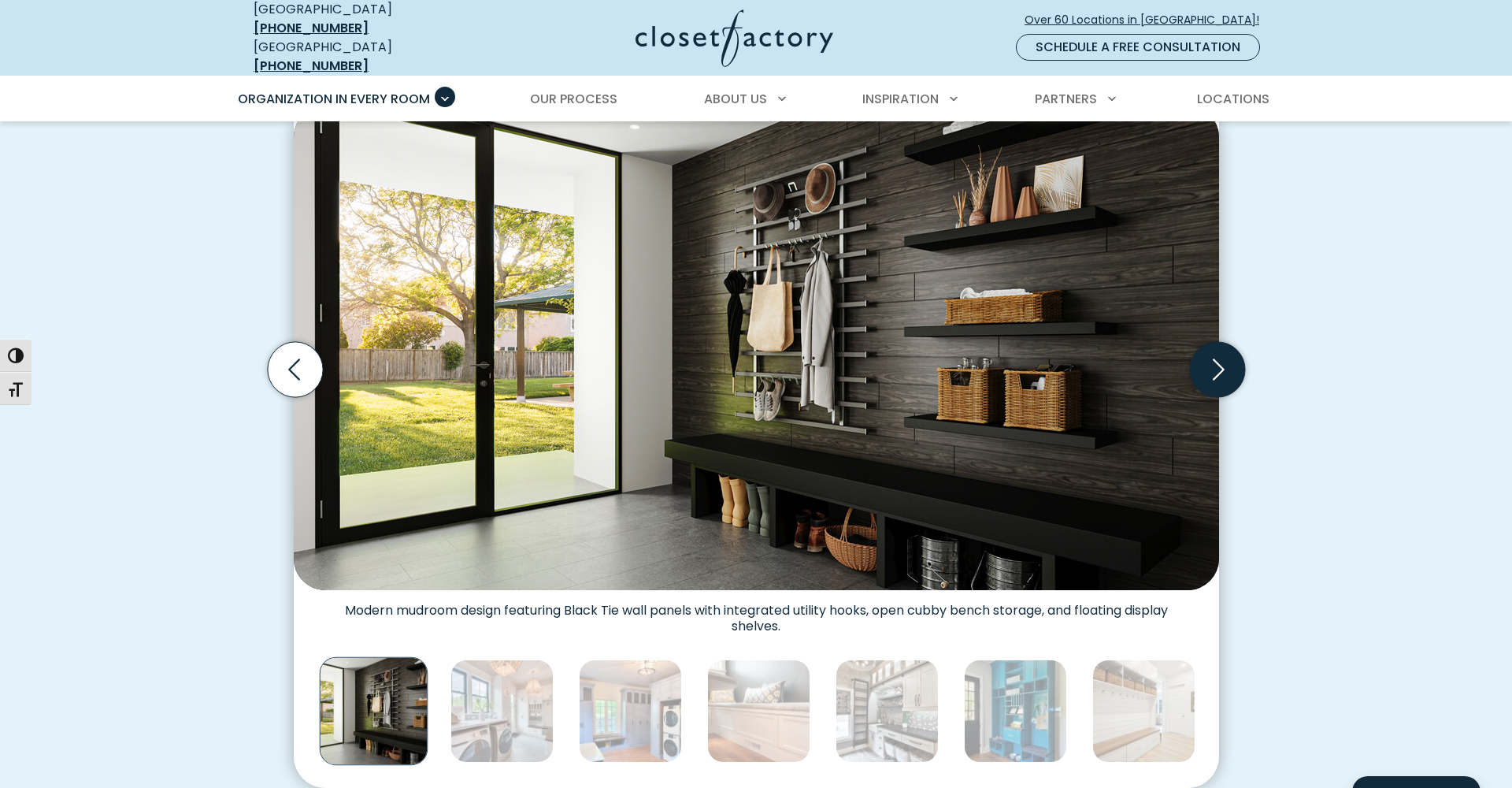
click at [1223, 363] on icon "Next slide" at bounding box center [1216, 369] width 55 height 55
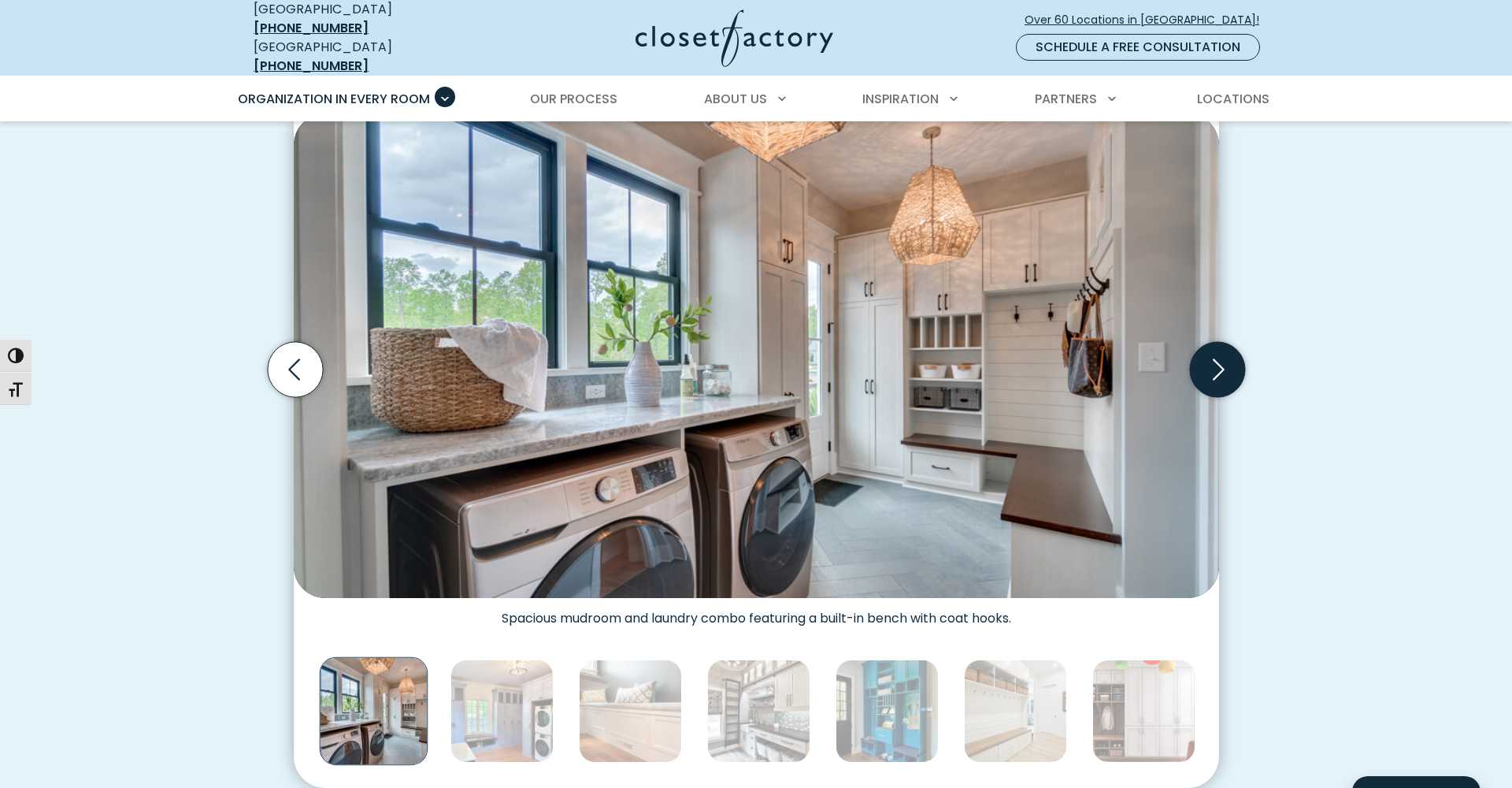
click at [1223, 363] on icon "Next slide" at bounding box center [1216, 369] width 55 height 55
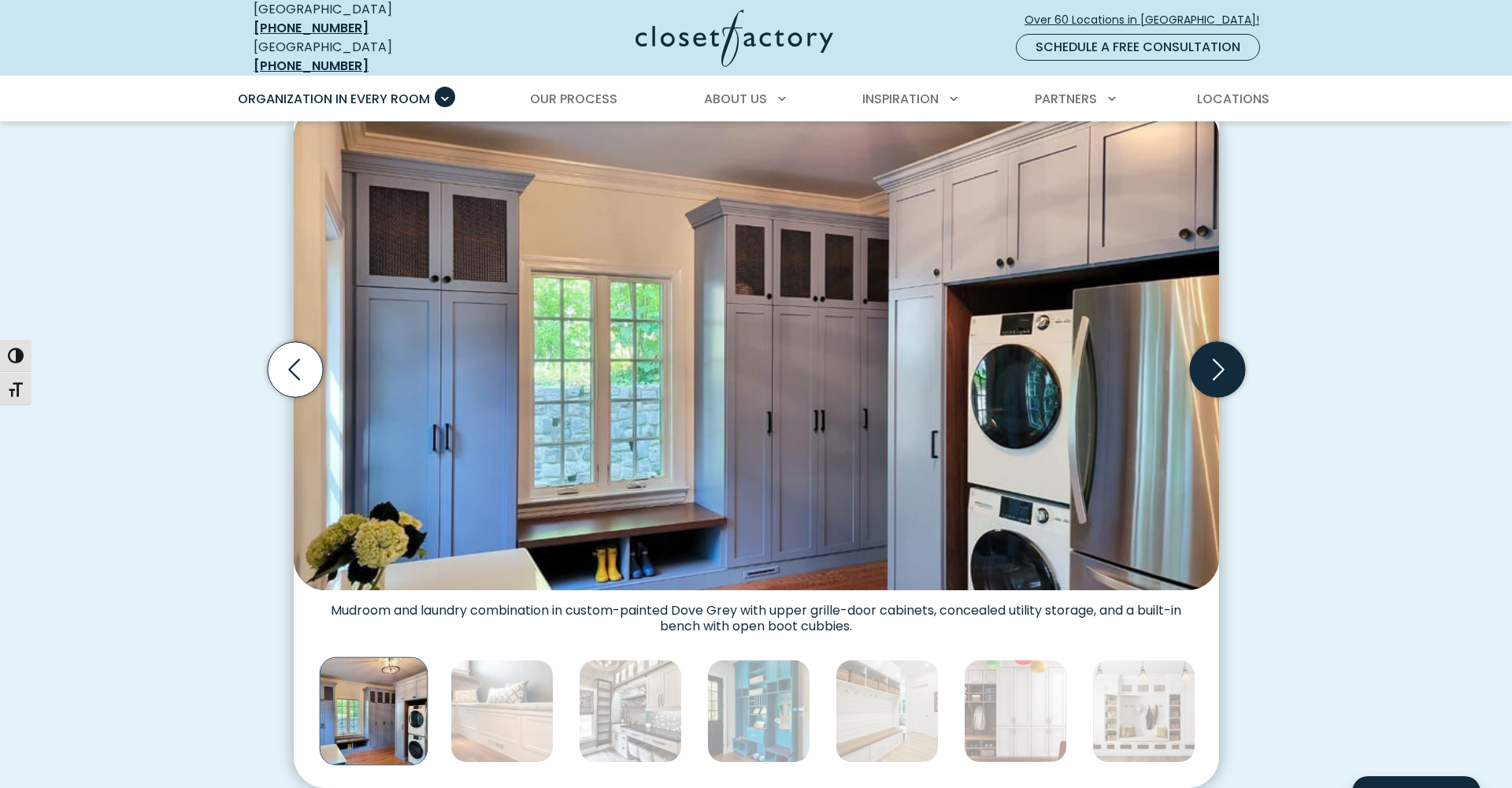
click at [1223, 363] on icon "Next slide" at bounding box center [1216, 369] width 55 height 55
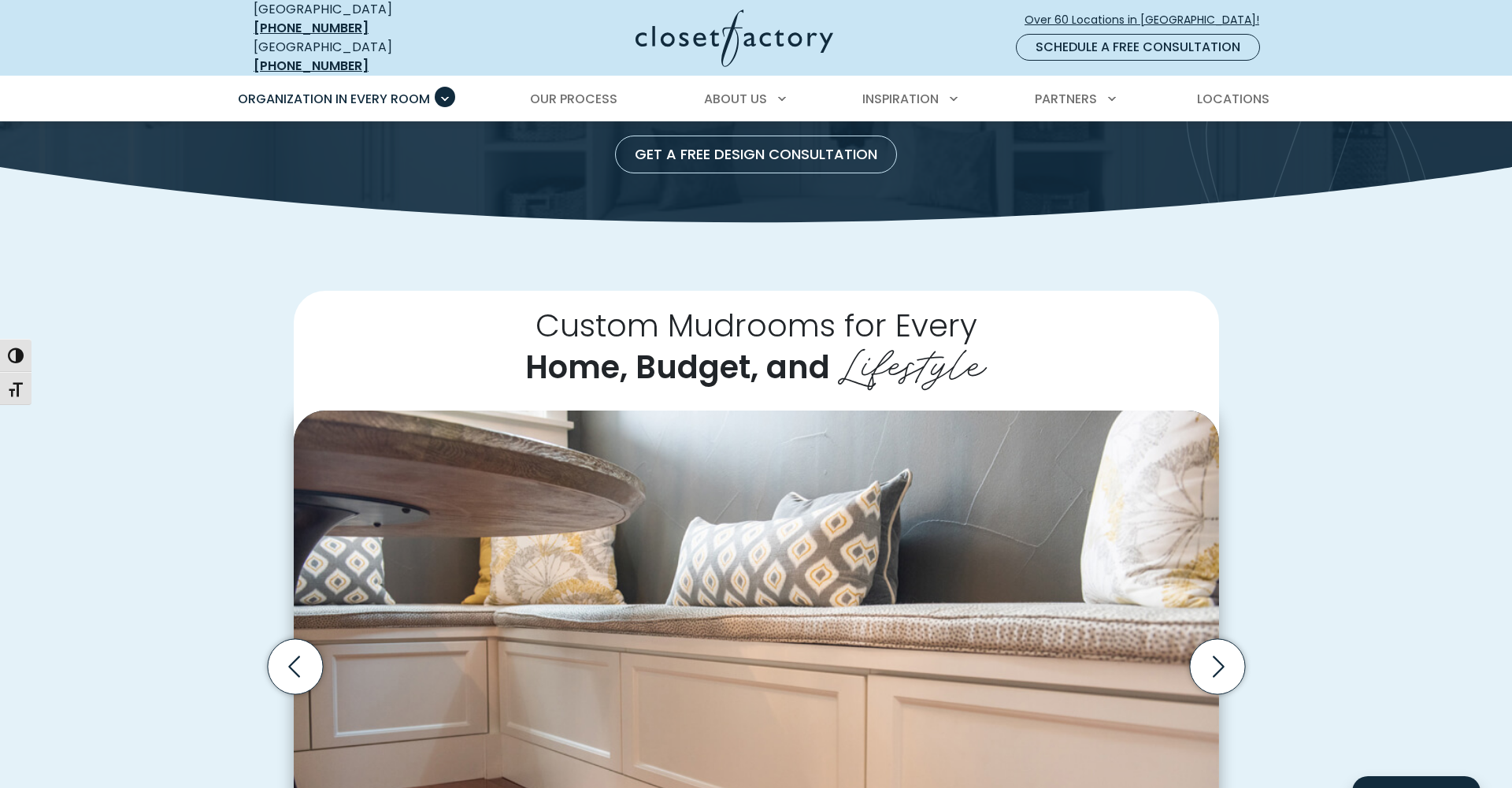
scroll to position [178, 0]
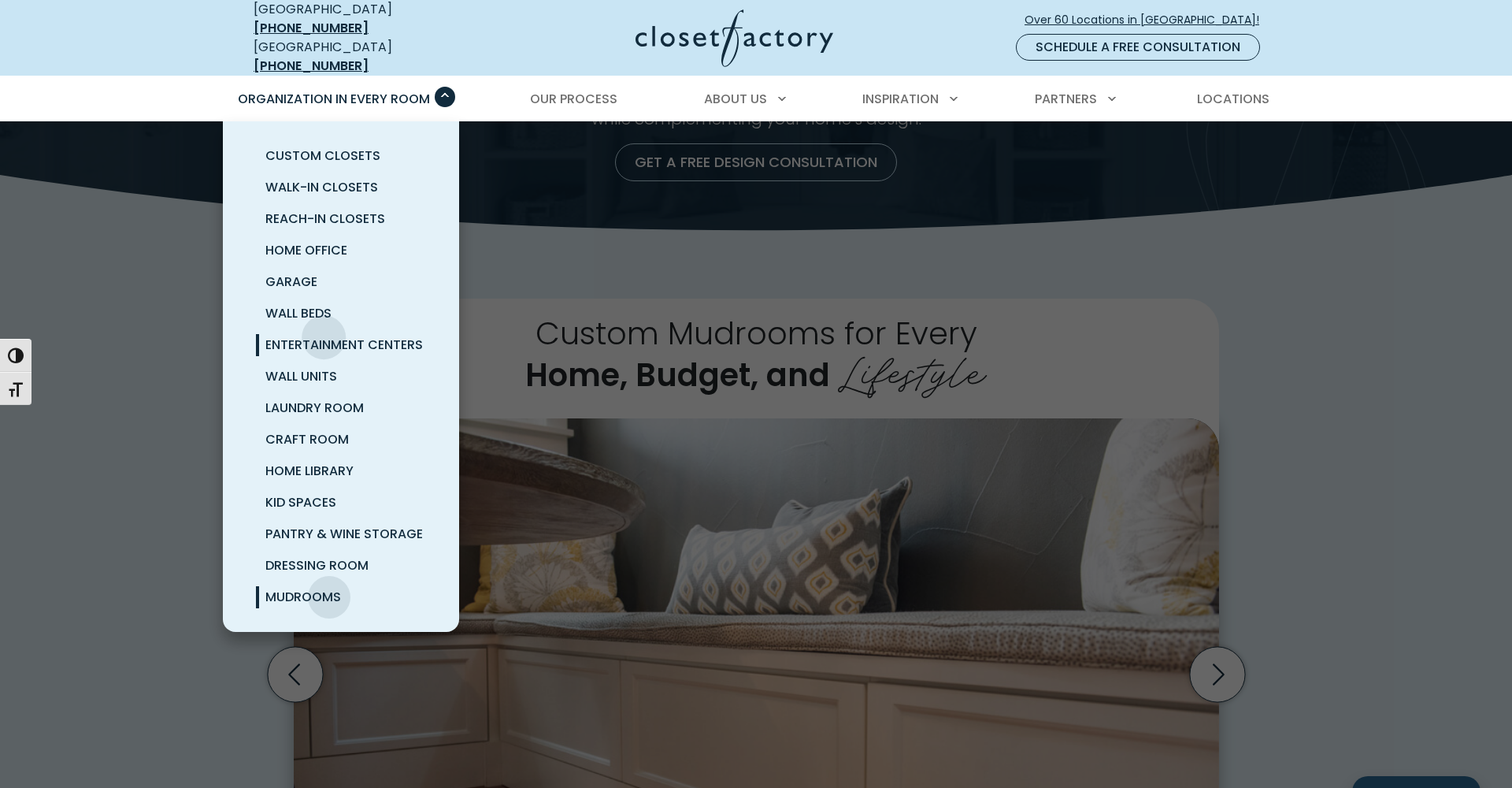
click at [321, 335] on span "Entertainment Centers" at bounding box center [344, 344] width 157 height 18
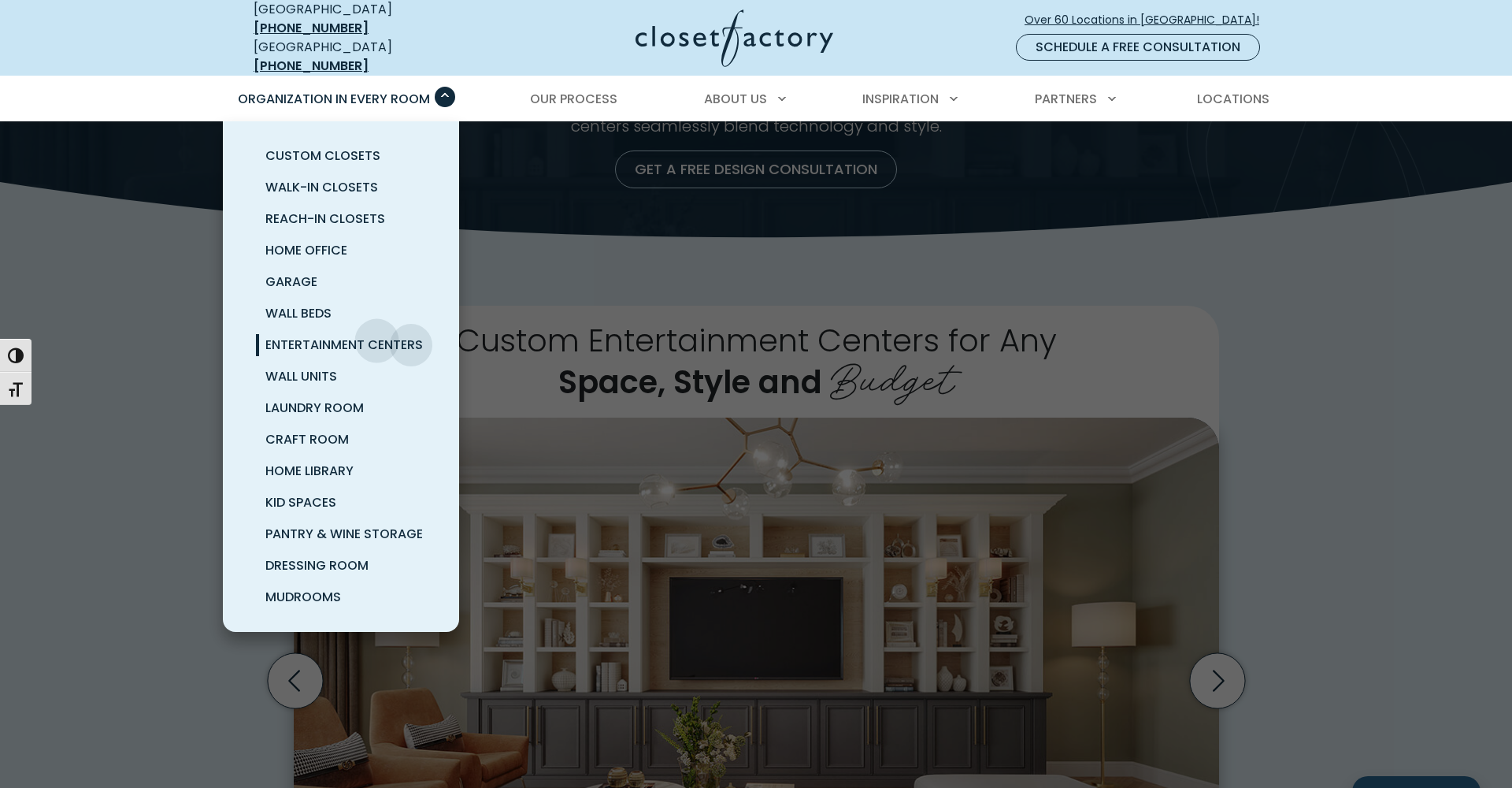
scroll to position [172, 0]
click at [299, 335] on span "Entertainment Centers" at bounding box center [344, 344] width 157 height 18
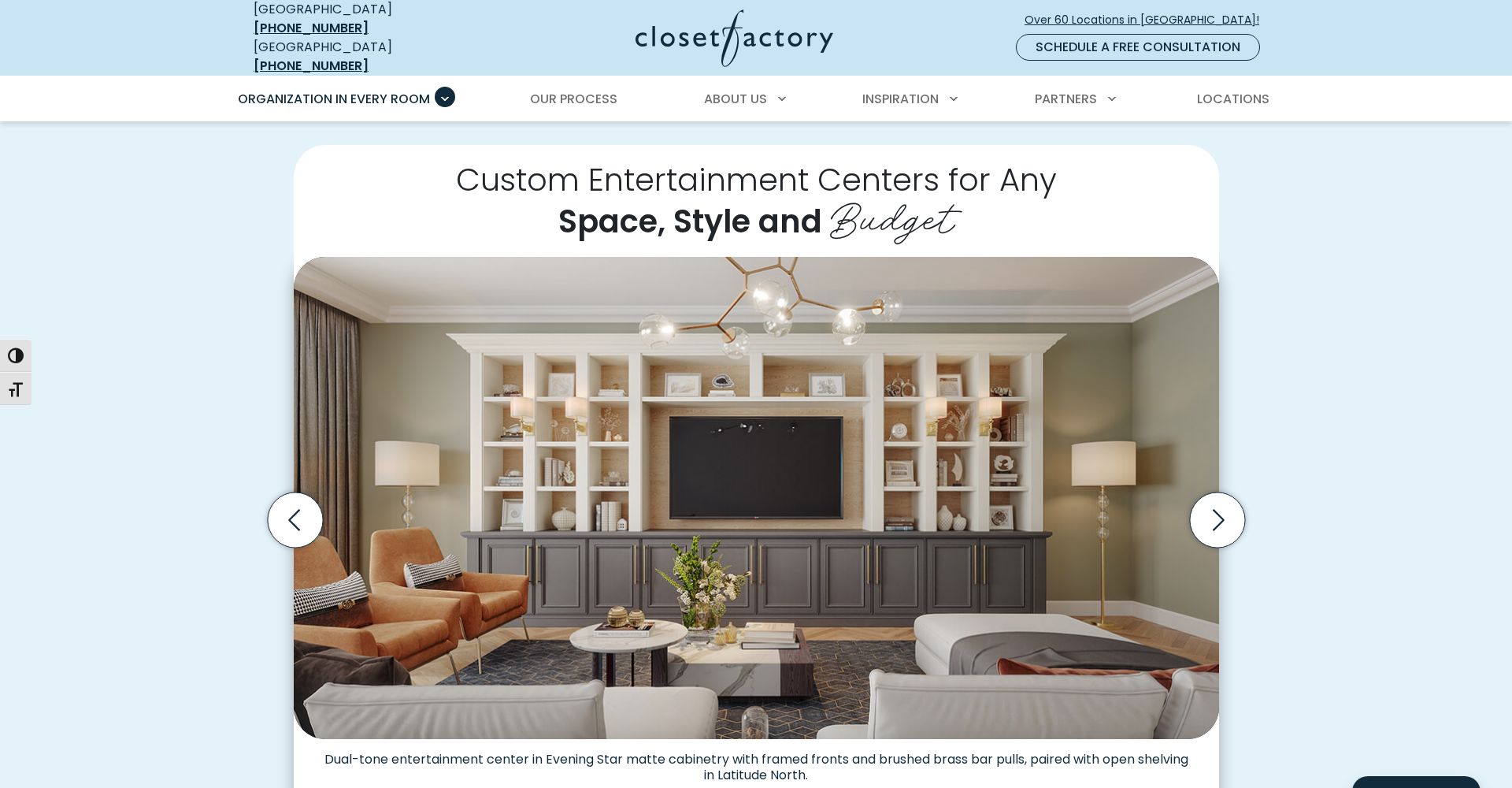
scroll to position [334, 0]
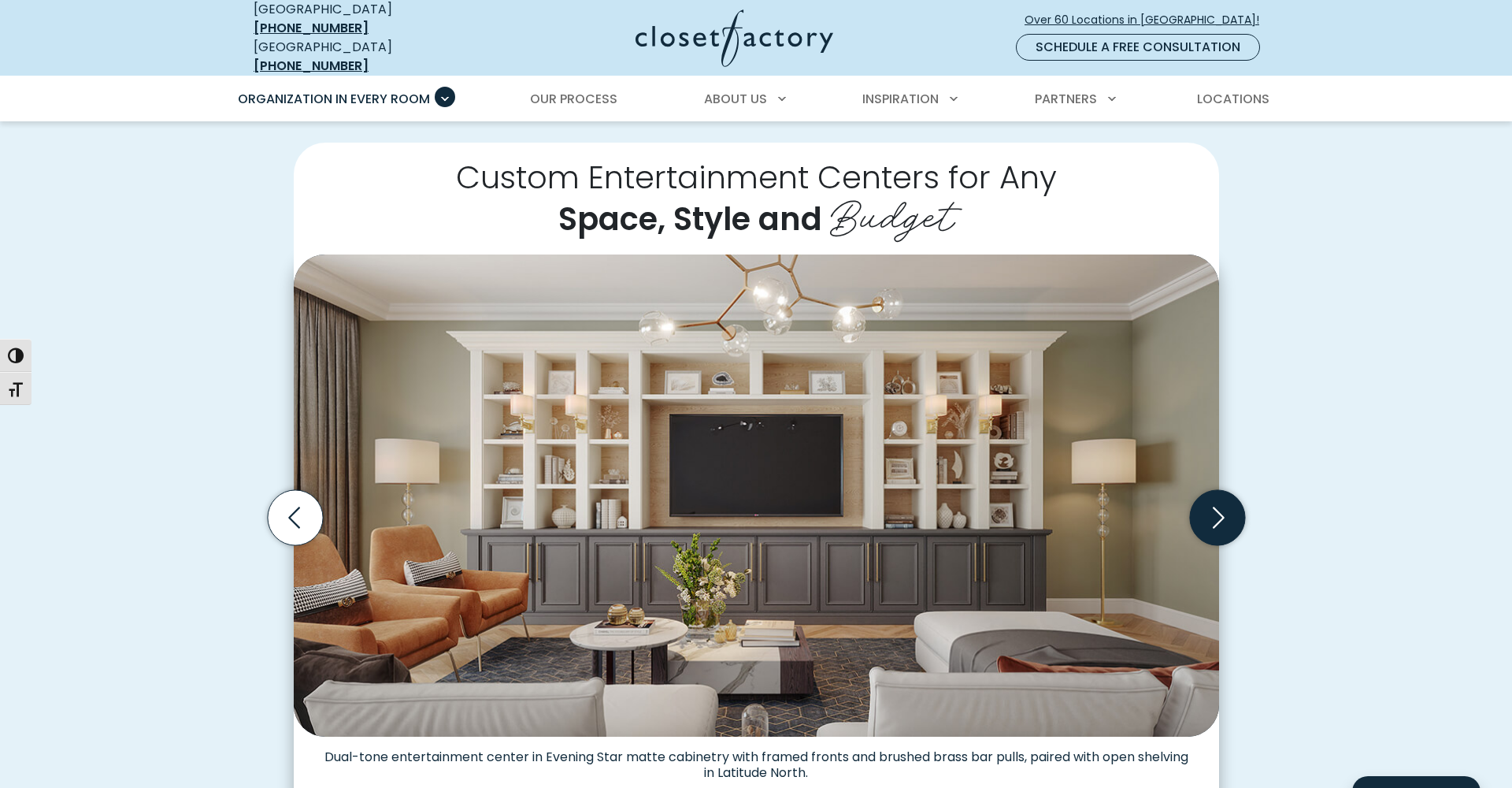
click at [1218, 518] on icon "Next slide" at bounding box center [1216, 518] width 55 height 55
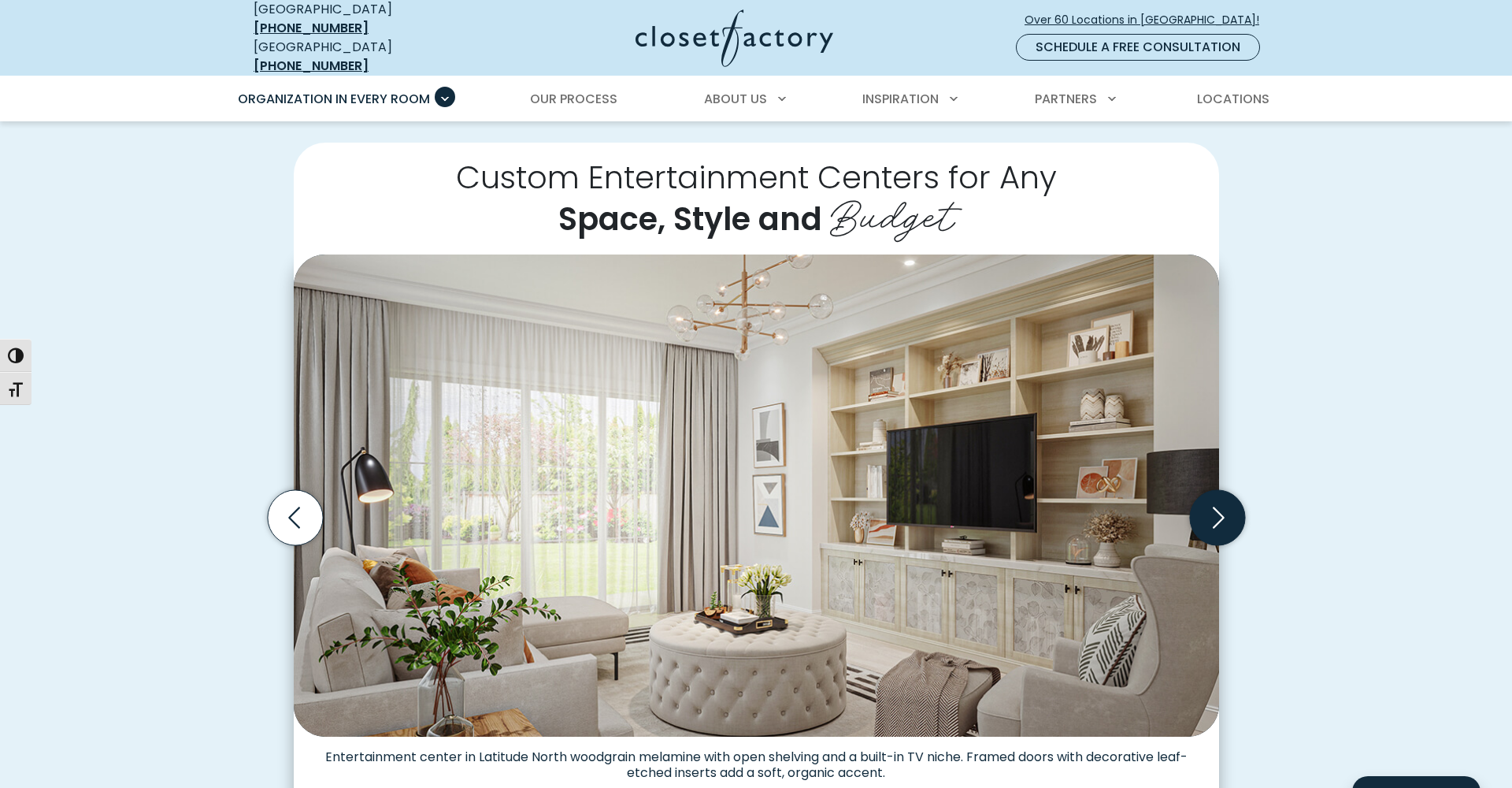
click at [1218, 518] on icon "Next slide" at bounding box center [1216, 518] width 55 height 55
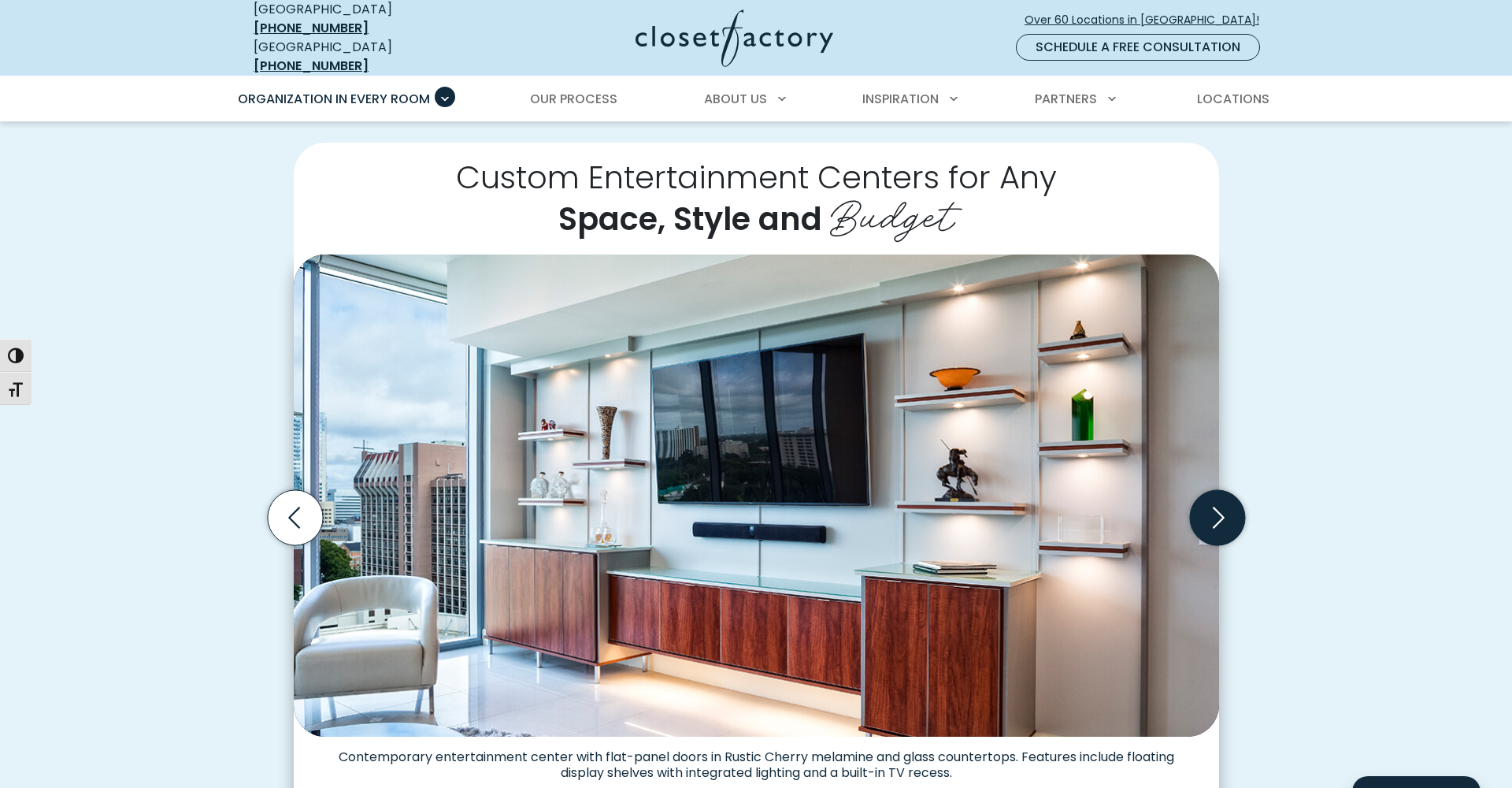
click at [1218, 516] on icon "Next slide" at bounding box center [1216, 518] width 55 height 55
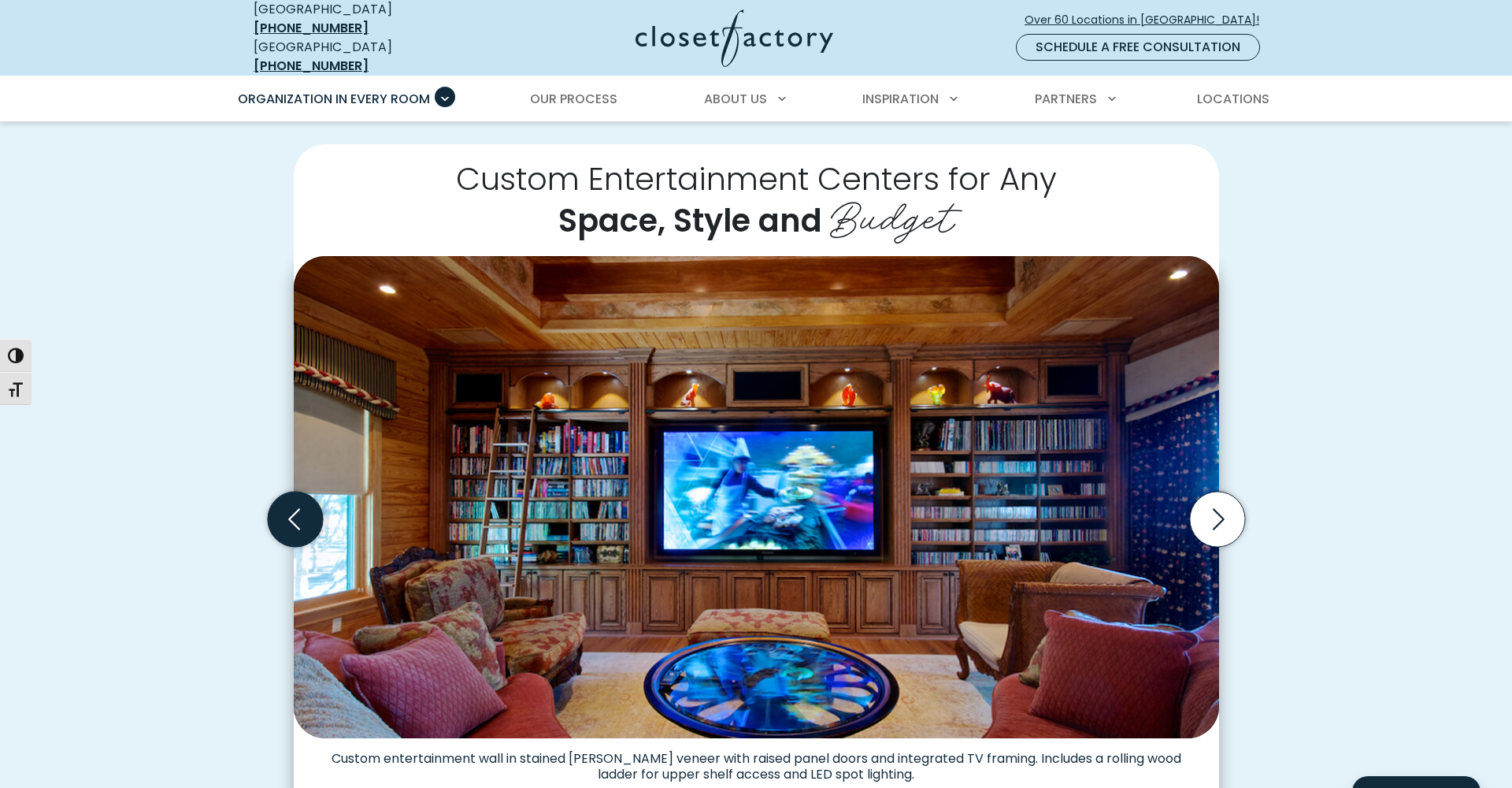
click at [293, 499] on icon "Previous slide" at bounding box center [294, 518] width 55 height 55
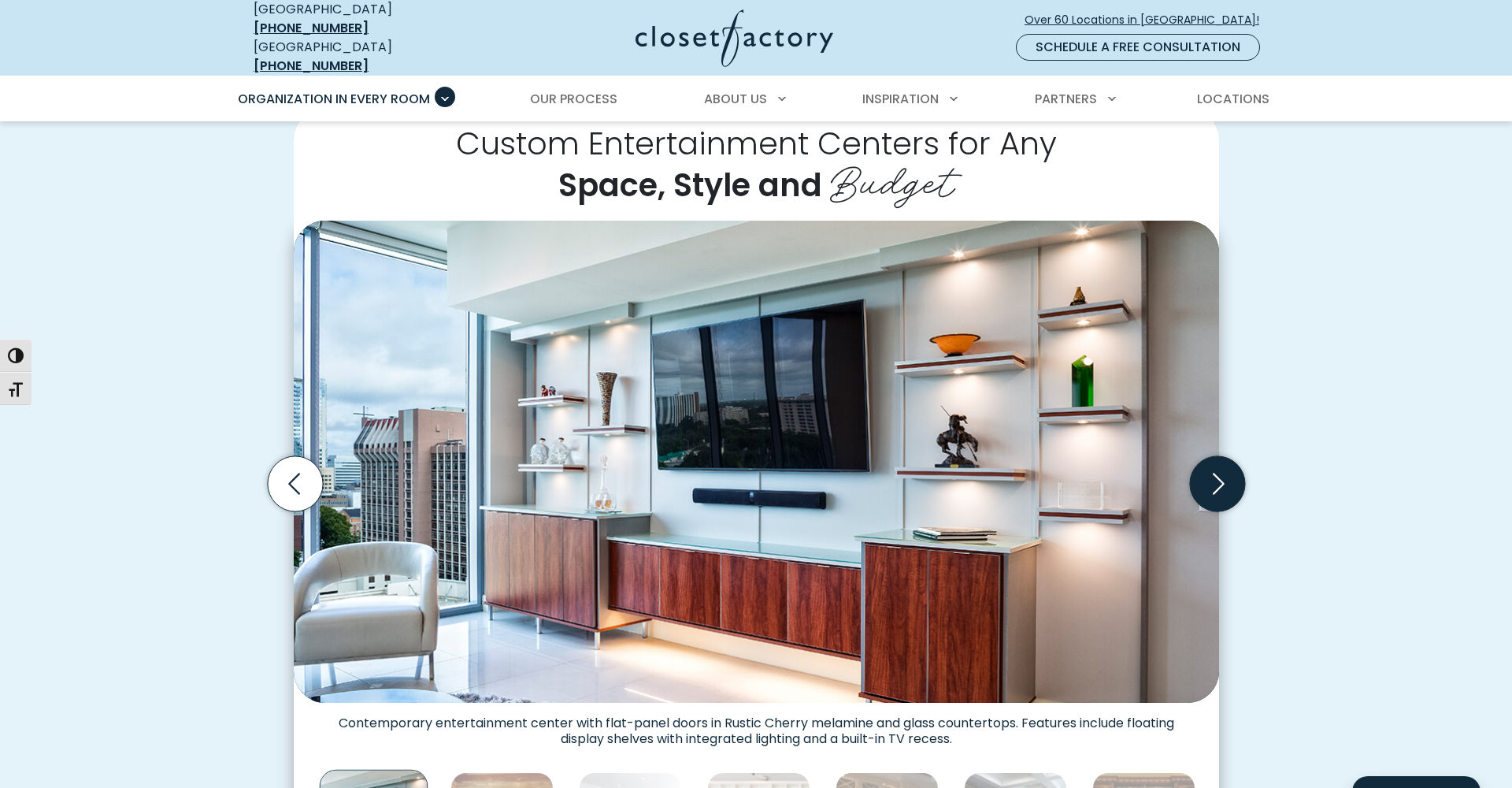
scroll to position [369, 0]
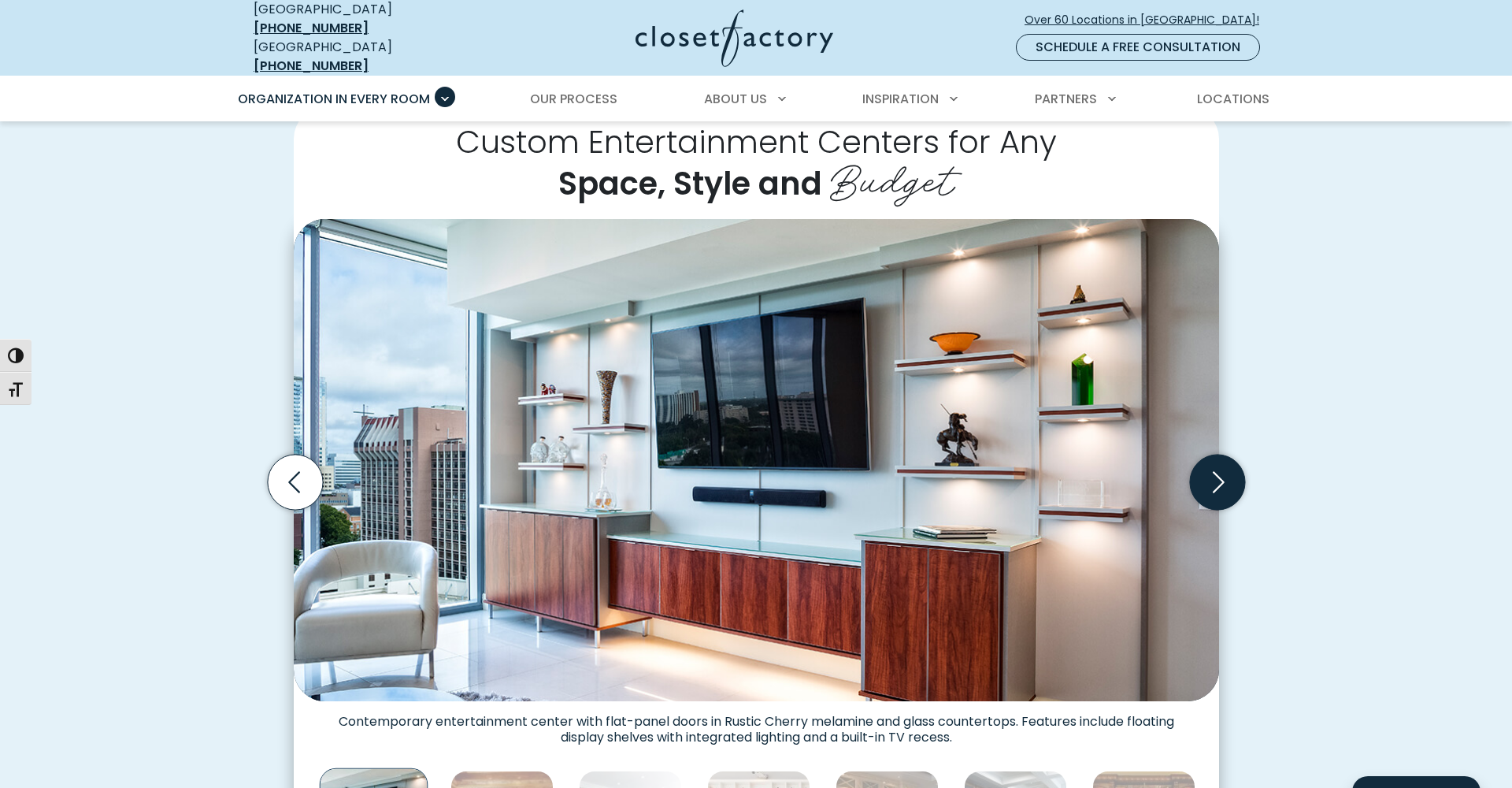
click at [1221, 474] on icon "Next slide" at bounding box center [1216, 481] width 55 height 55
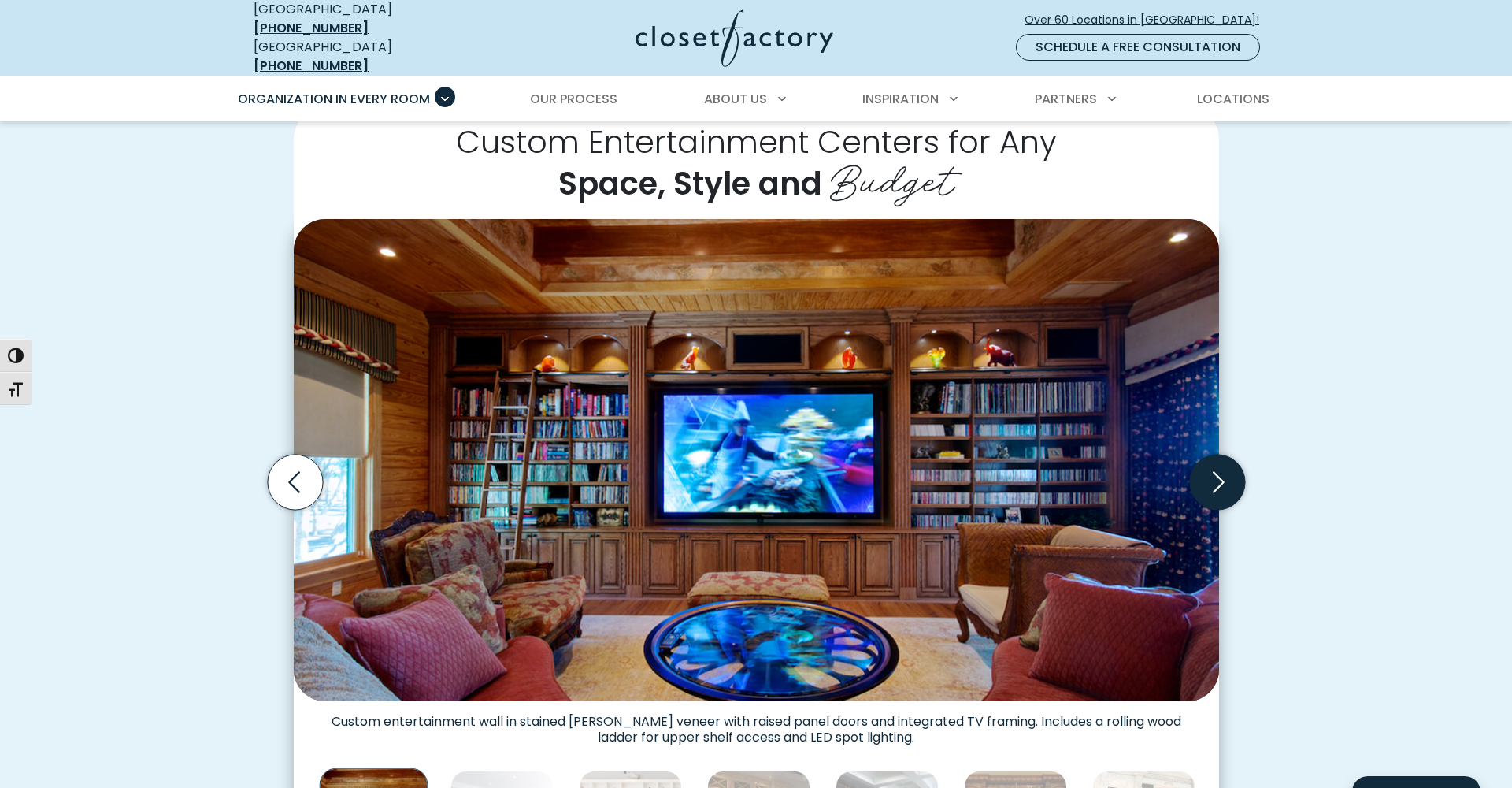
click at [1221, 474] on icon "Next slide" at bounding box center [1216, 481] width 55 height 55
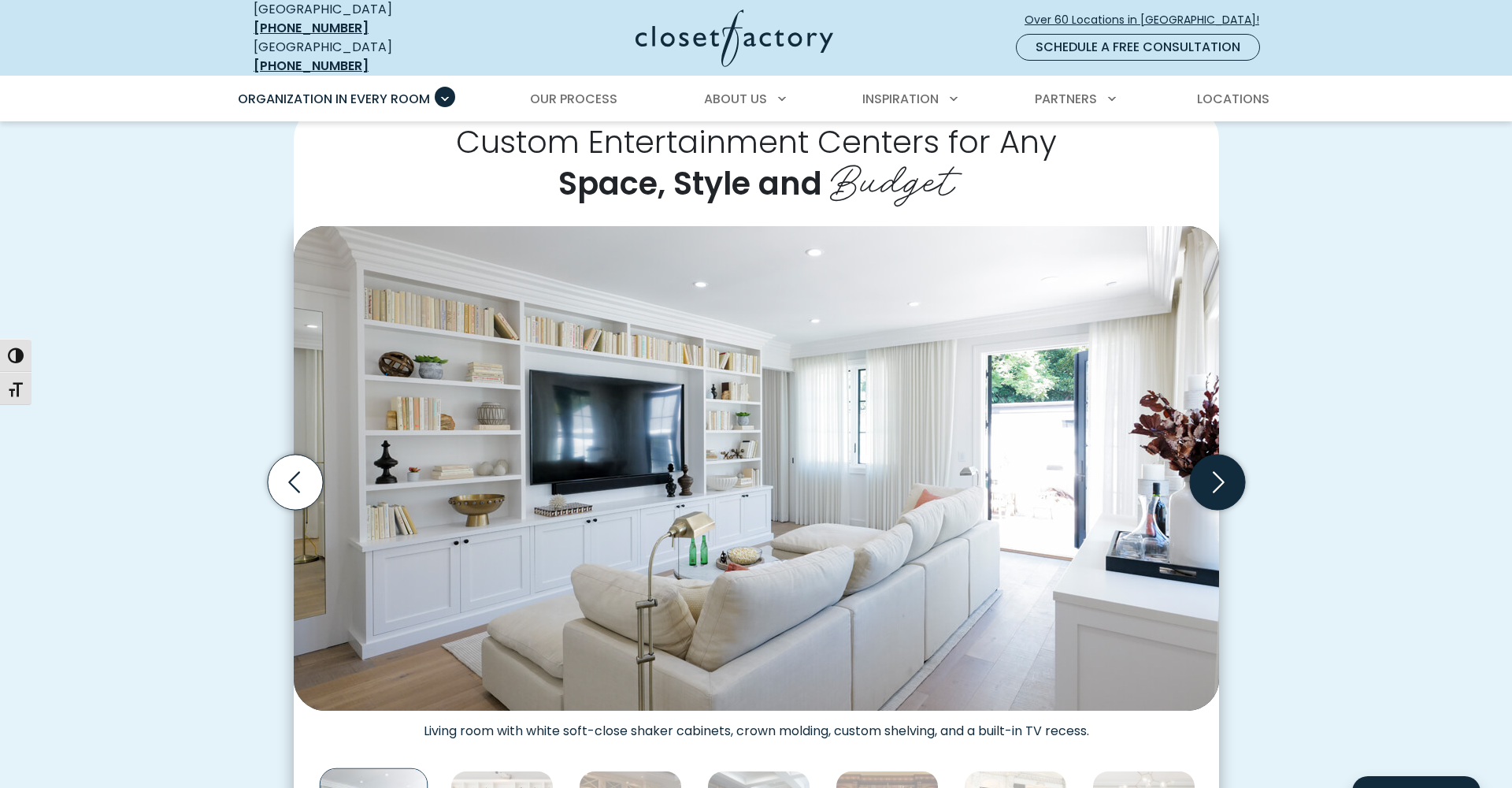
click at [1208, 462] on icon "Next slide" at bounding box center [1216, 481] width 55 height 55
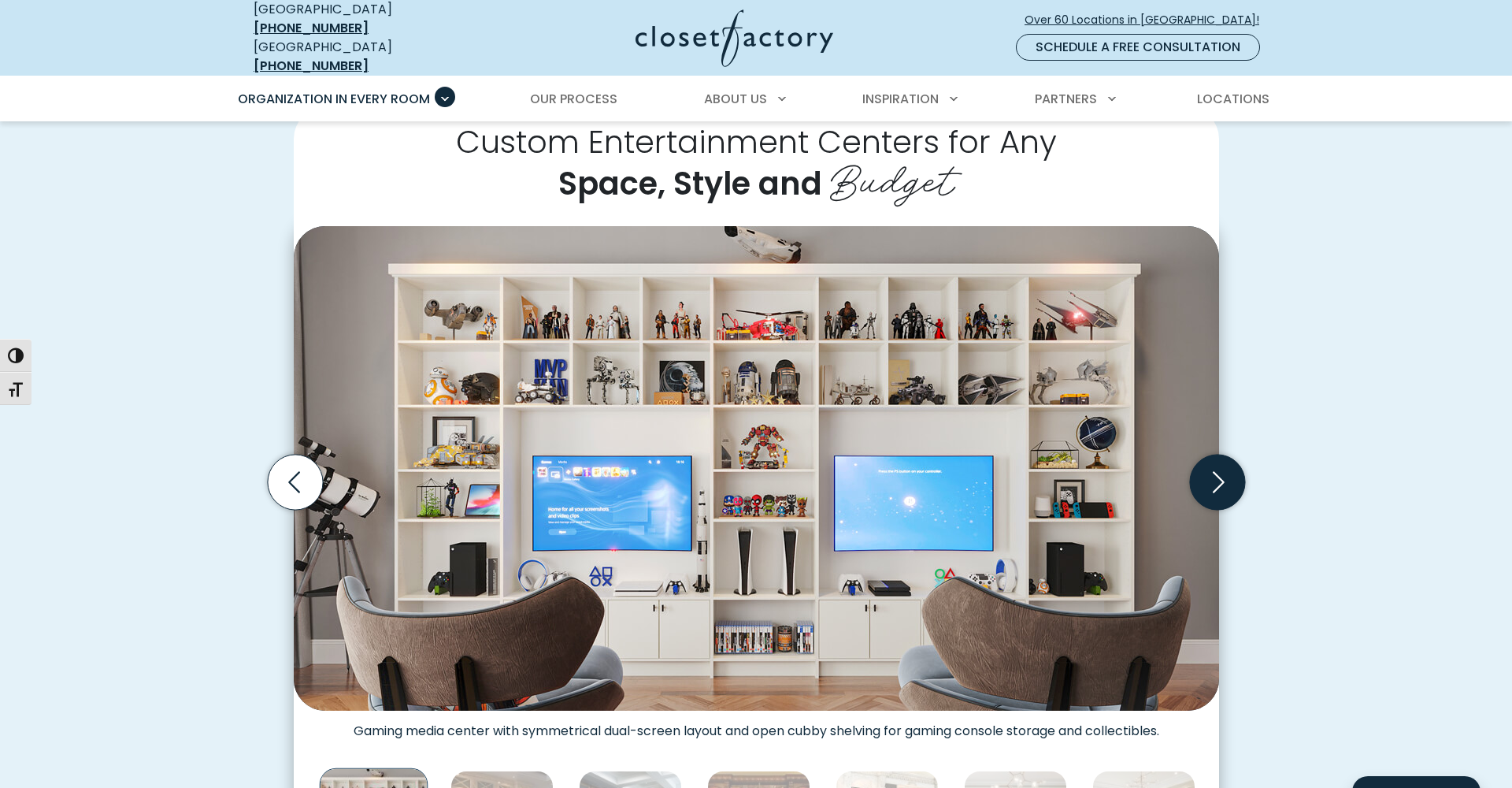
click at [1215, 473] on icon "Next slide" at bounding box center [1216, 481] width 55 height 55
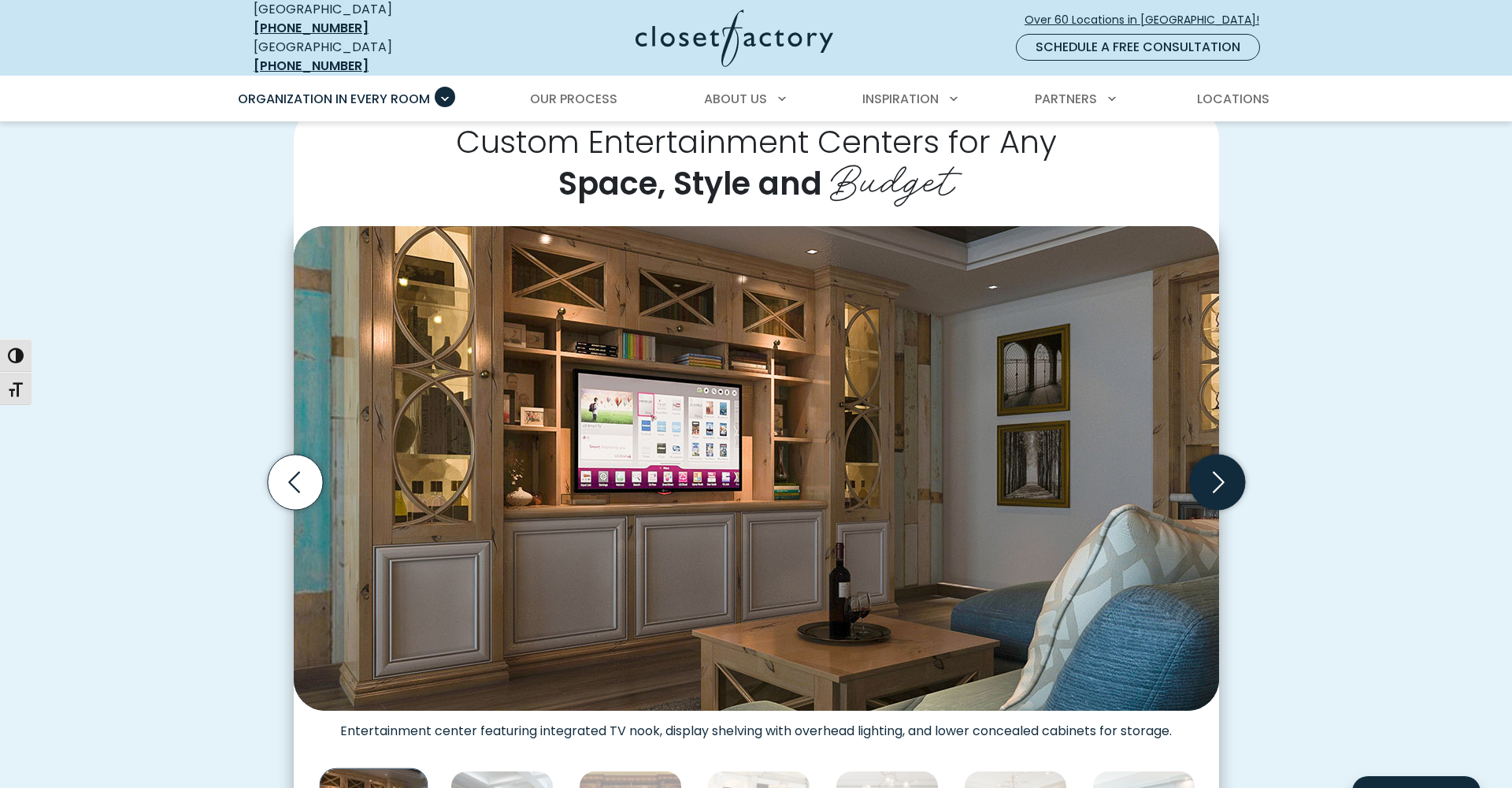
click at [1215, 473] on icon "Next slide" at bounding box center [1216, 481] width 55 height 55
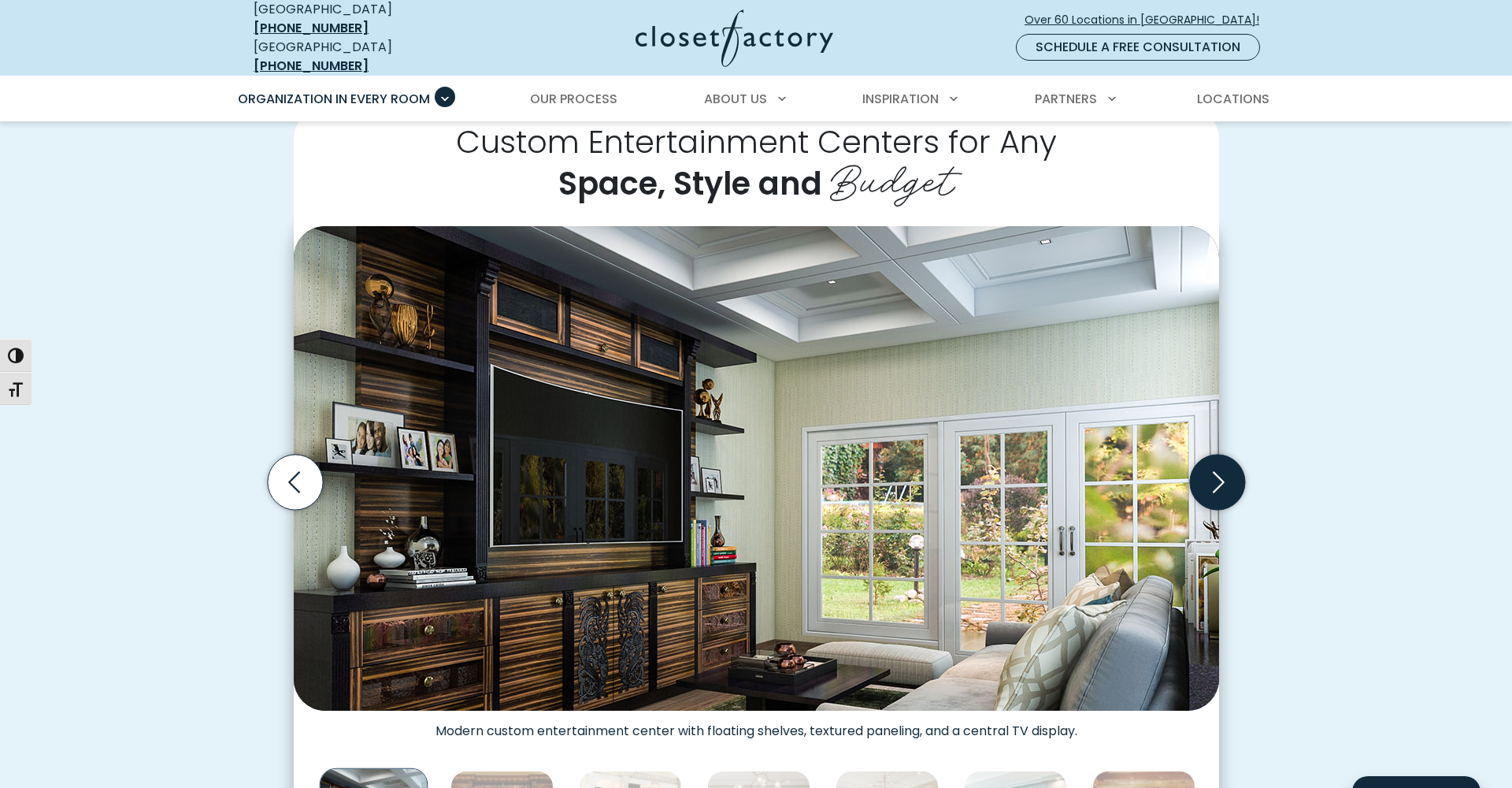
click at [1215, 473] on icon "Next slide" at bounding box center [1216, 481] width 55 height 55
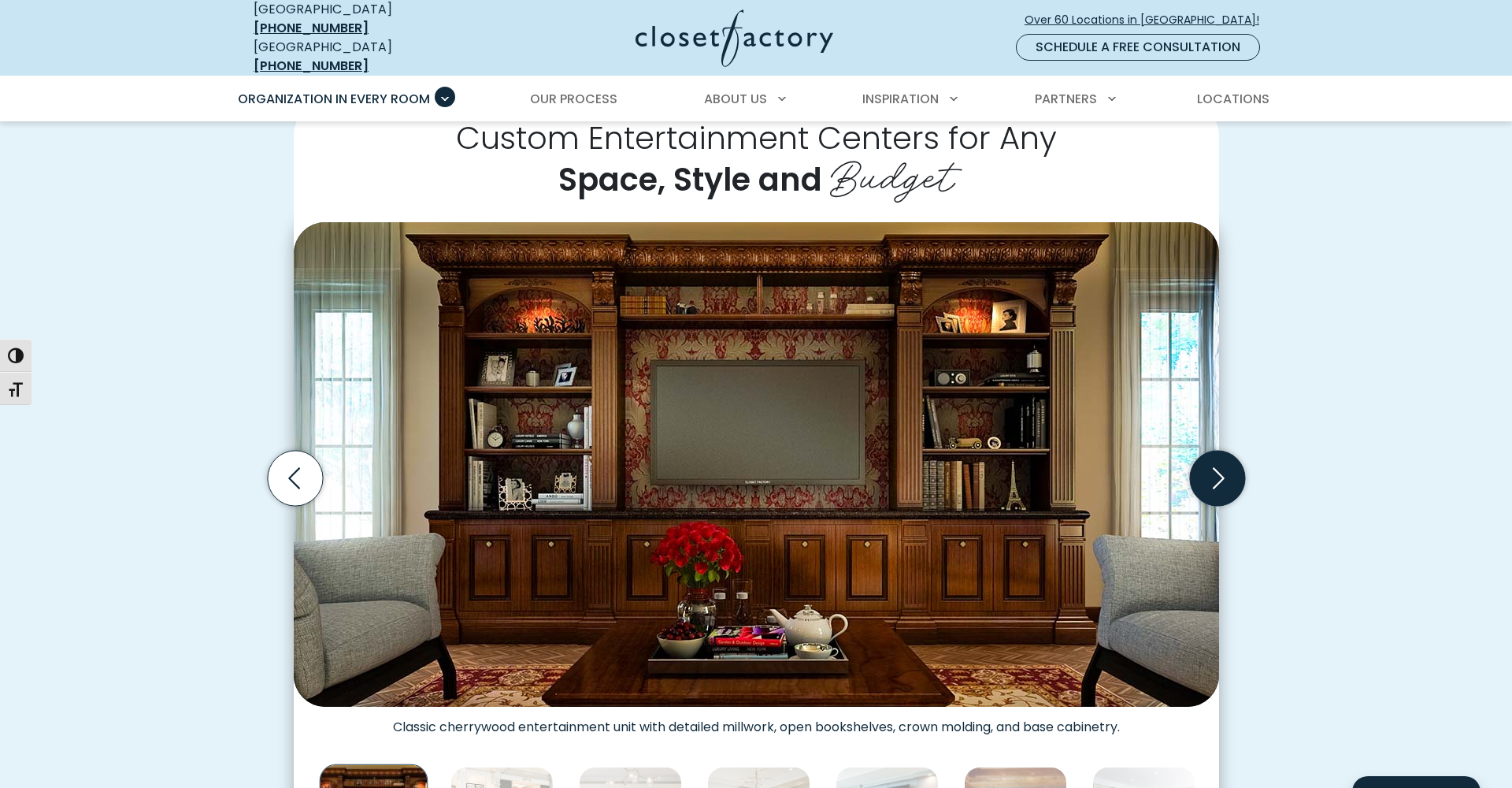
scroll to position [378, 0]
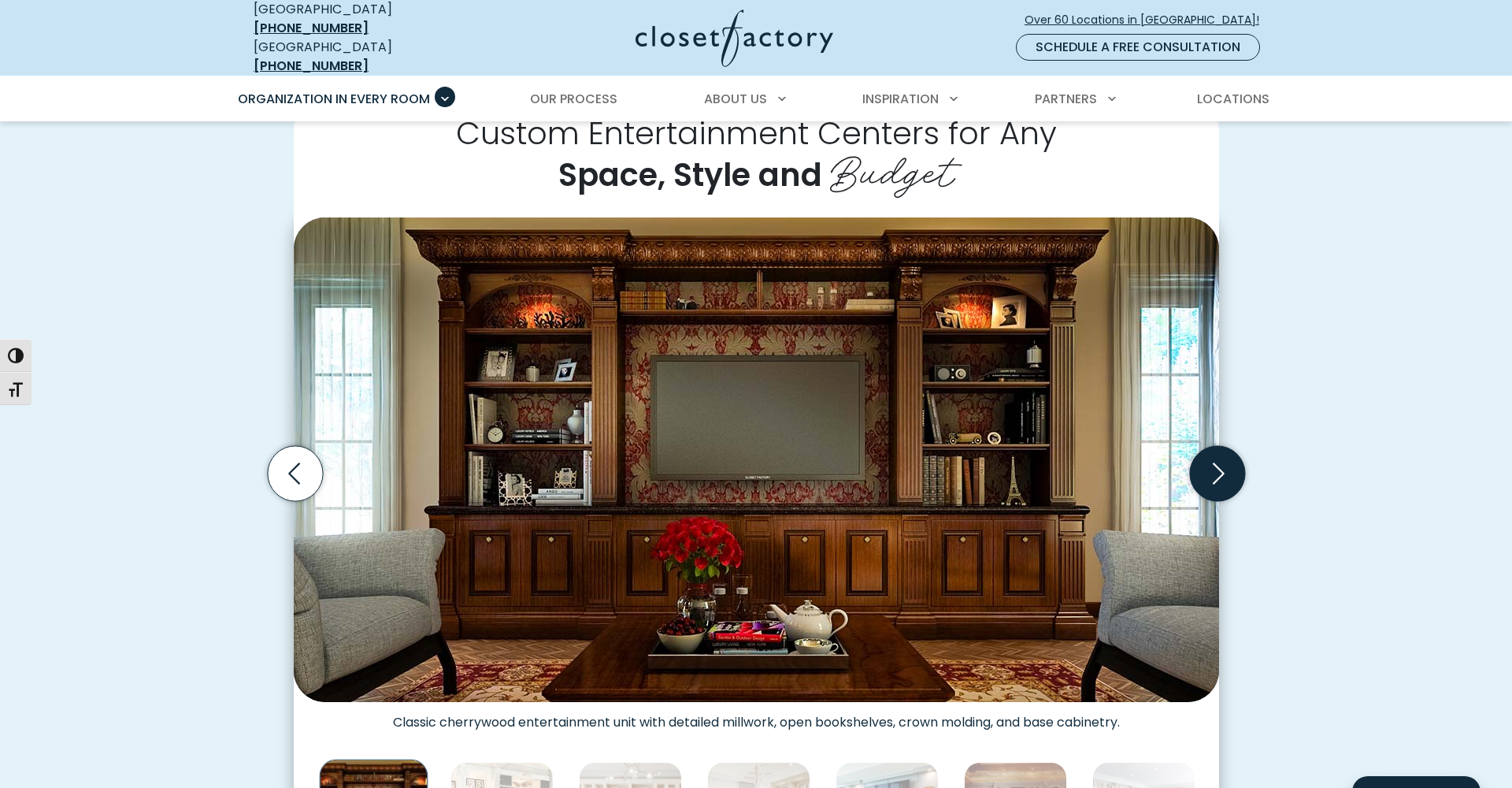
click at [1215, 466] on icon "Next slide" at bounding box center [1216, 473] width 55 height 55
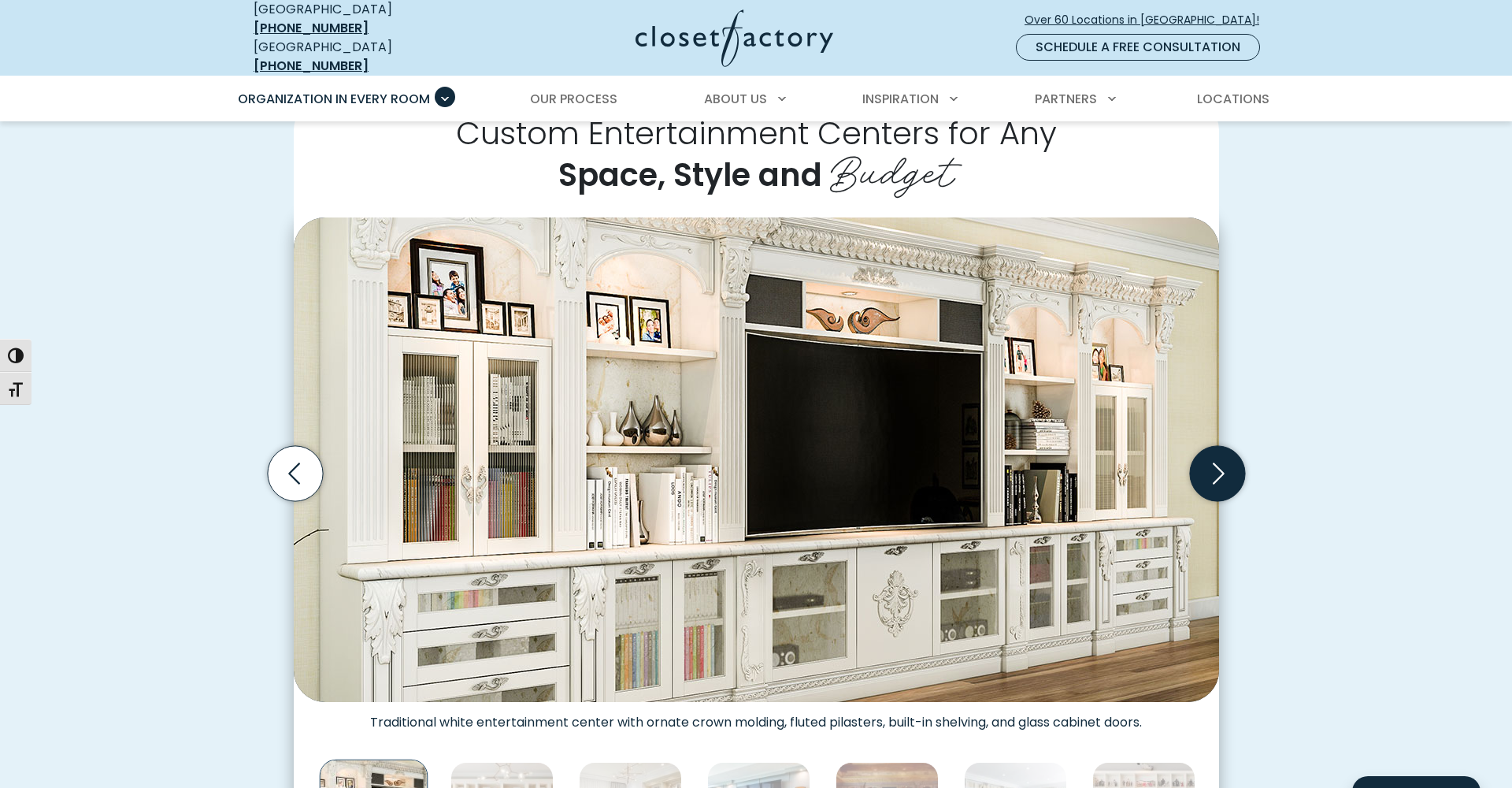
click at [1218, 469] on icon "Next slide" at bounding box center [1216, 473] width 55 height 55
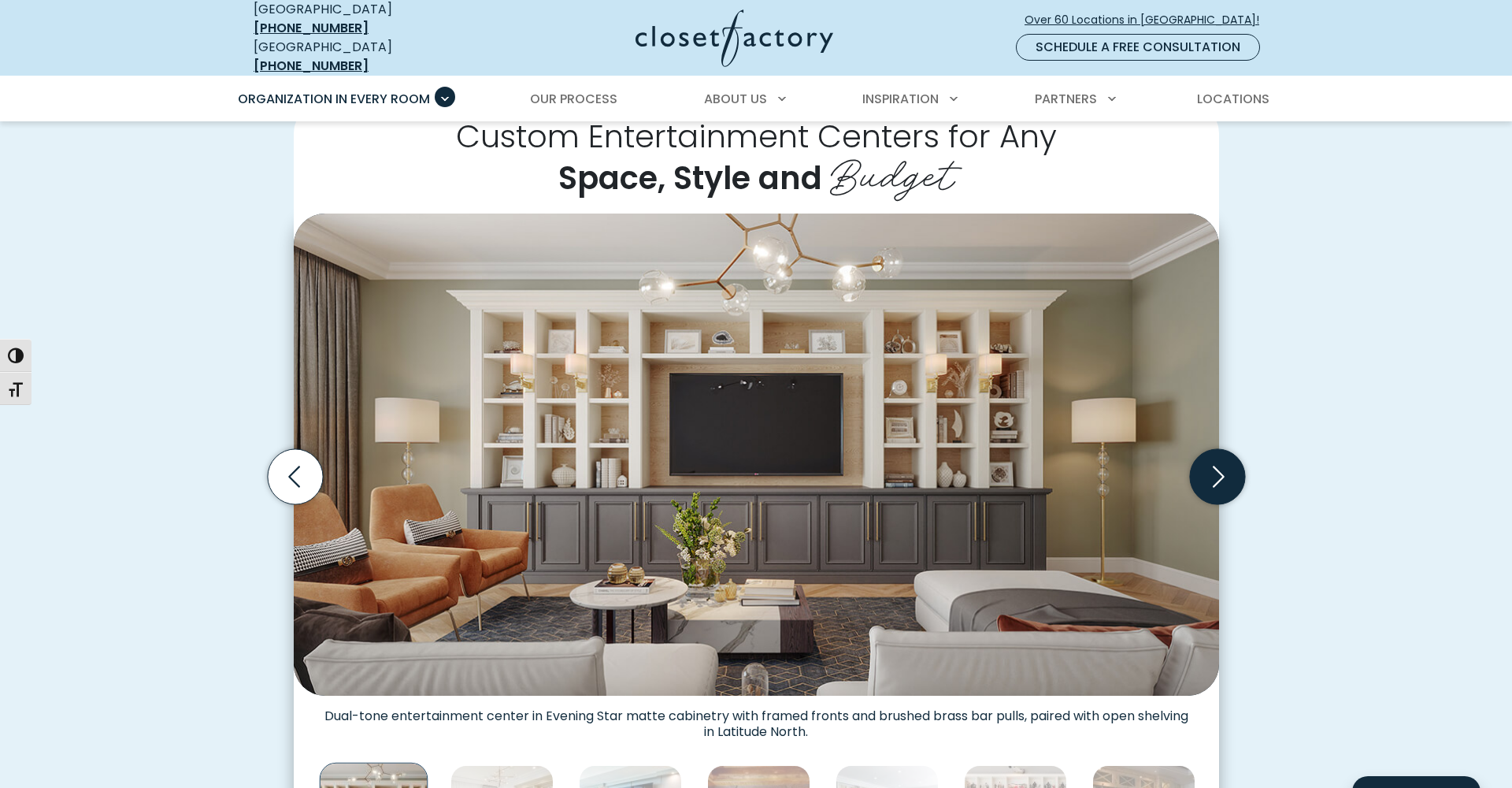
scroll to position [374, 0]
click at [1205, 465] on icon "Next slide" at bounding box center [1216, 477] width 55 height 55
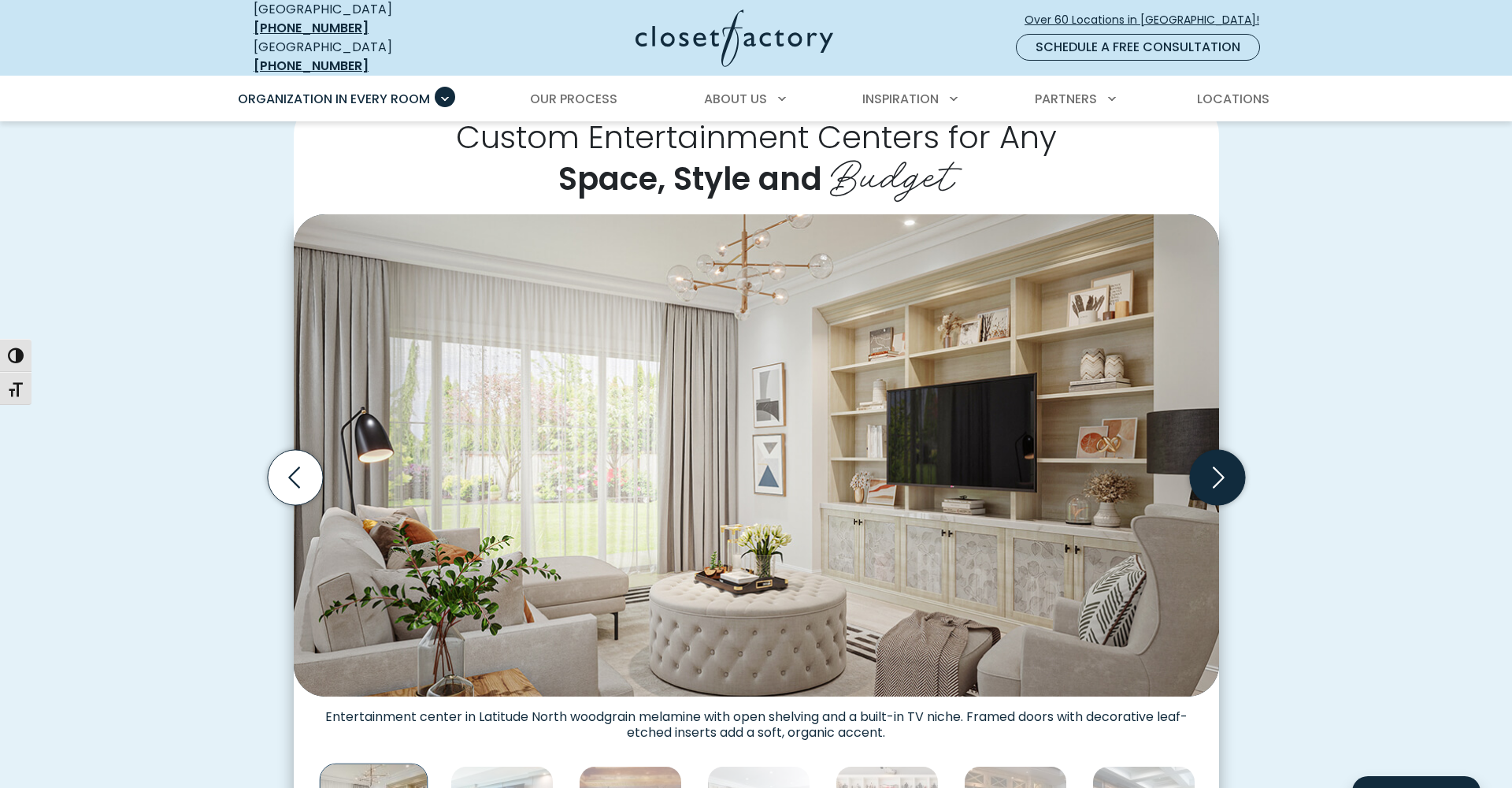
click at [1232, 464] on icon "Next slide" at bounding box center [1216, 477] width 55 height 55
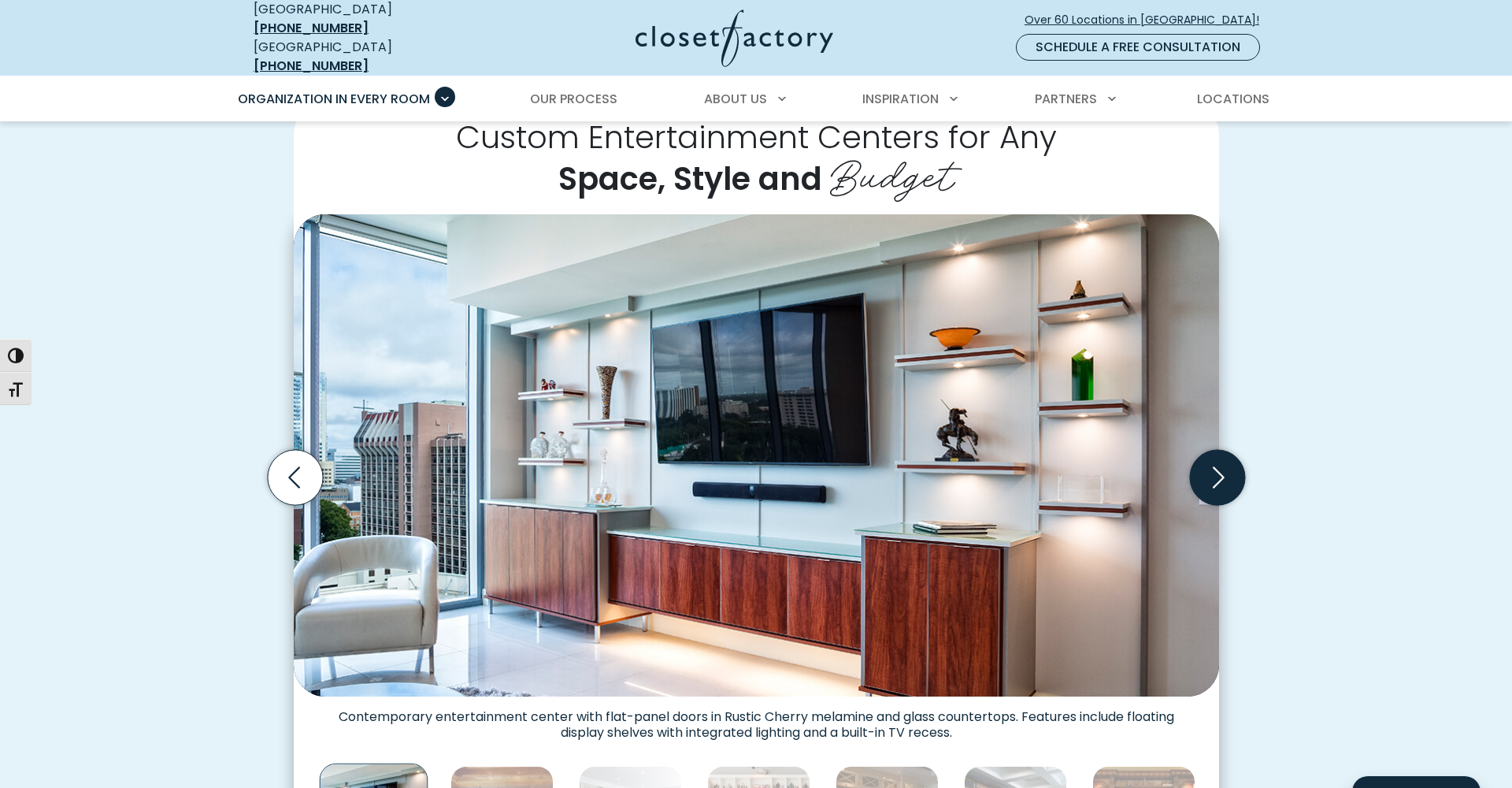
click at [1217, 468] on icon "Next slide" at bounding box center [1216, 477] width 55 height 55
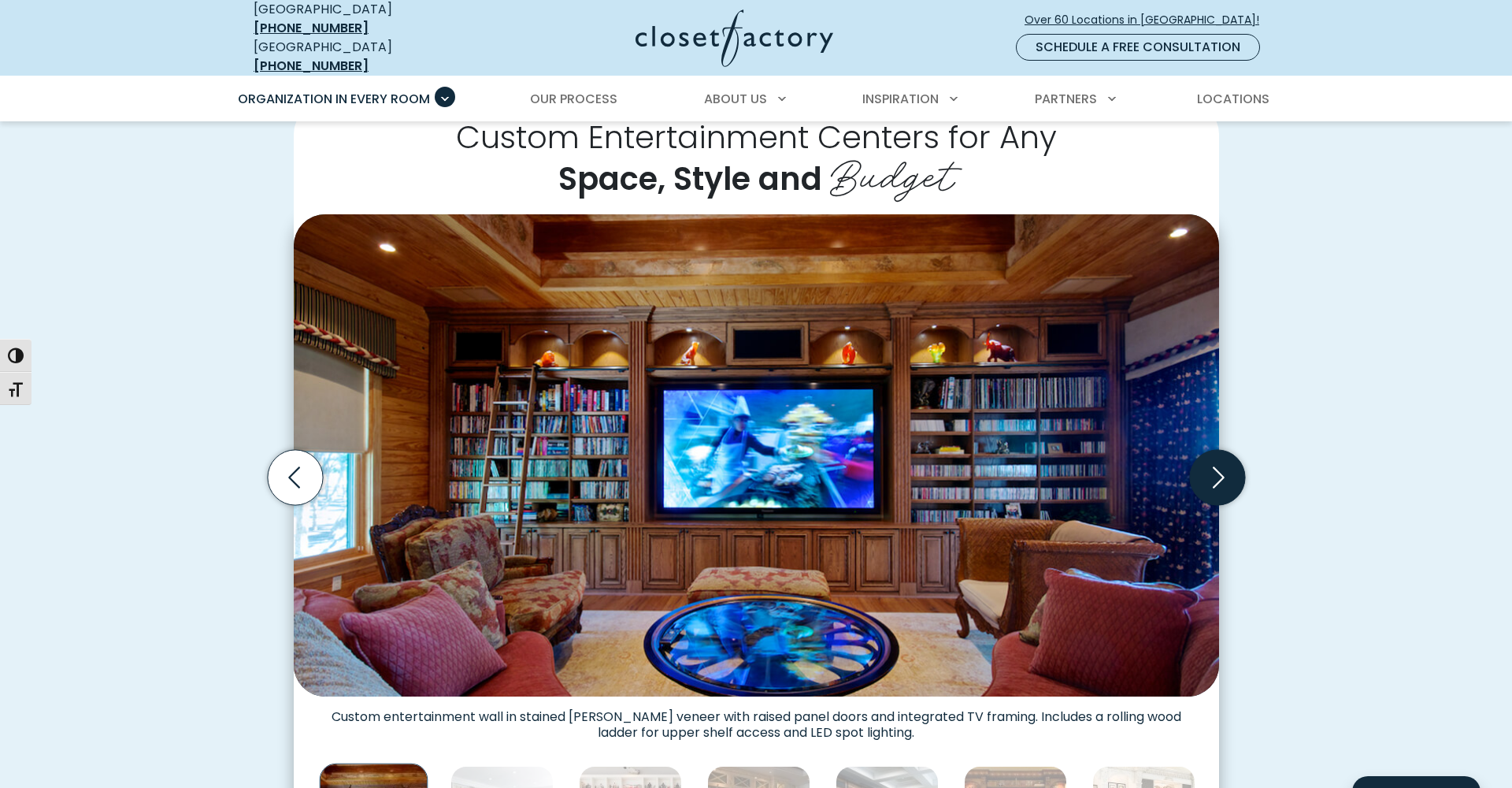
click at [1217, 468] on icon "Next slide" at bounding box center [1216, 477] width 55 height 55
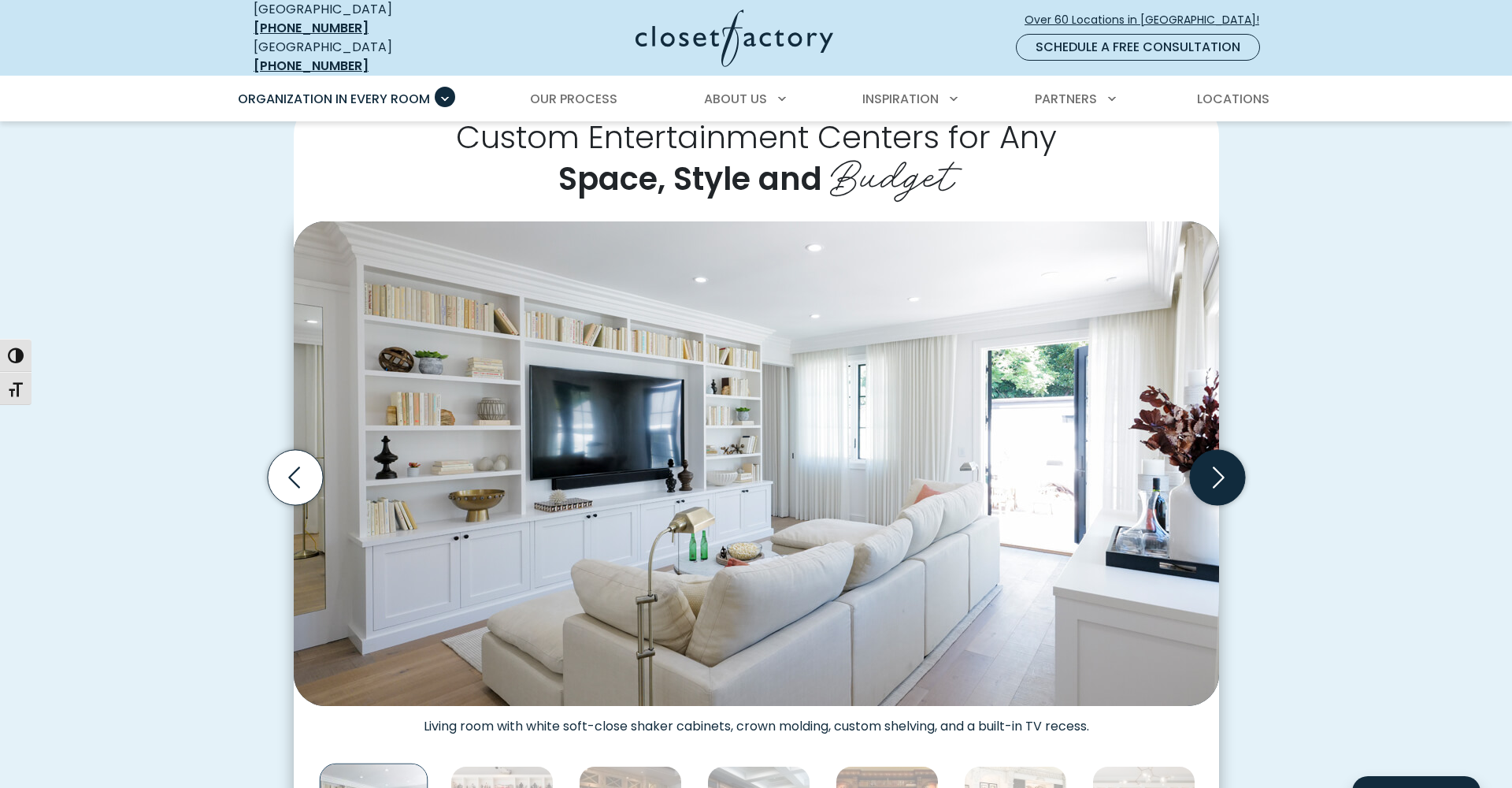
click at [1217, 468] on icon "Next slide" at bounding box center [1216, 477] width 55 height 55
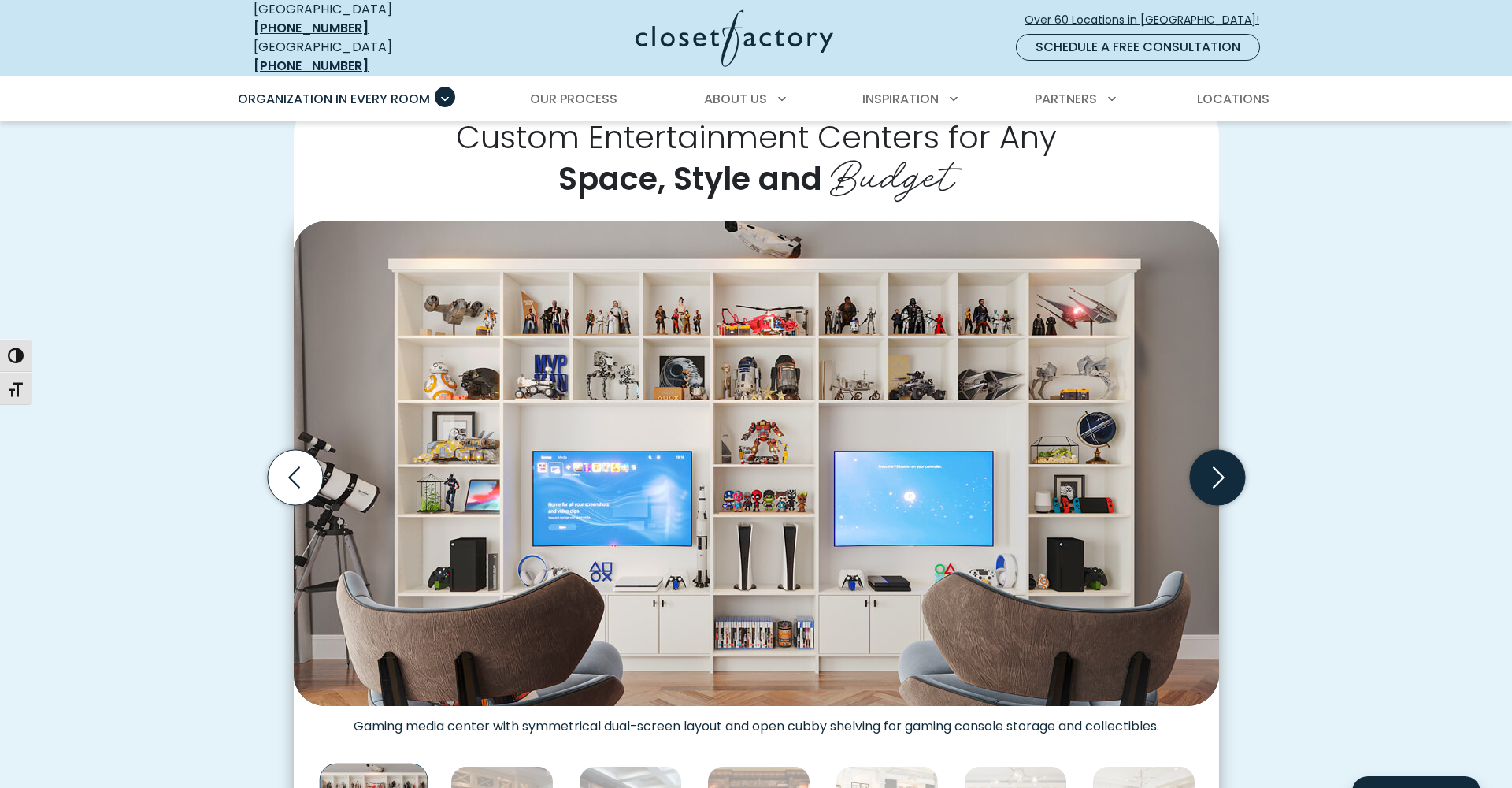
click at [1217, 468] on icon "Next slide" at bounding box center [1216, 477] width 55 height 55
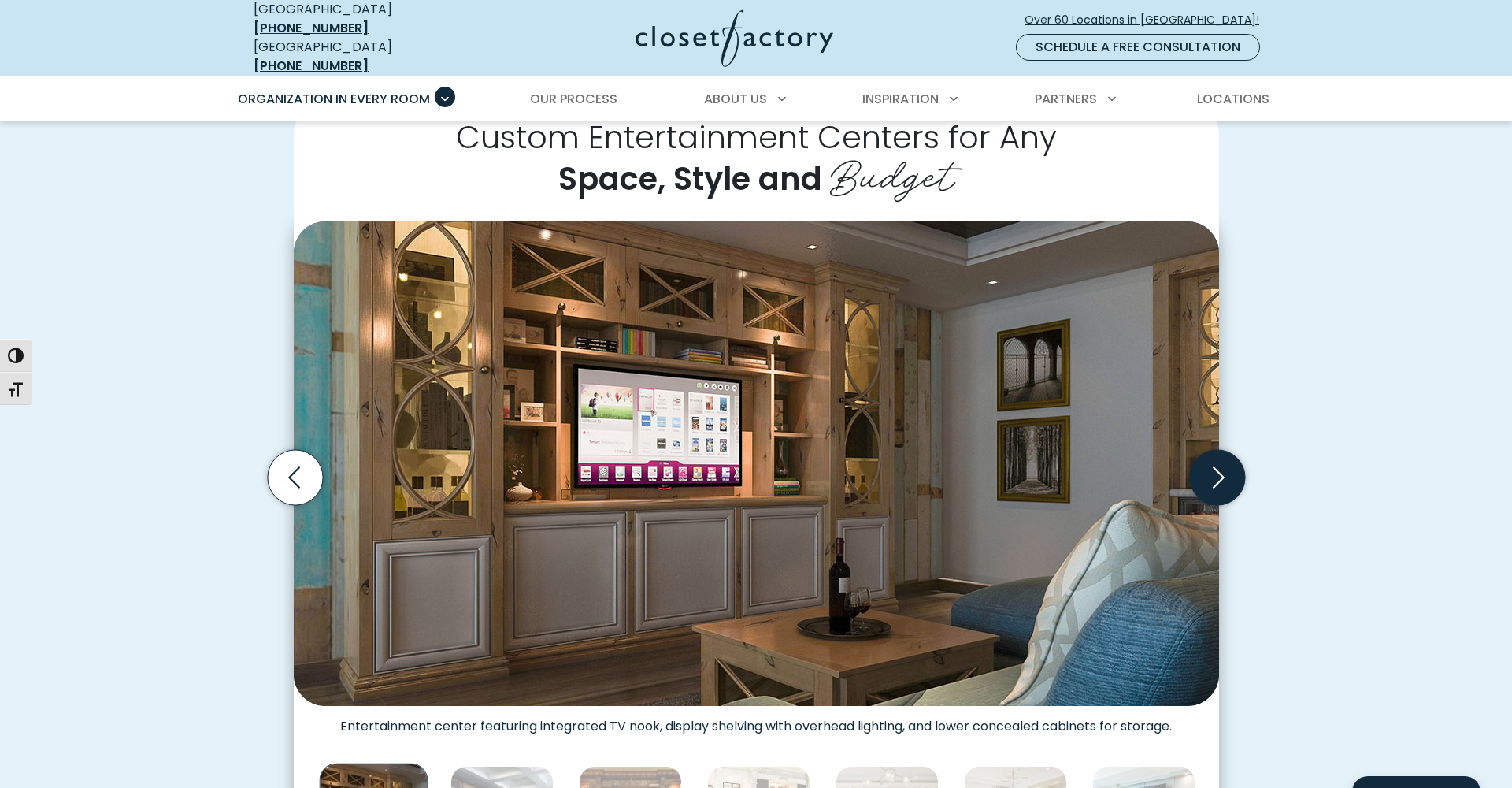
click at [1217, 468] on icon "Next slide" at bounding box center [1216, 477] width 55 height 55
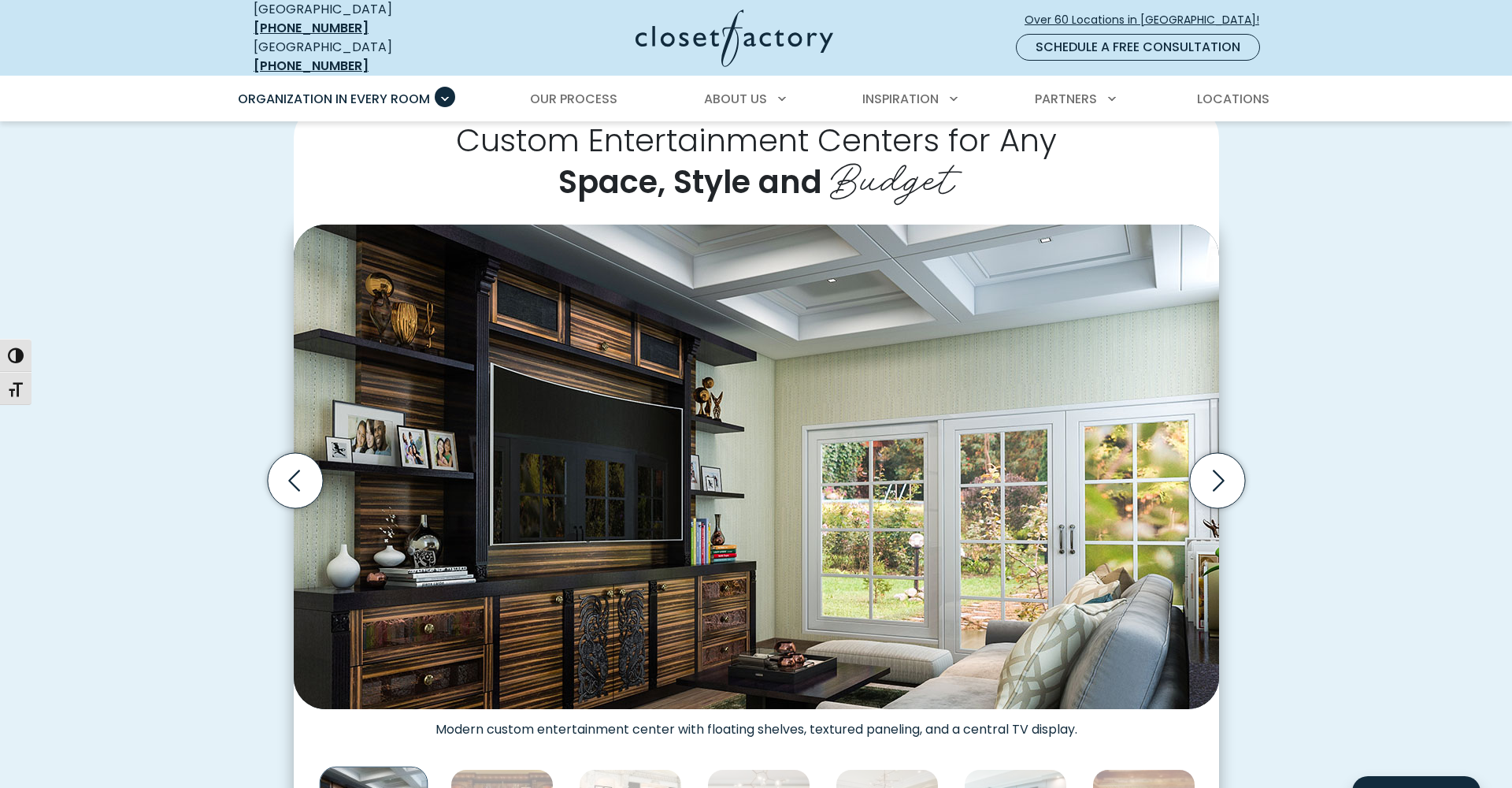
scroll to position [371, 0]
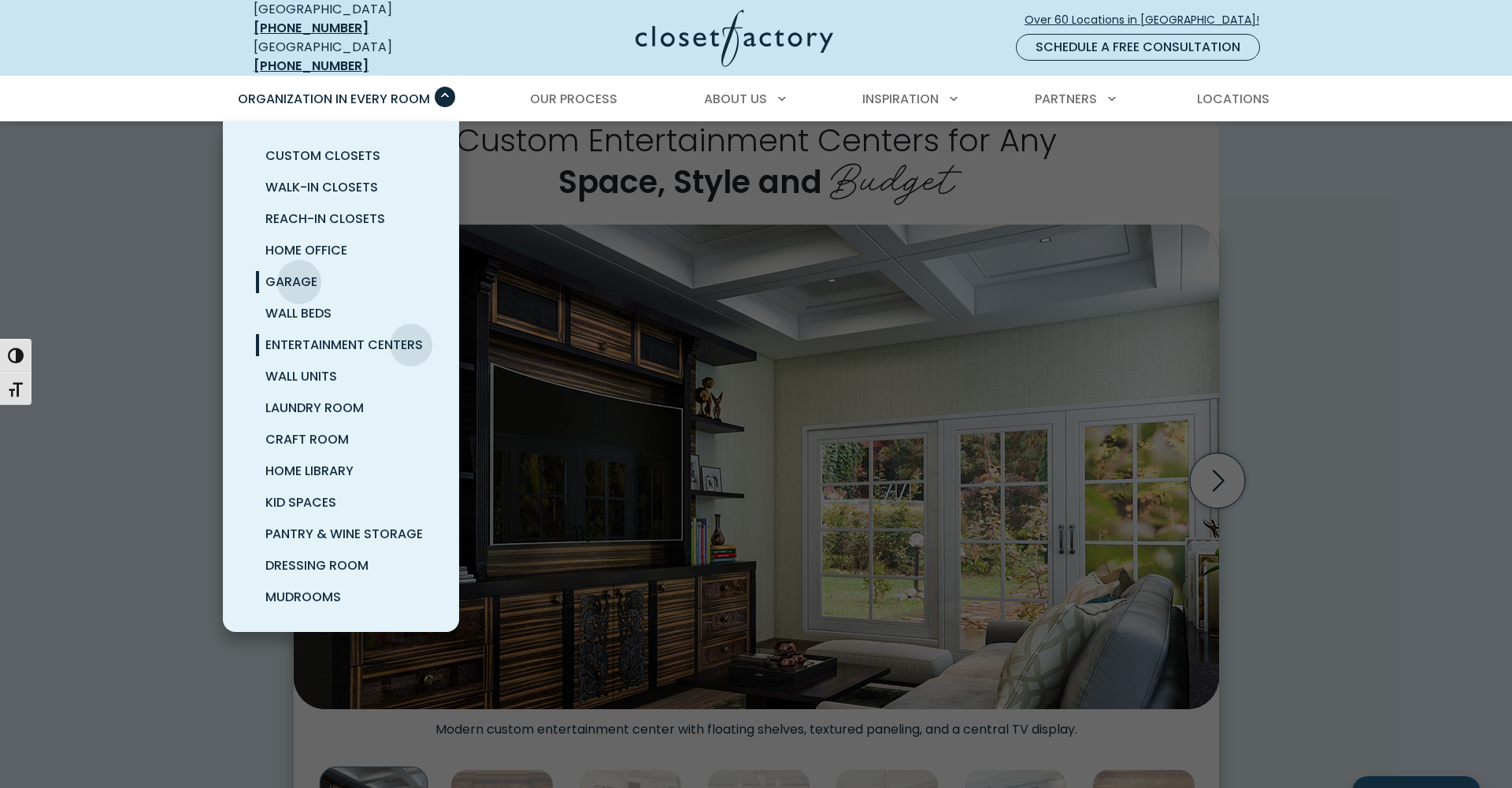
click at [299, 273] on span "Garage" at bounding box center [291, 282] width 52 height 18
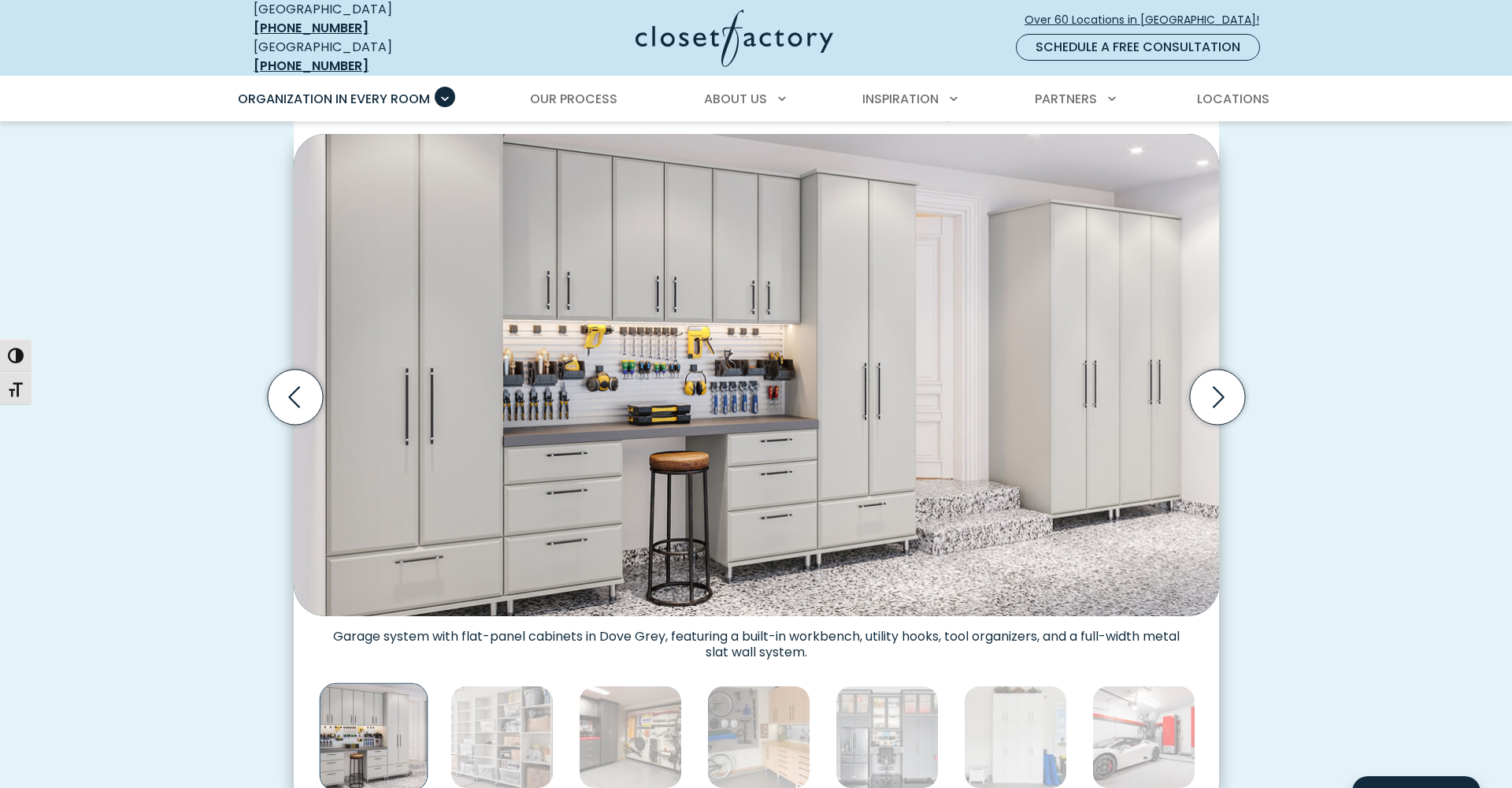
scroll to position [510, 0]
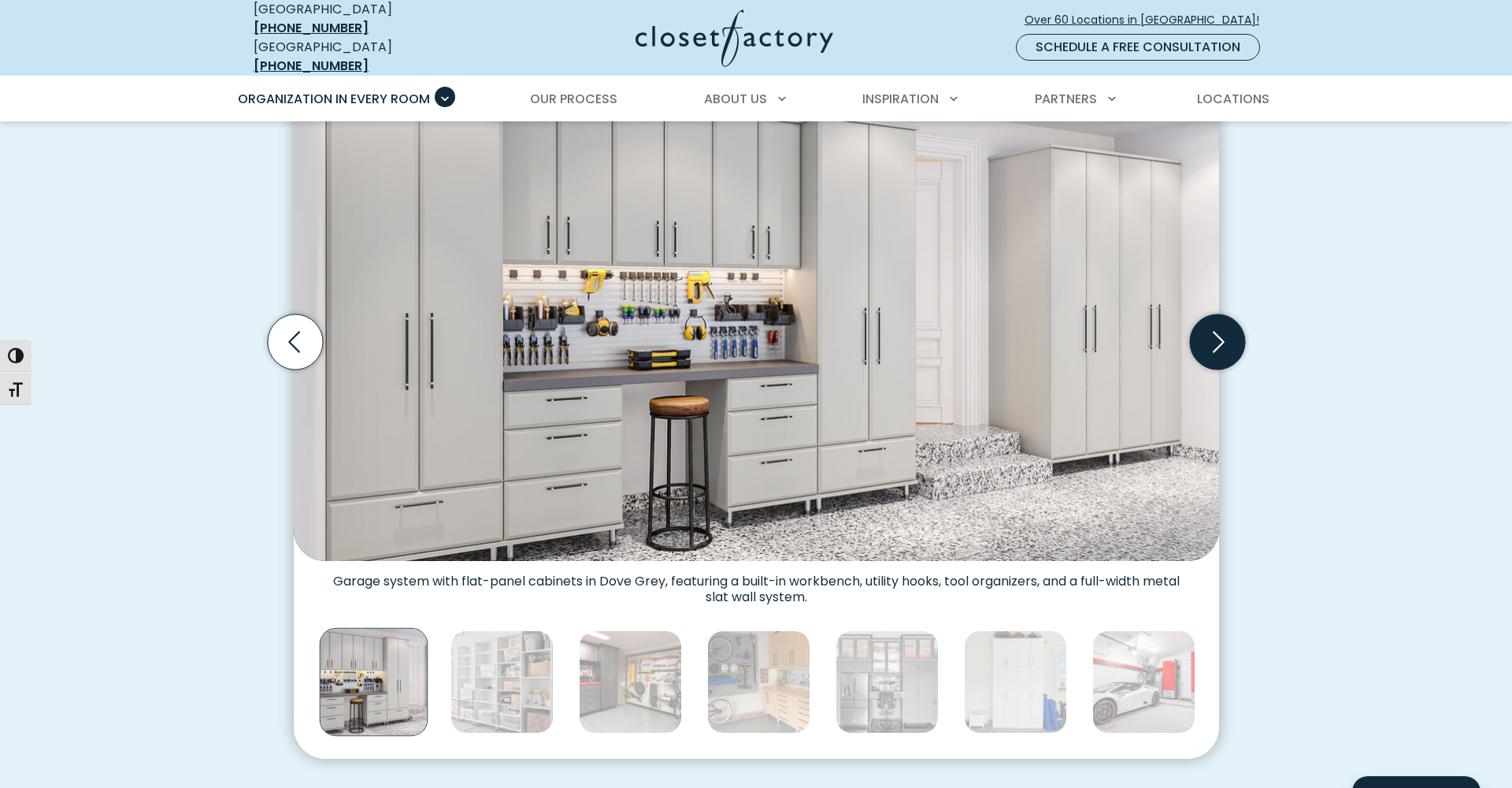
click at [1212, 324] on icon "Next slide" at bounding box center [1216, 342] width 55 height 55
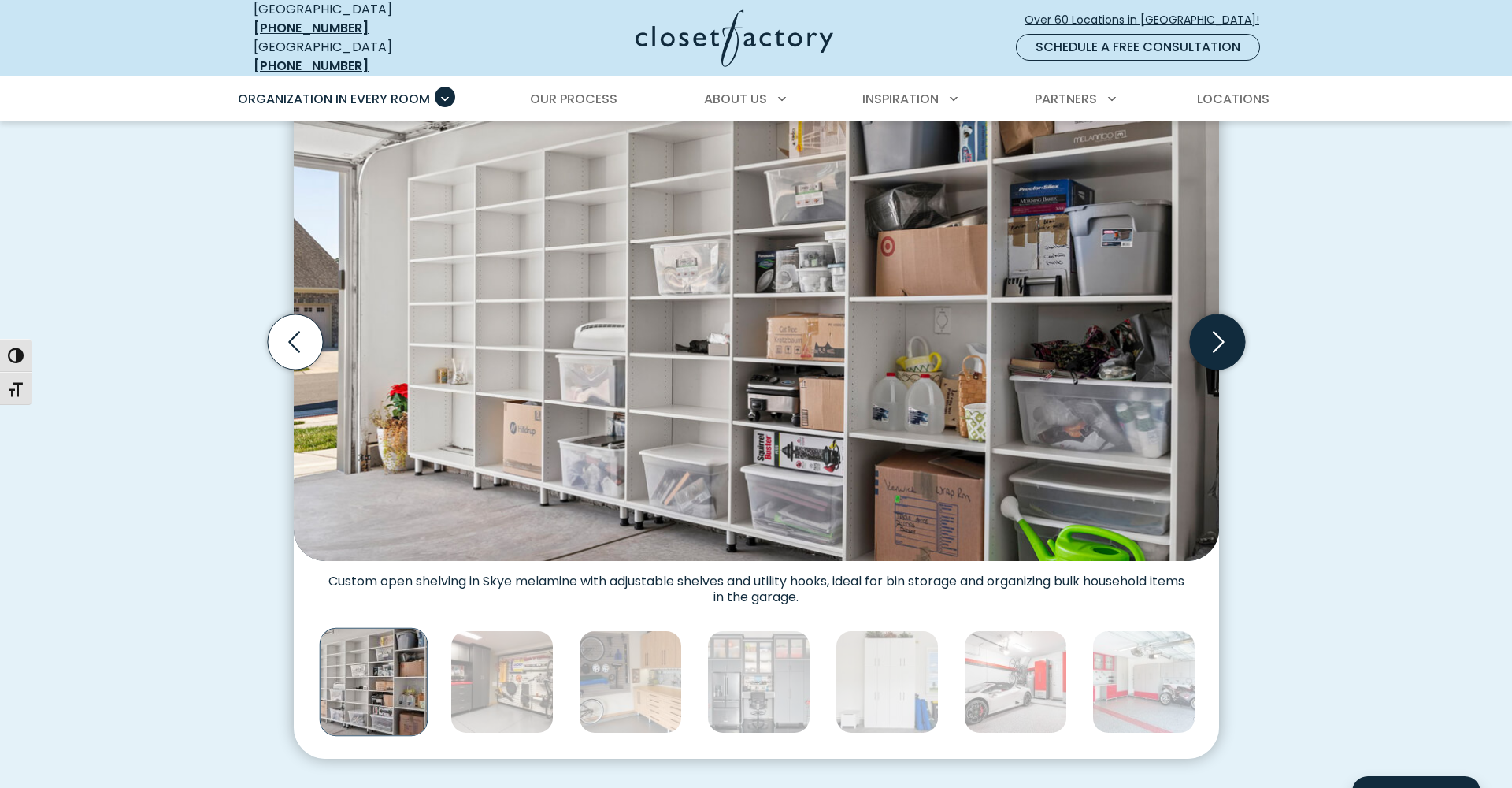
click at [1212, 324] on icon "Next slide" at bounding box center [1216, 342] width 55 height 55
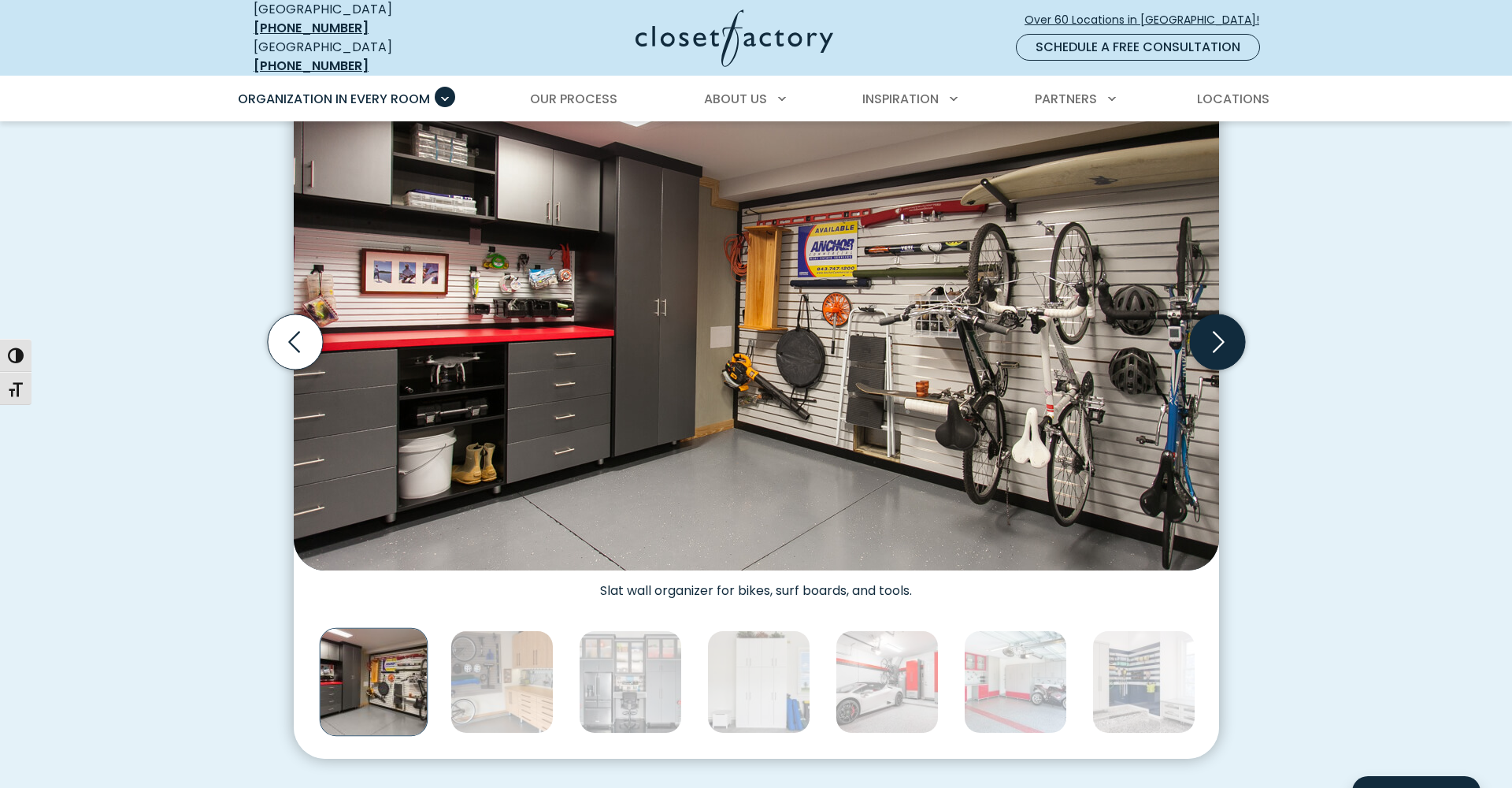
click at [1212, 324] on icon "Next slide" at bounding box center [1216, 342] width 55 height 55
